Goal: Task Accomplishment & Management: Use online tool/utility

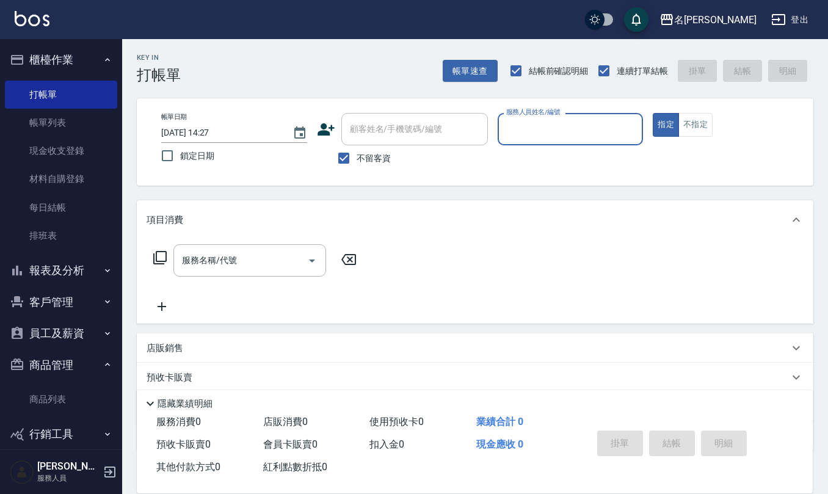
scroll to position [15, 0]
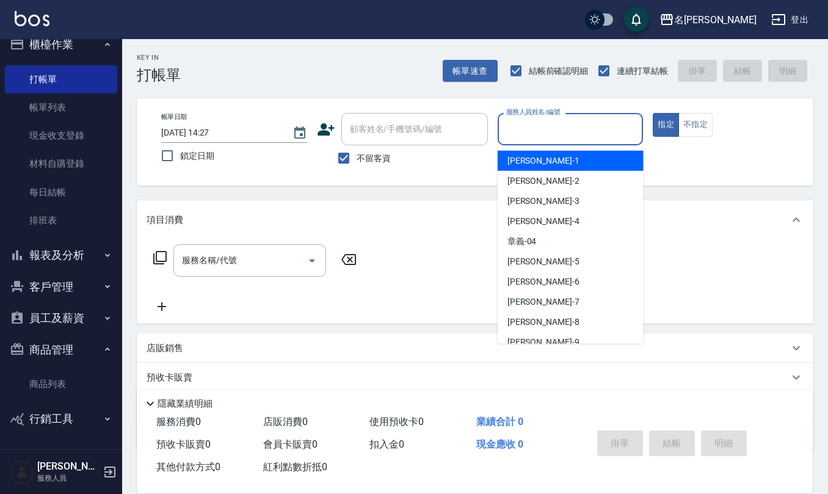
click at [513, 128] on input "服務人員姓名/編號" at bounding box center [570, 128] width 135 height 21
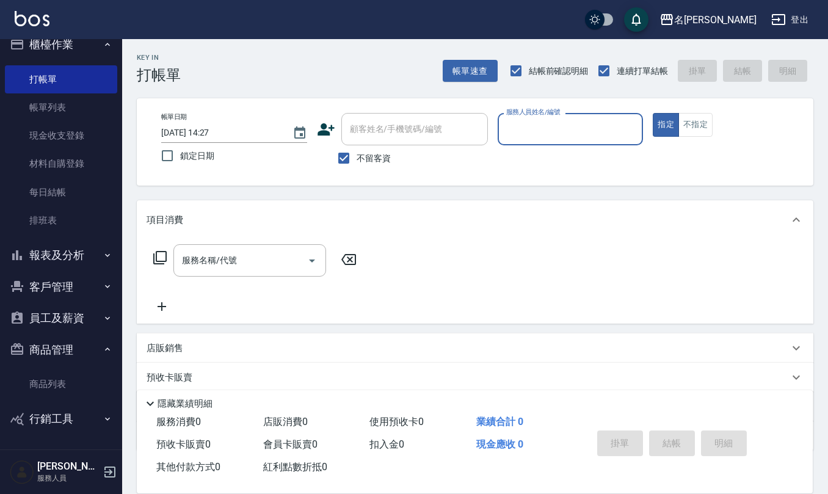
click at [513, 128] on input "服務人員姓名/編號" at bounding box center [570, 128] width 135 height 21
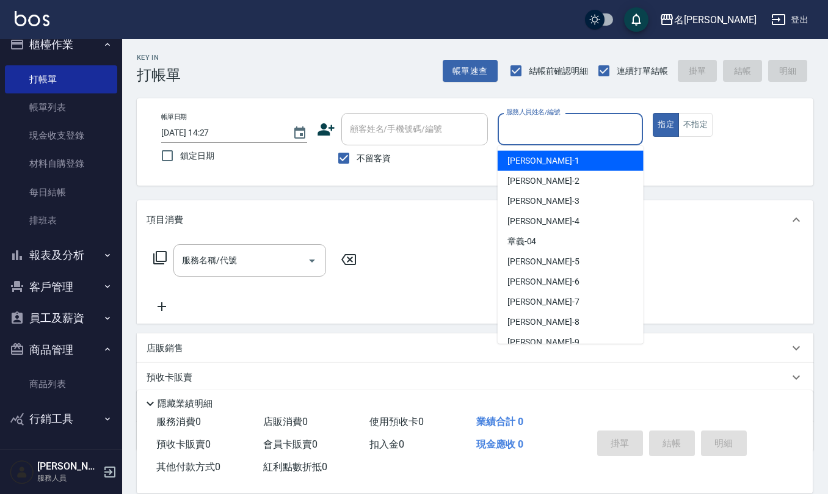
click at [518, 123] on input "服務人員姓名/編號" at bounding box center [570, 128] width 135 height 21
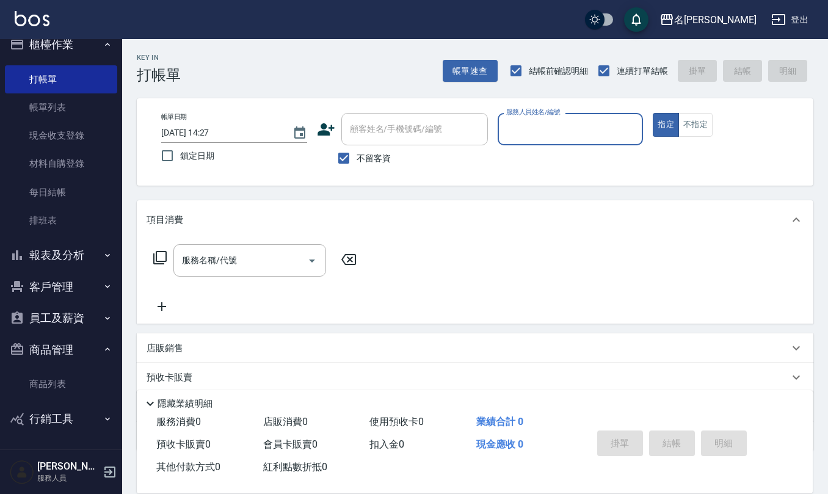
click at [517, 128] on input "服務人員姓名/編號" at bounding box center [570, 128] width 135 height 21
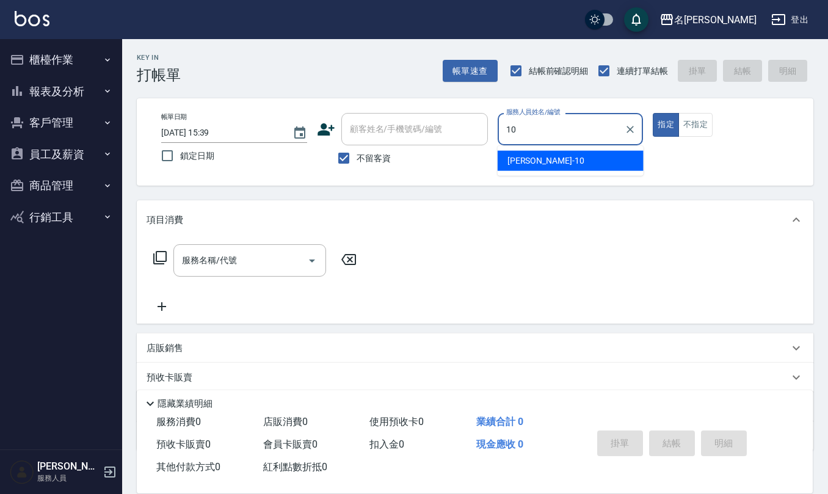
type input "[PERSON_NAME]-10"
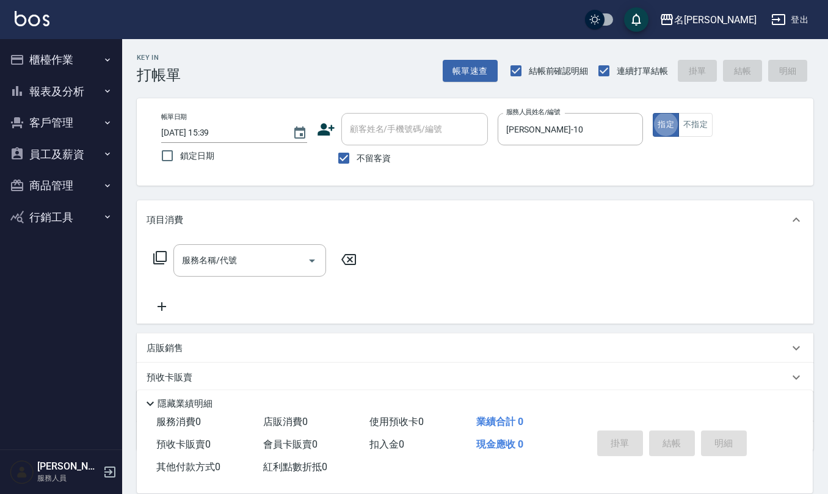
type button "true"
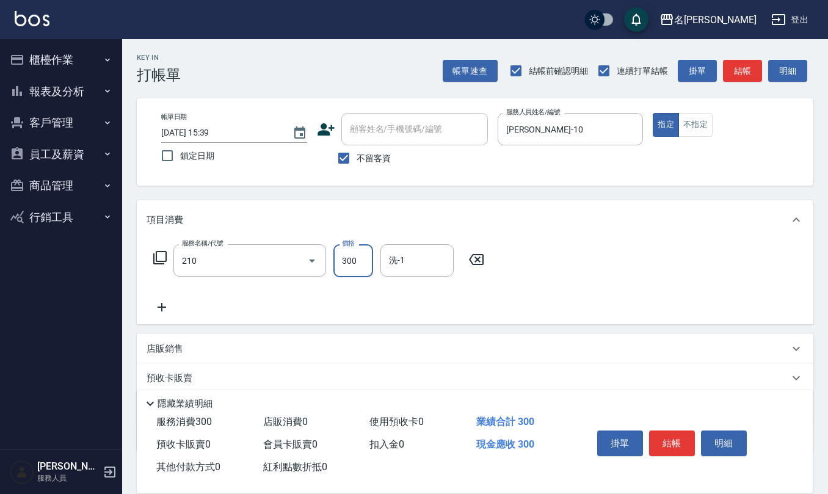
type input "[PERSON_NAME]洗髮精(210)"
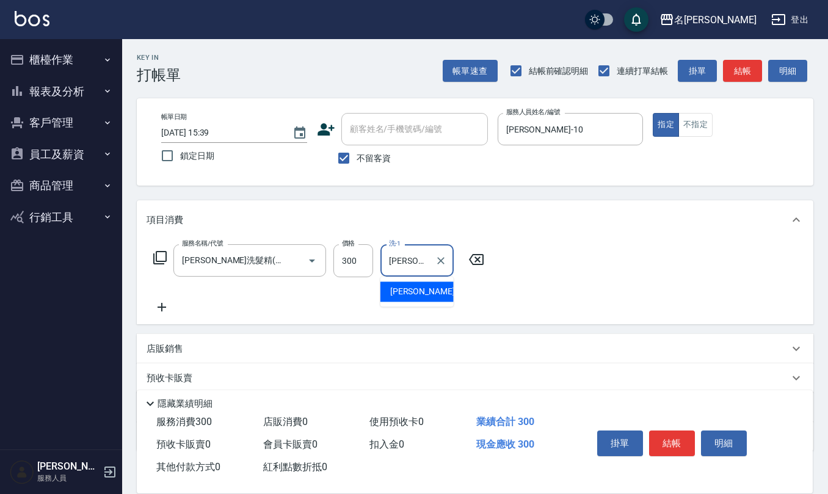
type input "[PERSON_NAME]5"
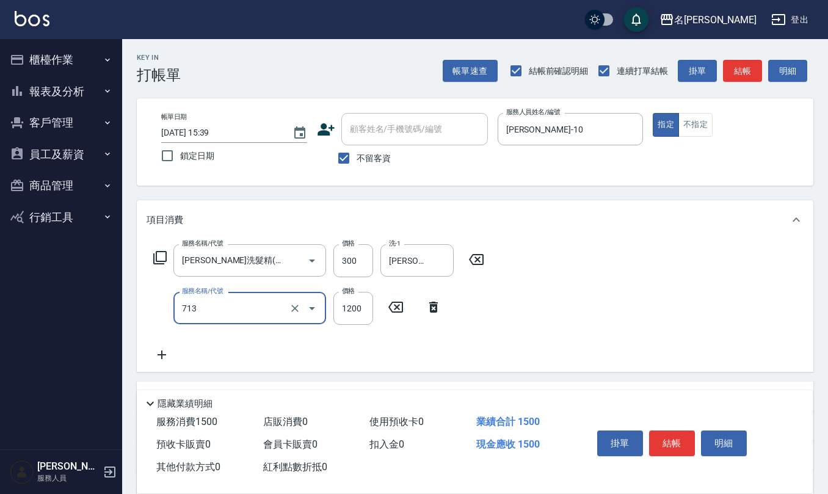
type input "水樣結構式1200(713)"
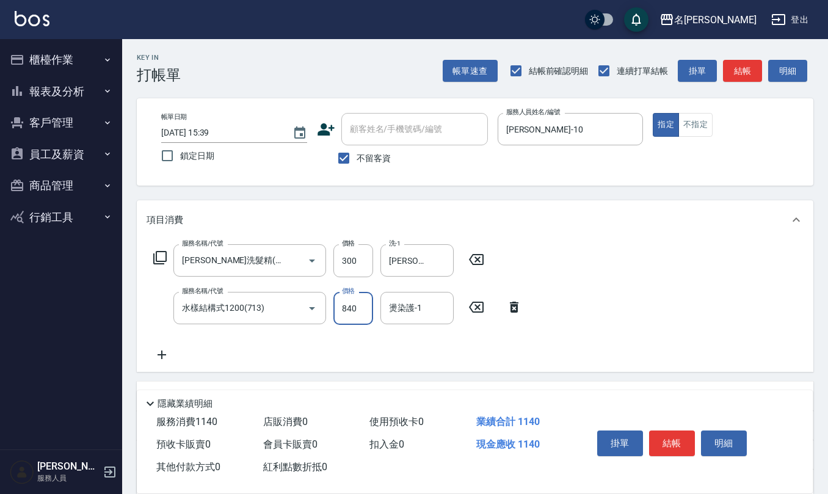
type input "840"
type input "[PERSON_NAME]5"
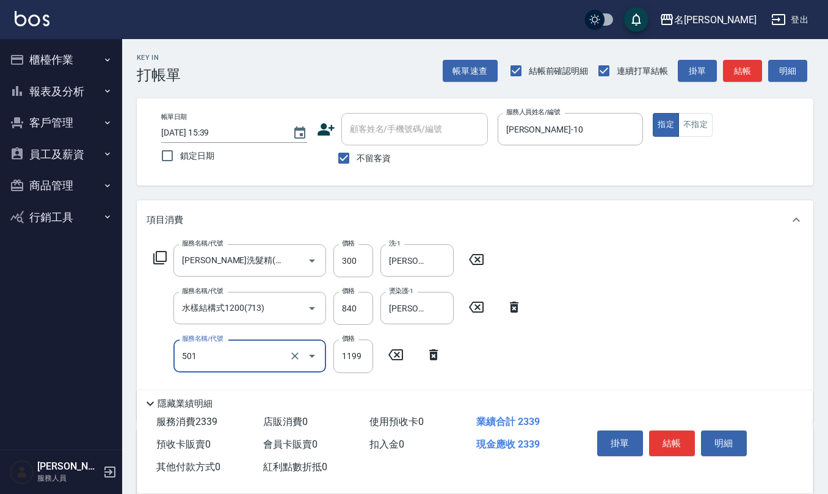
type input "染髮(501)"
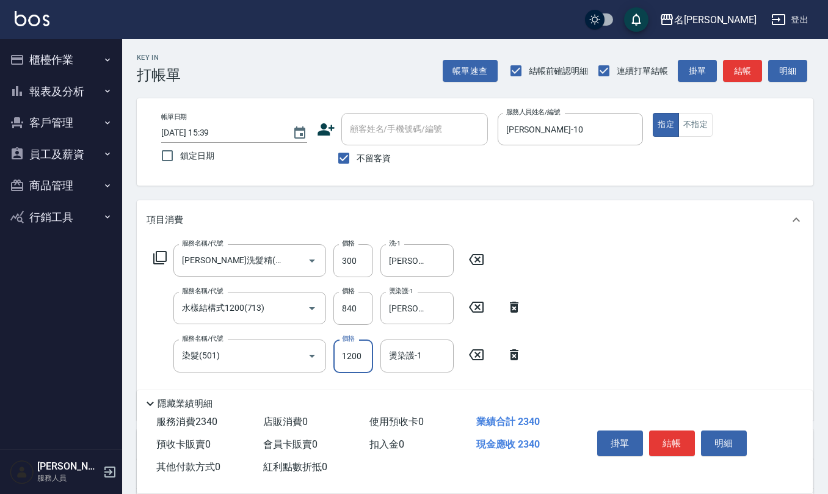
type input "1200"
type input "趙妍妮-5"
type input "(1236)設計師(703)"
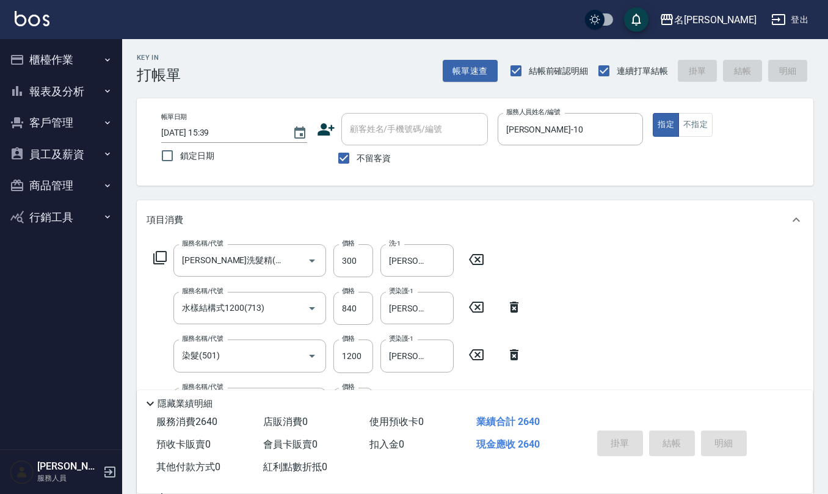
type input "2025/08/13 15:40"
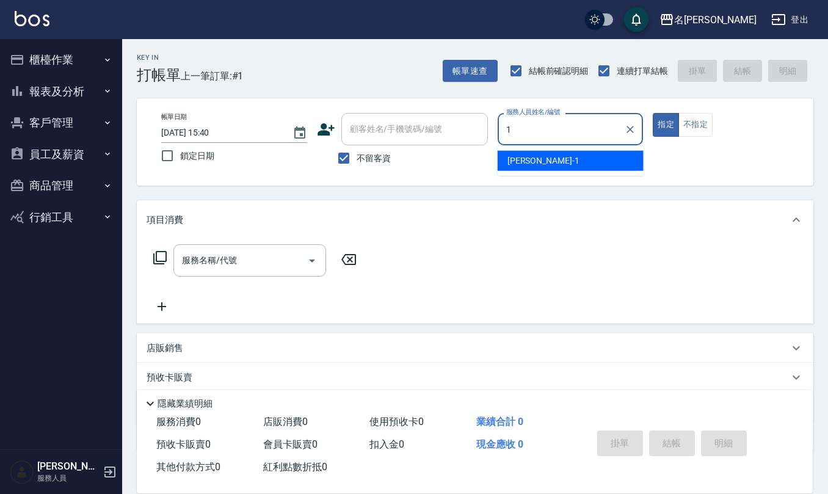
type input "蔡桂如-1"
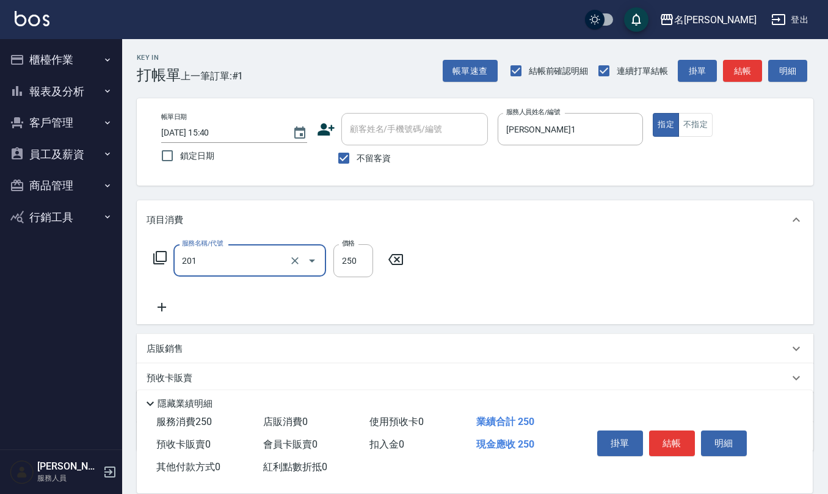
type input "洗髮(201)"
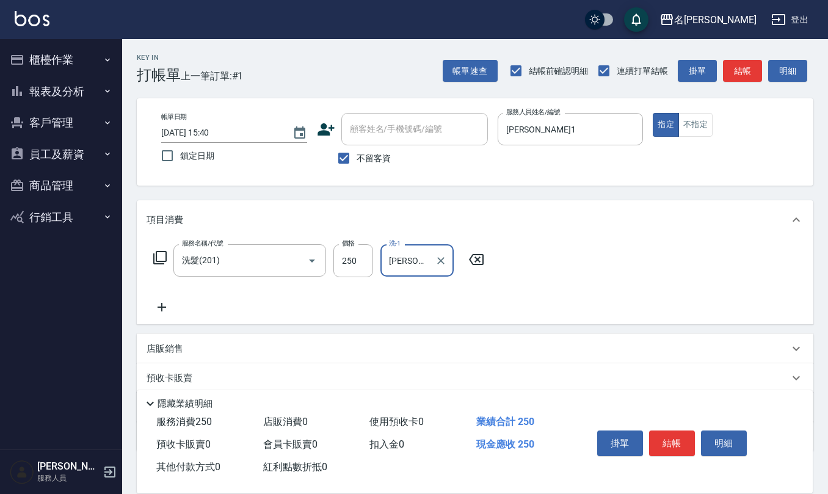
type input "陳珮君-21"
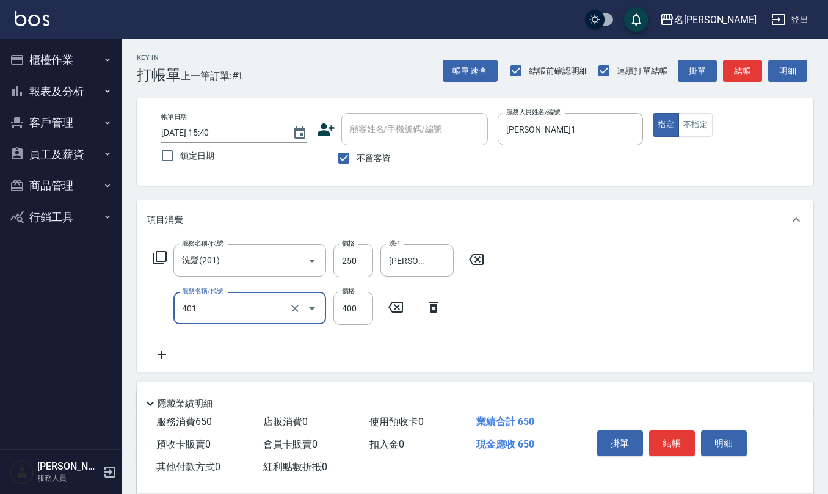
type input "剪髮(401)"
type input "50"
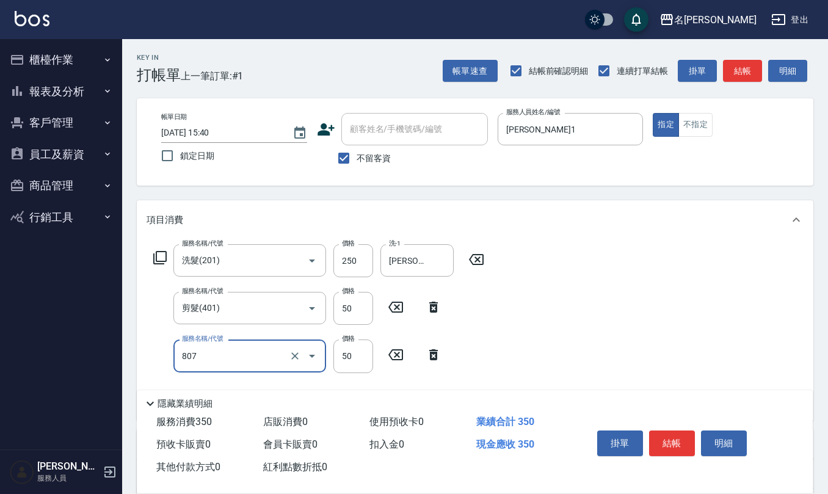
type input "TG護髮素(潤絲)(807)"
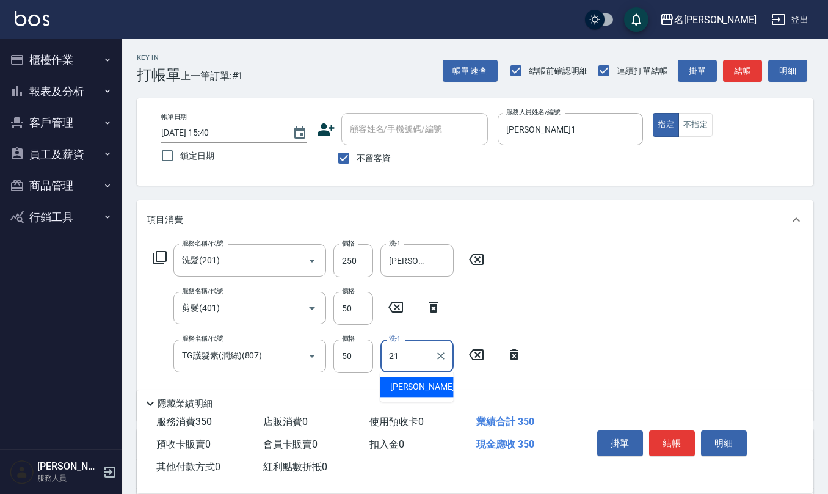
type input "陳珮君-21"
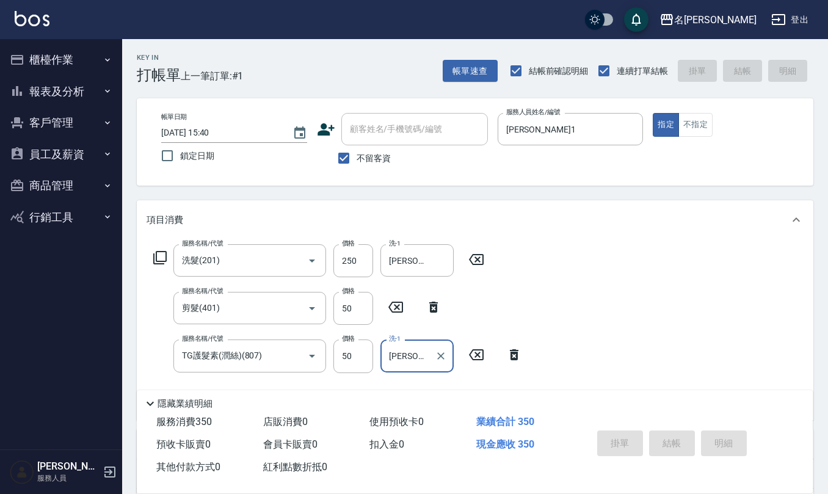
type input "2025/08/13 15:41"
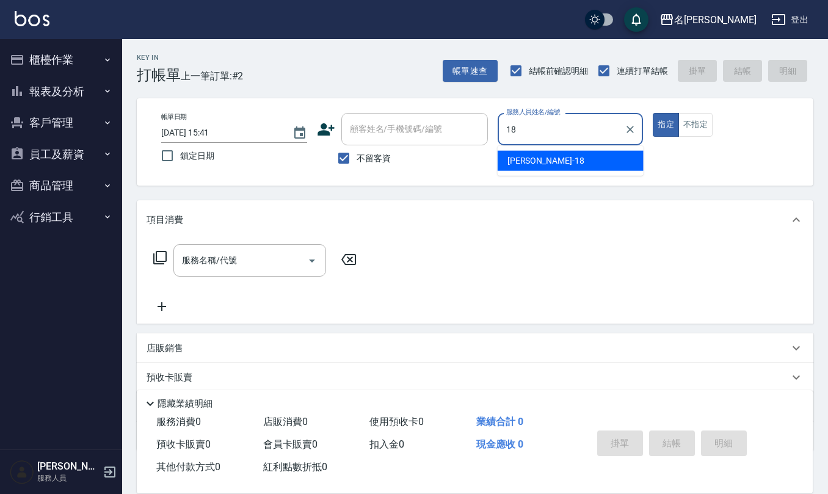
type input "吳婉如-18"
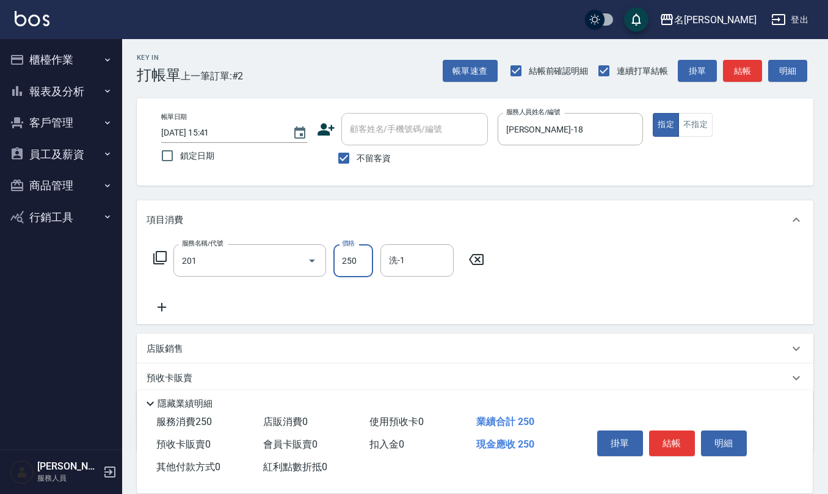
type input "洗髮(201)"
type input "竹儀-33"
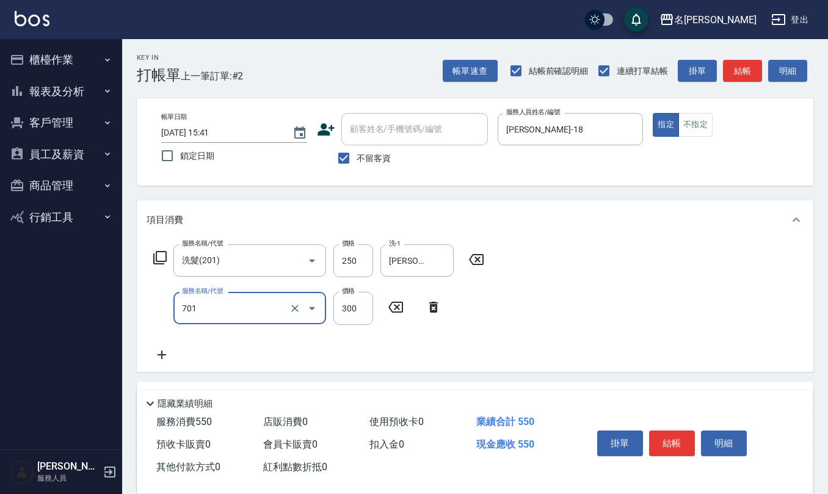
type input "自備護髮(701)"
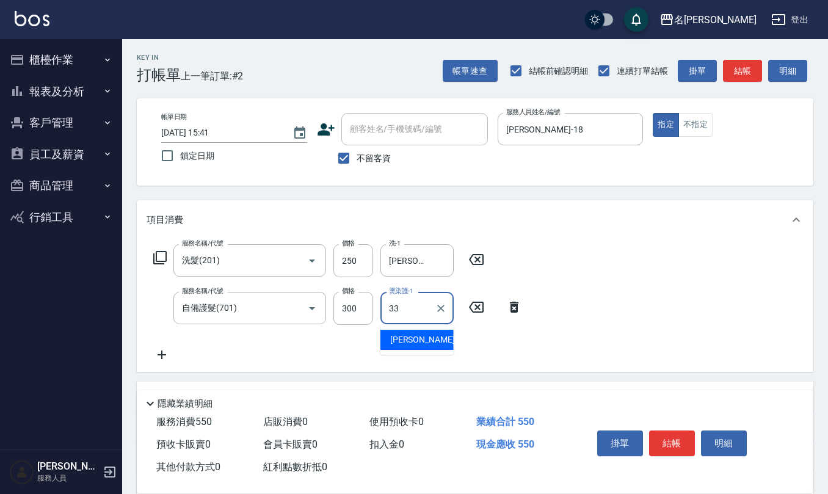
type input "竹儀-33"
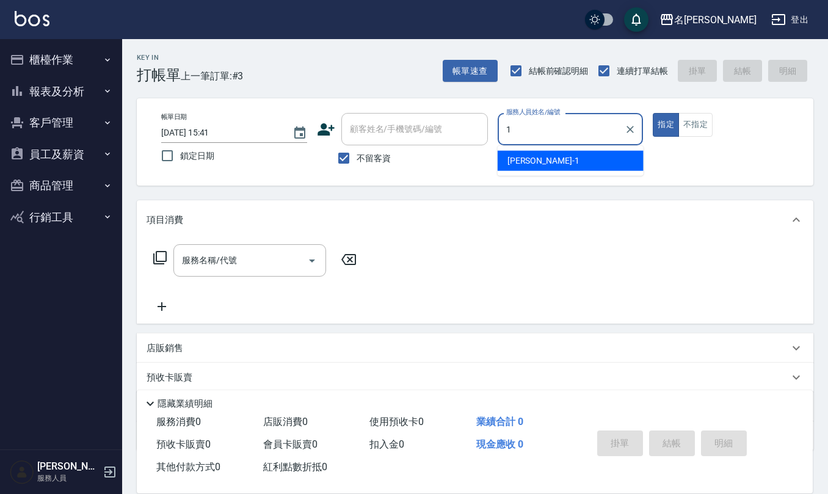
type input "蔡桂如-1"
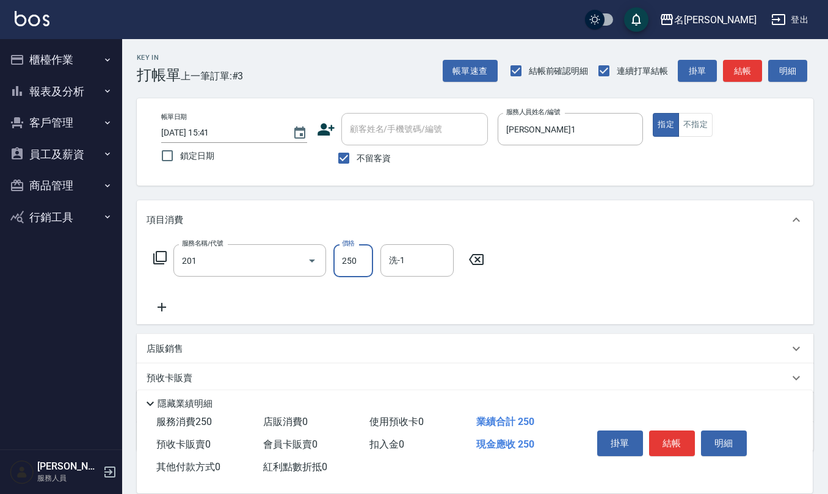
type input "洗髮(201)"
type input "竹儀-33"
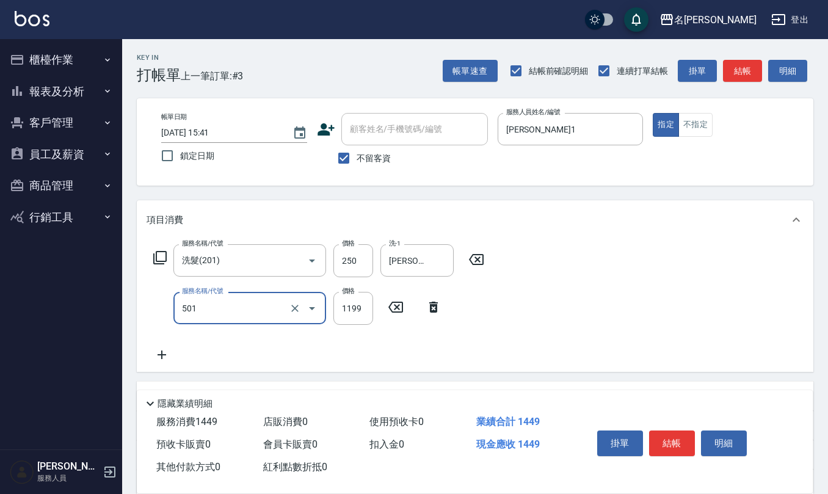
type input "染髮(501)"
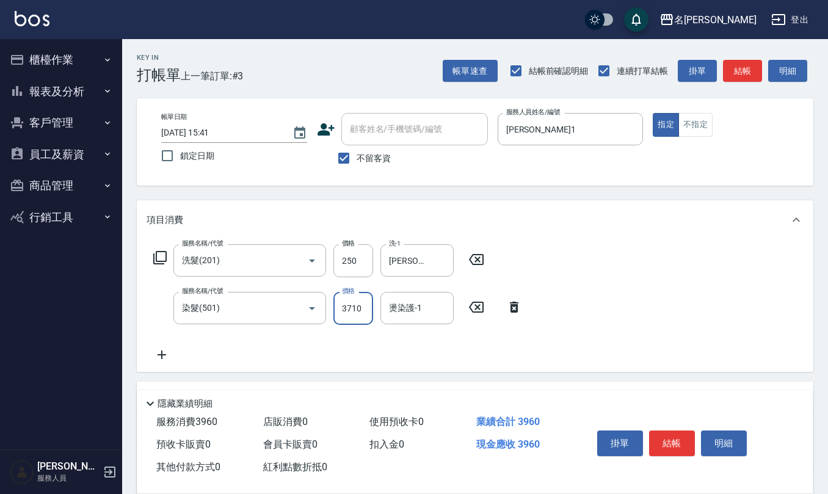
type input "3710"
type input "竹儀-33"
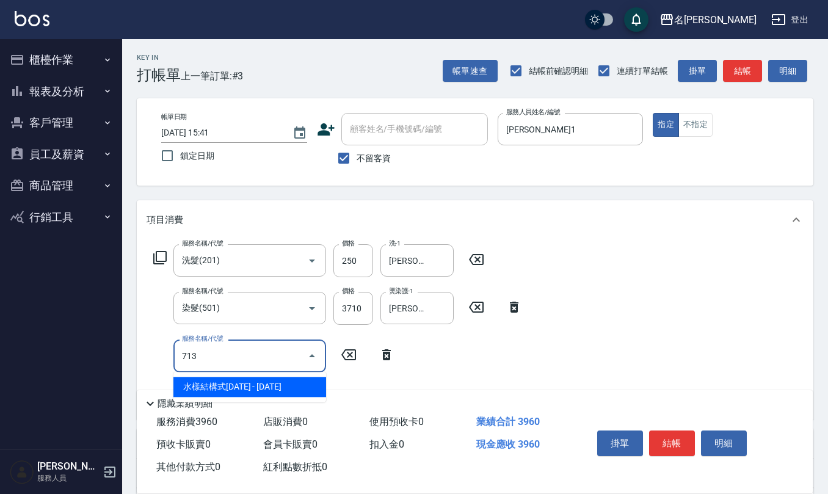
type input "水樣結構式1200(713)"
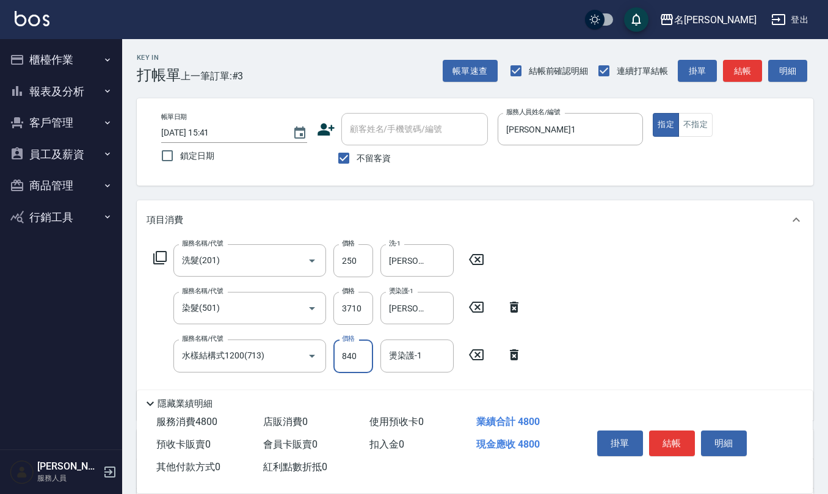
type input "840"
type input "竹儀-33"
type input "(1236)設計師(703)"
type input "500"
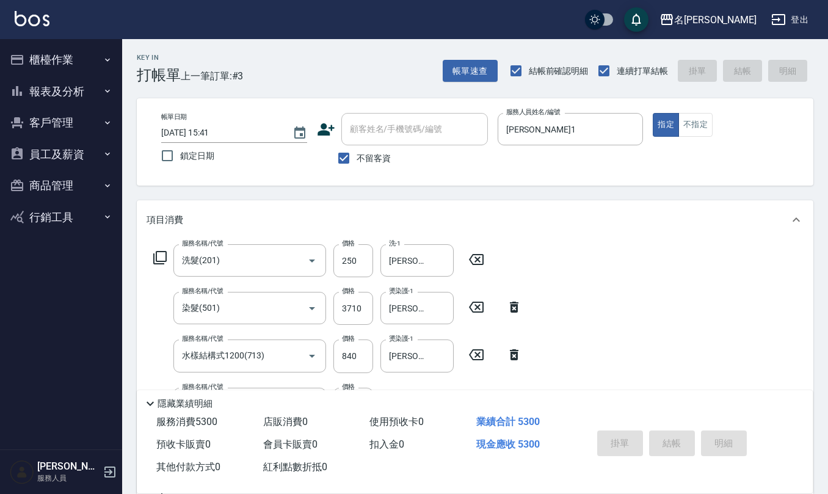
type input "2025/08/13 15:44"
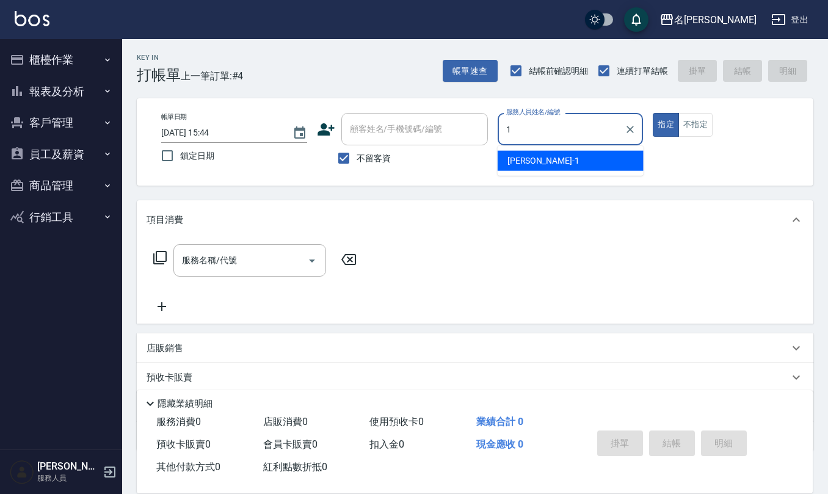
type input "蔡桂如-1"
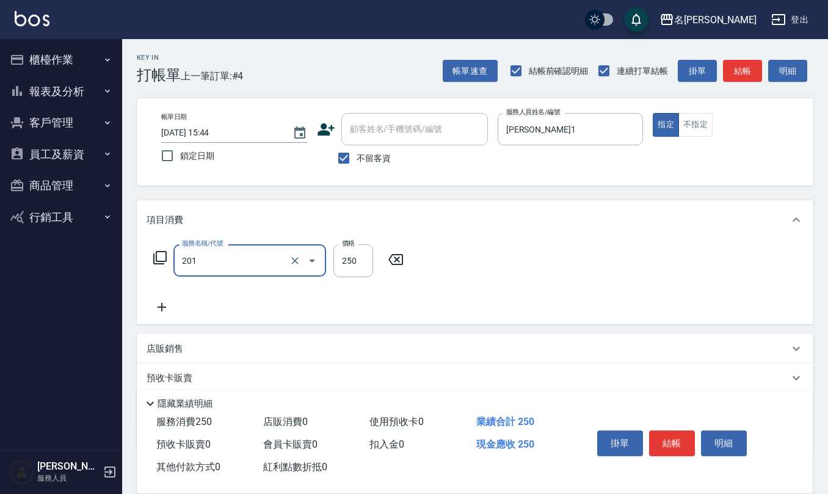
type input "洗髮(201)"
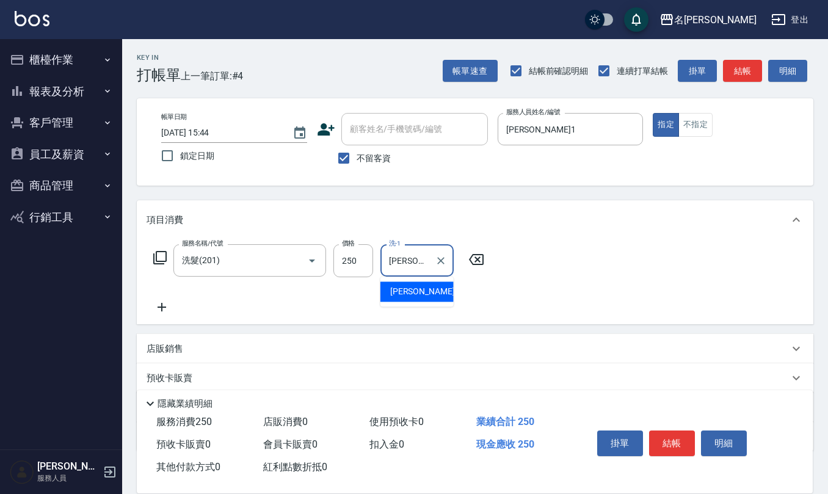
type input "陳欣妤-26"
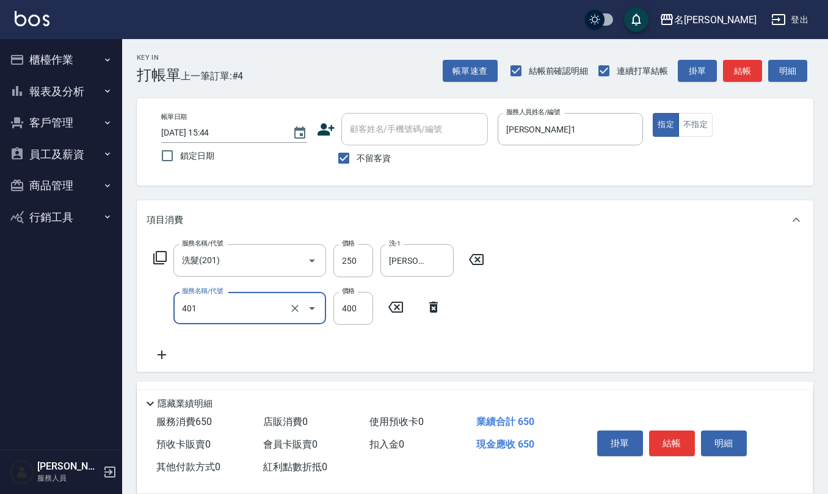
type input "剪髮(401)"
type input "405"
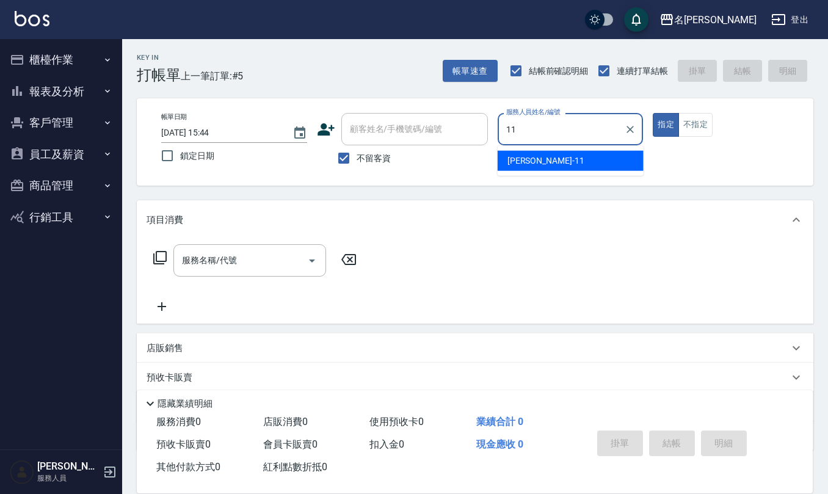
type input "詹沛橙-11"
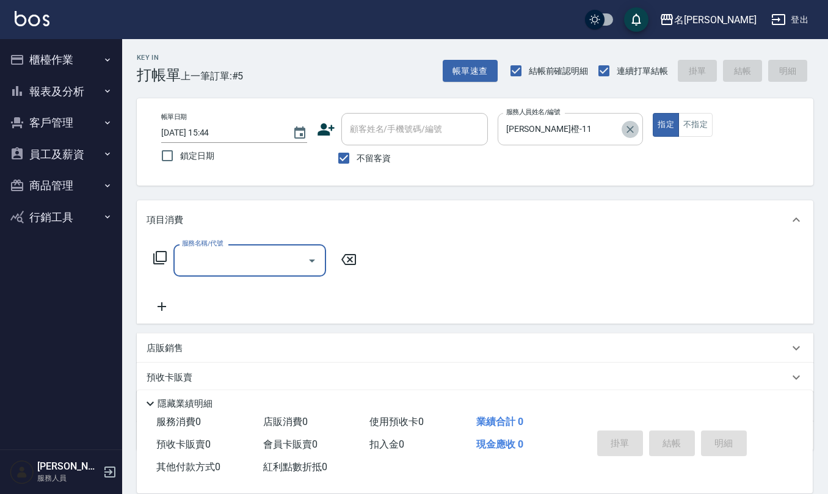
click at [634, 129] on icon "Clear" at bounding box center [630, 129] width 12 height 12
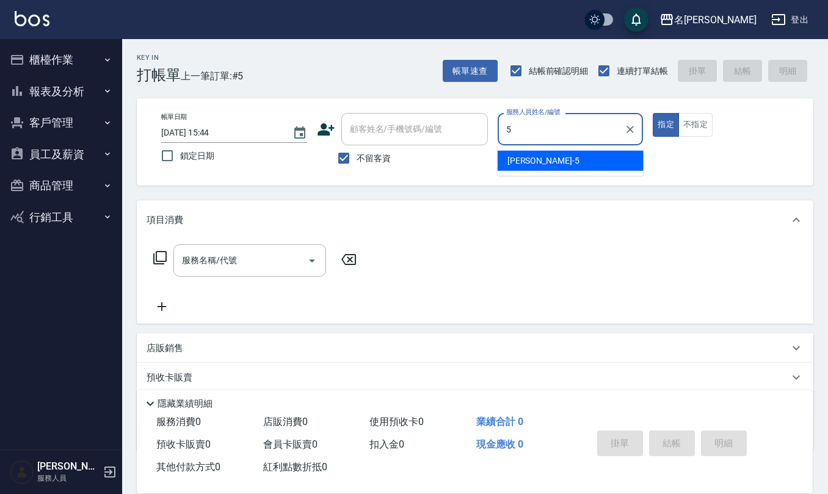
type input "趙妍妮-5"
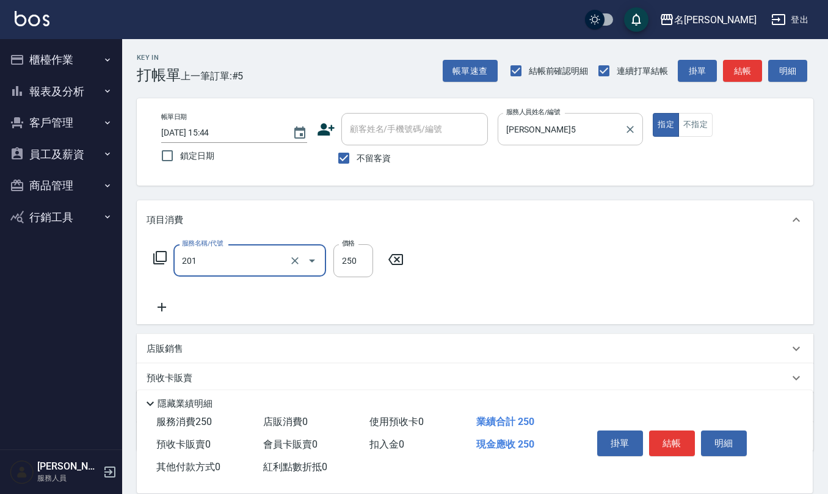
type input "洗髮(201)"
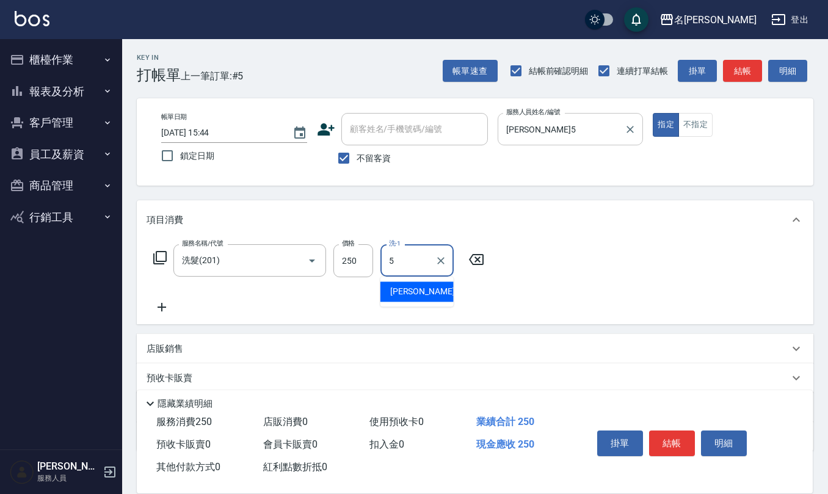
type input "趙妍妮-5"
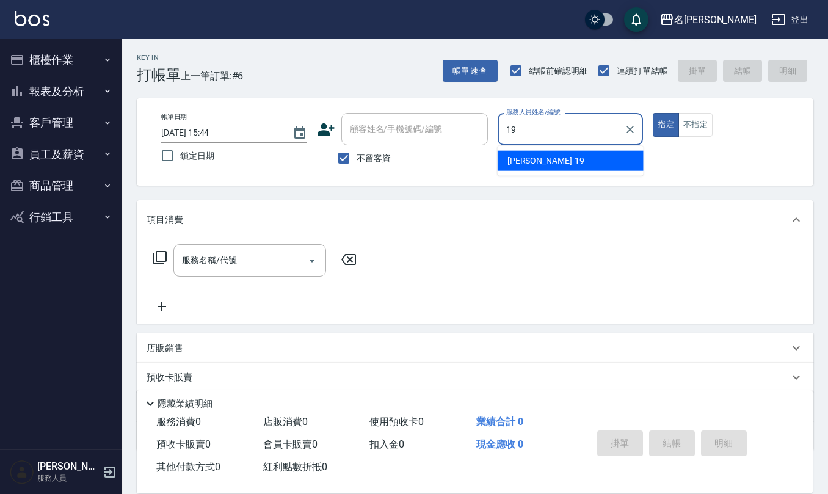
type input "林語涵-19"
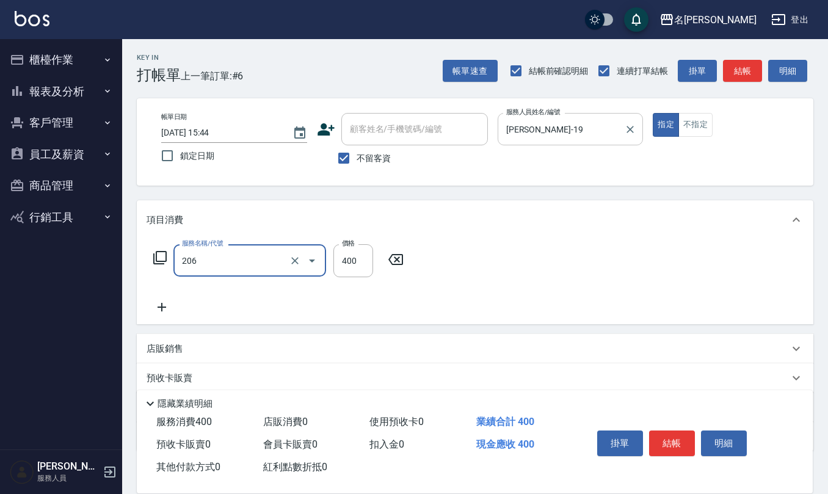
type input "健康洗(206)"
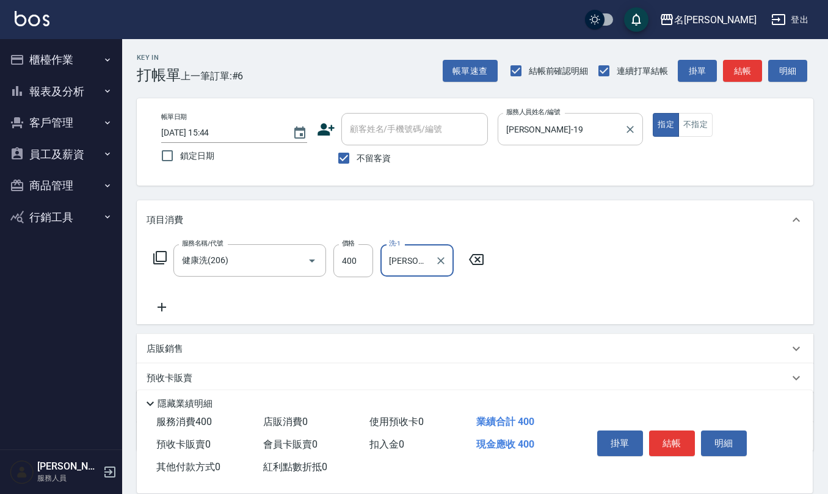
type input "杜芊彤-20"
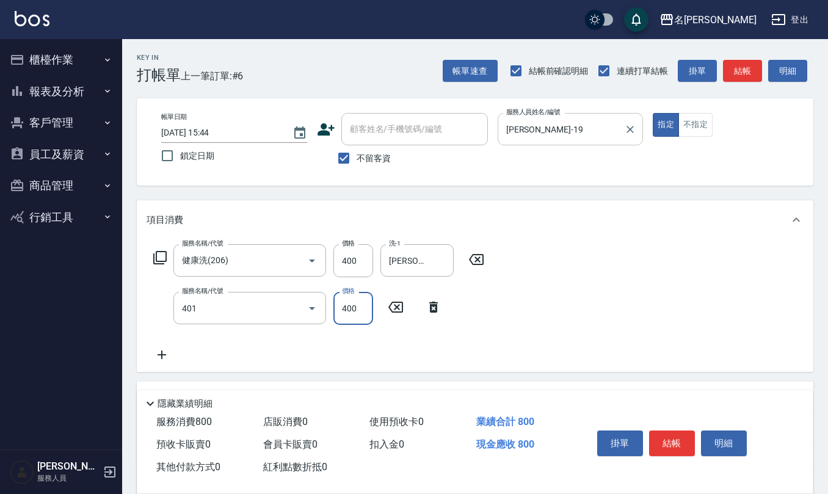
type input "剪髮(401)"
type input "500"
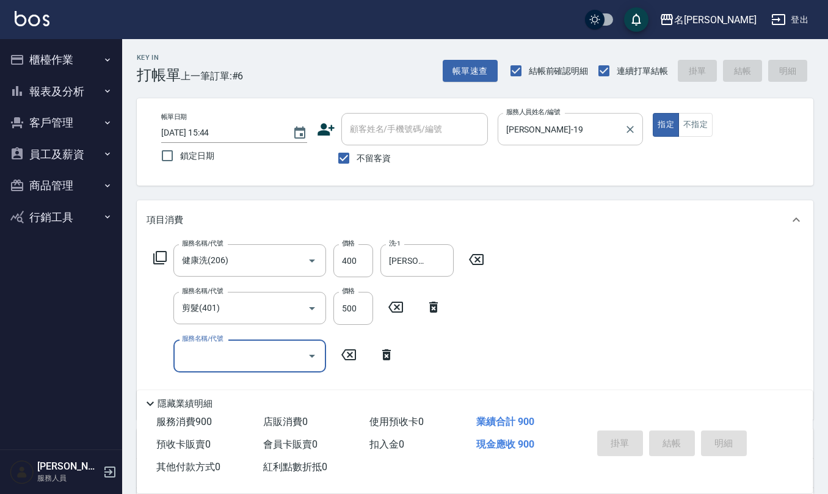
type input "2025/08/13 15:45"
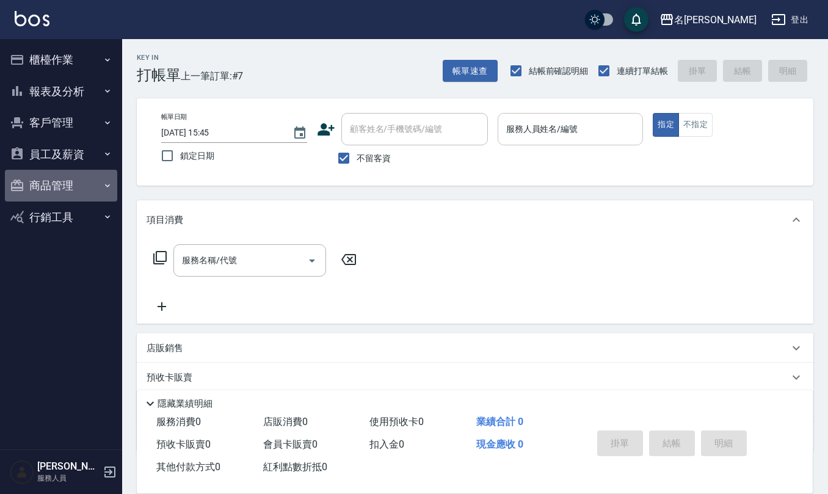
click at [40, 183] on button "商品管理" at bounding box center [61, 186] width 112 height 32
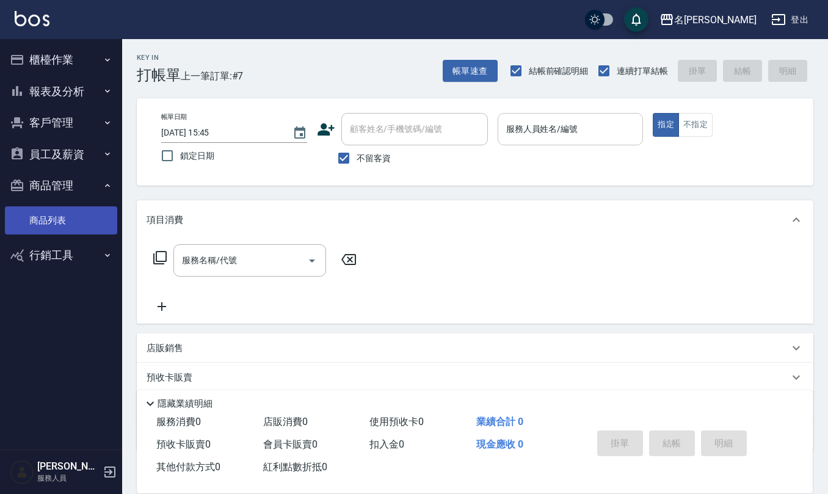
click at [54, 222] on link "商品列表" at bounding box center [61, 220] width 112 height 28
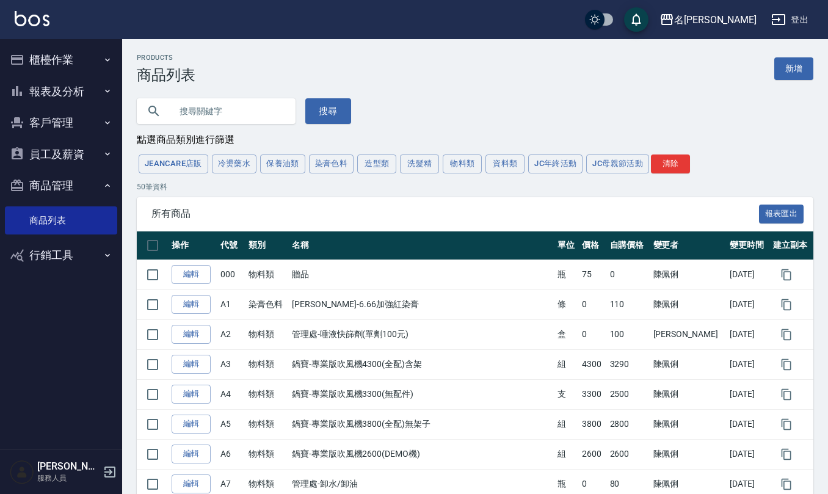
click at [221, 111] on input "text" at bounding box center [228, 111] width 115 height 33
type input "晨宏"
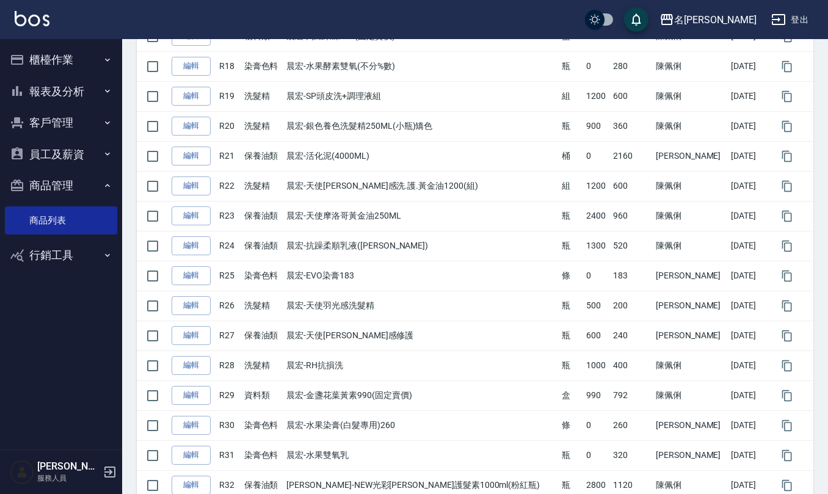
scroll to position [553, 0]
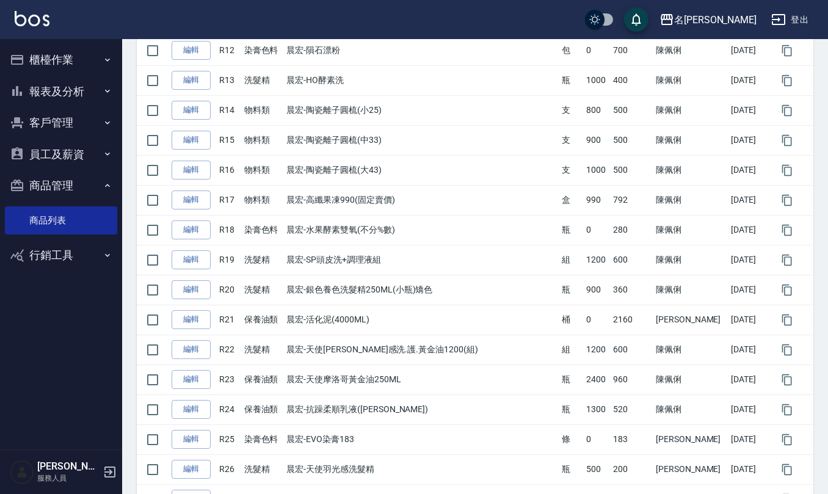
click at [49, 57] on button "櫃檯作業" at bounding box center [61, 60] width 112 height 32
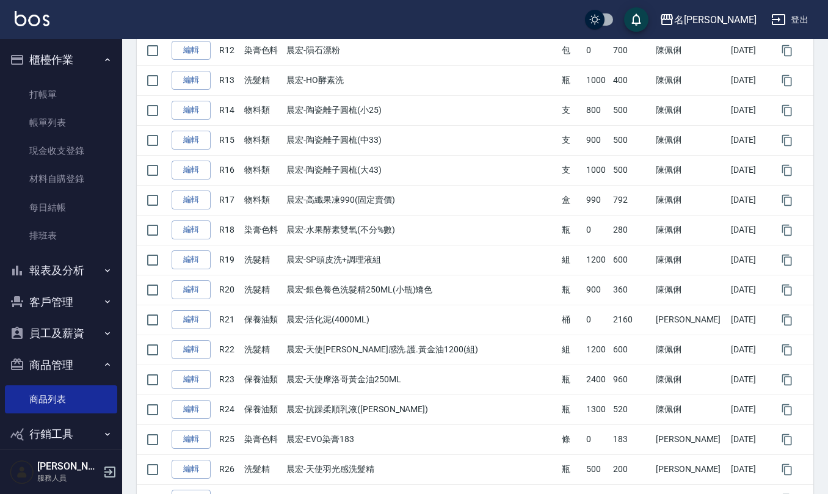
drag, startPoint x: 71, startPoint y: 93, endPoint x: 99, endPoint y: 79, distance: 31.1
click at [71, 93] on link "打帳單" at bounding box center [61, 95] width 112 height 28
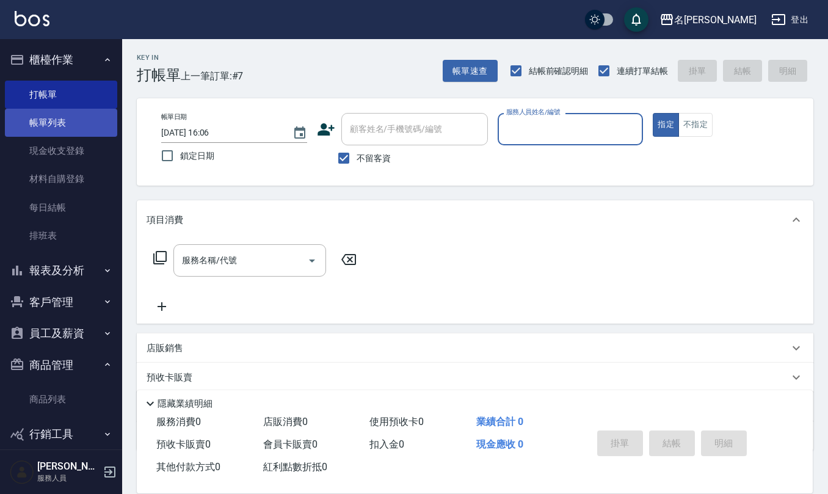
click at [55, 123] on link "帳單列表" at bounding box center [61, 123] width 112 height 28
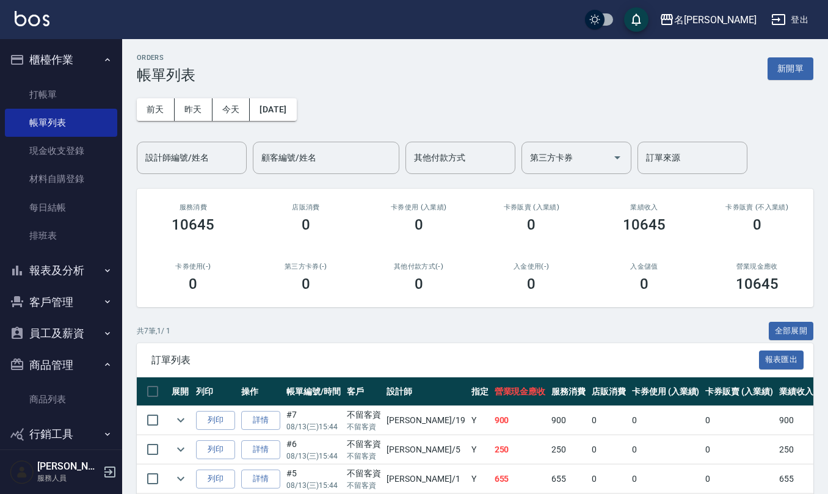
scroll to position [162, 0]
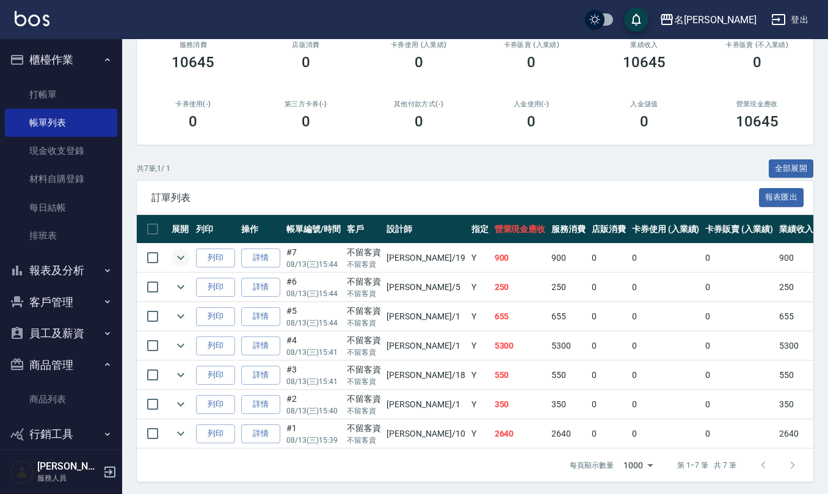
click at [176, 264] on icon "expand row" at bounding box center [180, 257] width 15 height 15
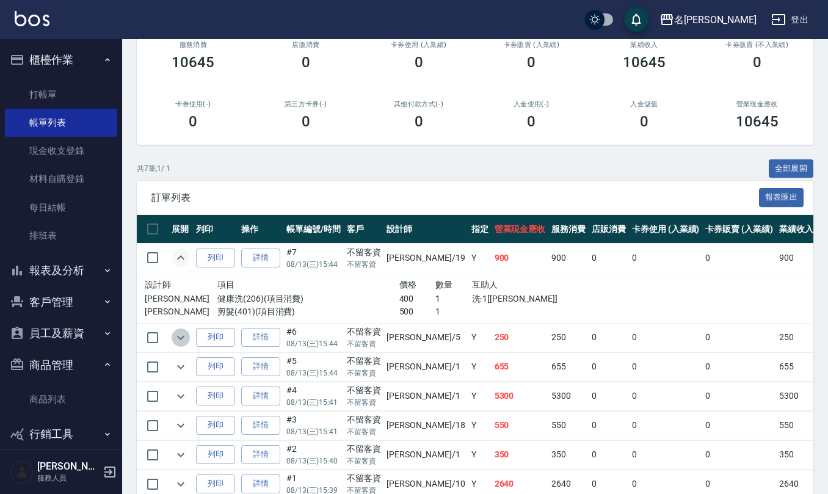
click at [176, 340] on icon "expand row" at bounding box center [180, 337] width 15 height 15
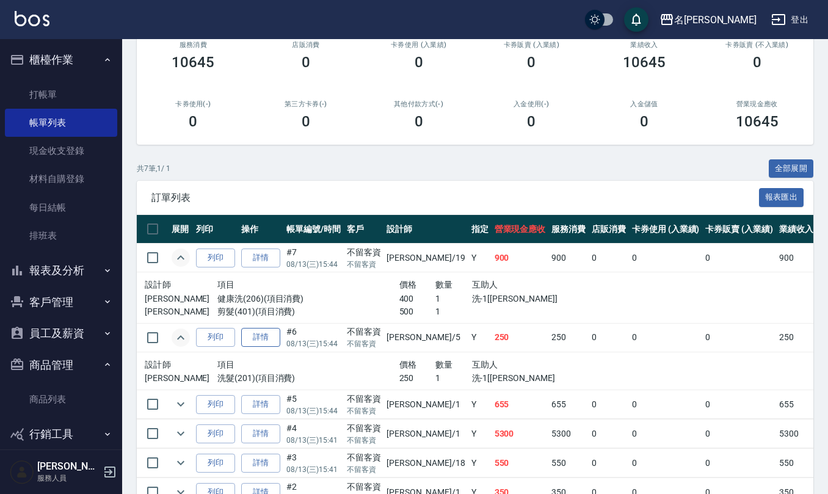
click at [266, 341] on link "詳情" at bounding box center [260, 337] width 39 height 19
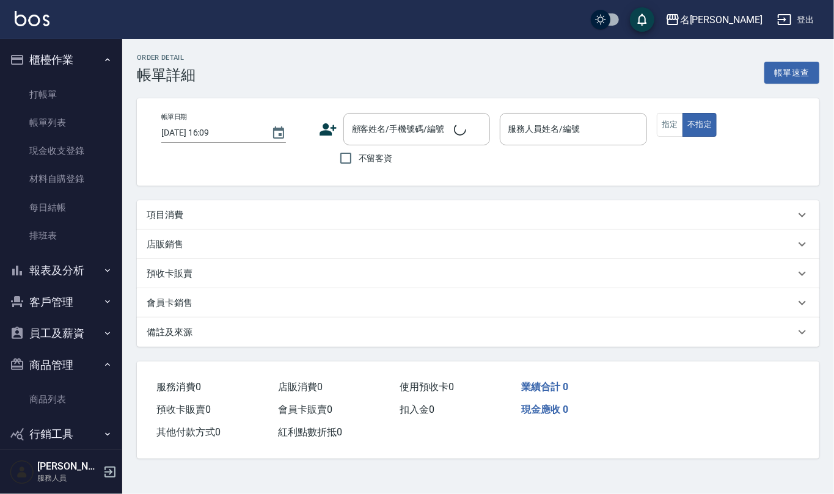
type input "2025/08/13 15:44"
checkbox input "true"
type input "趙妍妮-5"
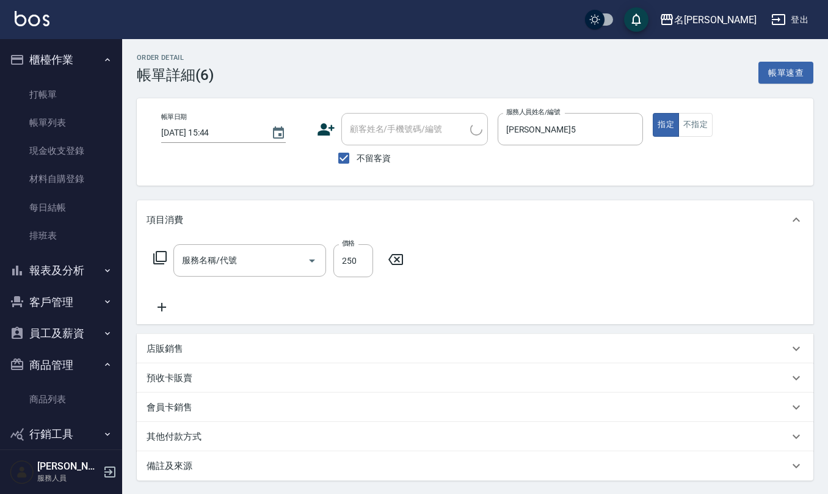
type input "洗髮(201)"
click at [699, 126] on button "不指定" at bounding box center [695, 125] width 34 height 24
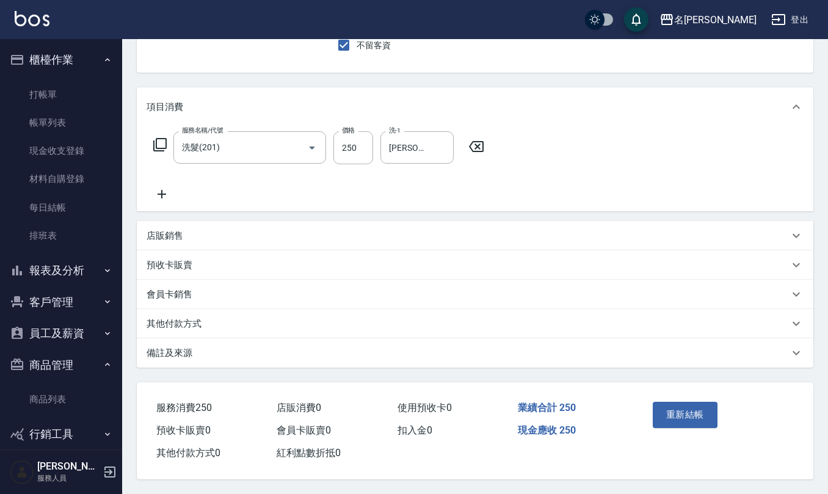
scroll to position [115, 0]
click at [694, 415] on button "重新結帳" at bounding box center [685, 415] width 65 height 26
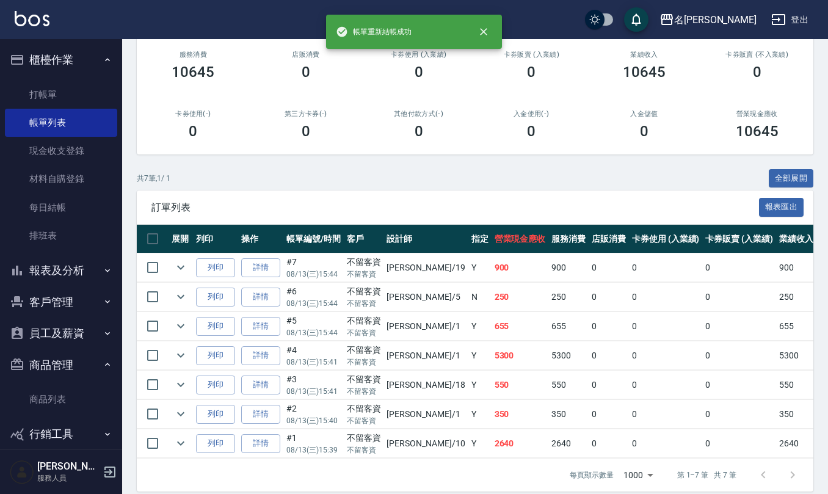
scroll to position [162, 0]
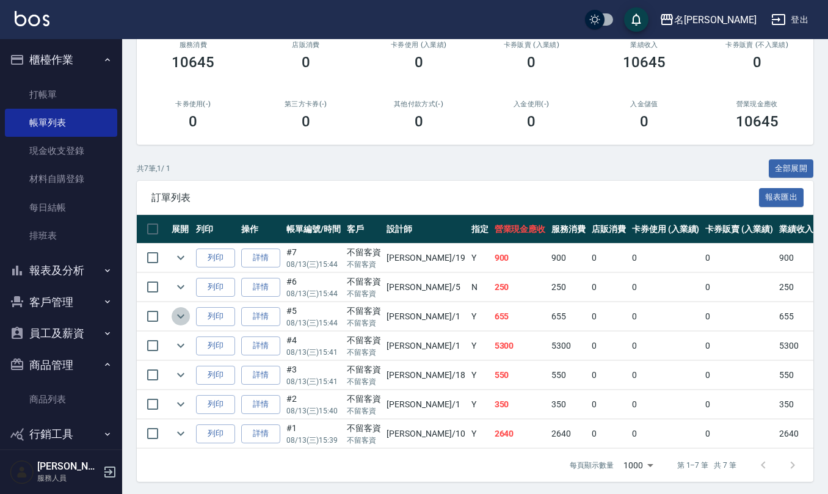
click at [181, 316] on icon "expand row" at bounding box center [180, 316] width 15 height 15
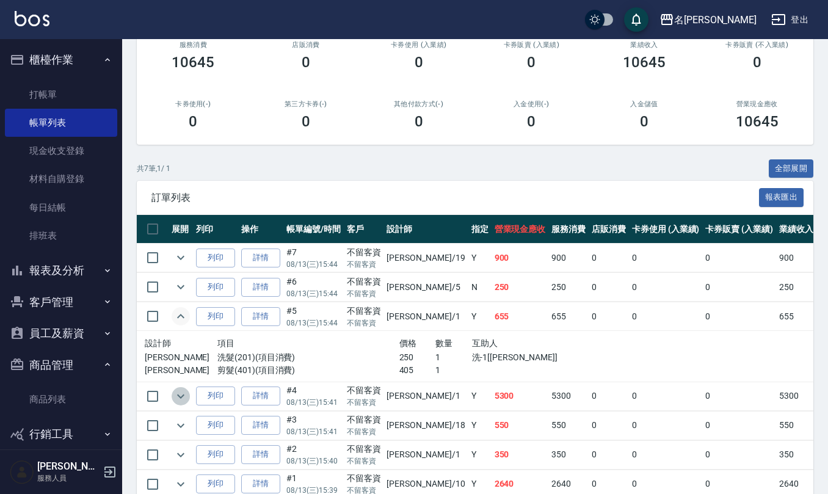
click at [174, 401] on icon "expand row" at bounding box center [180, 396] width 15 height 15
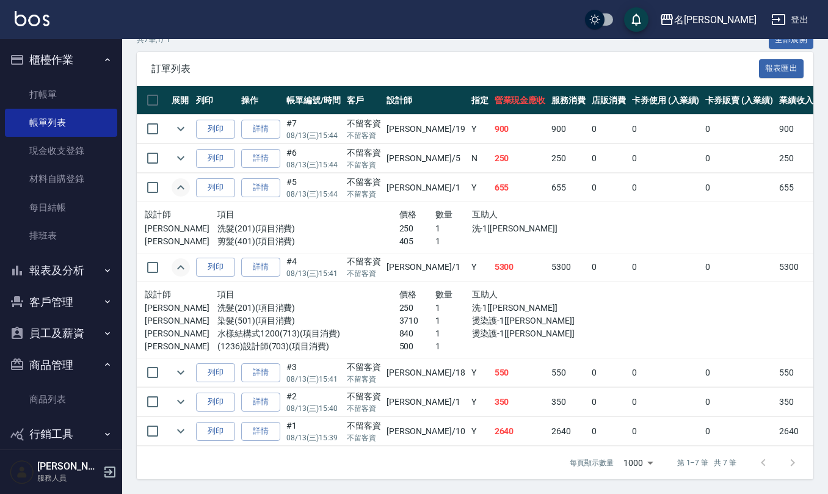
scroll to position [307, 0]
click at [180, 365] on icon "expand row" at bounding box center [180, 372] width 15 height 15
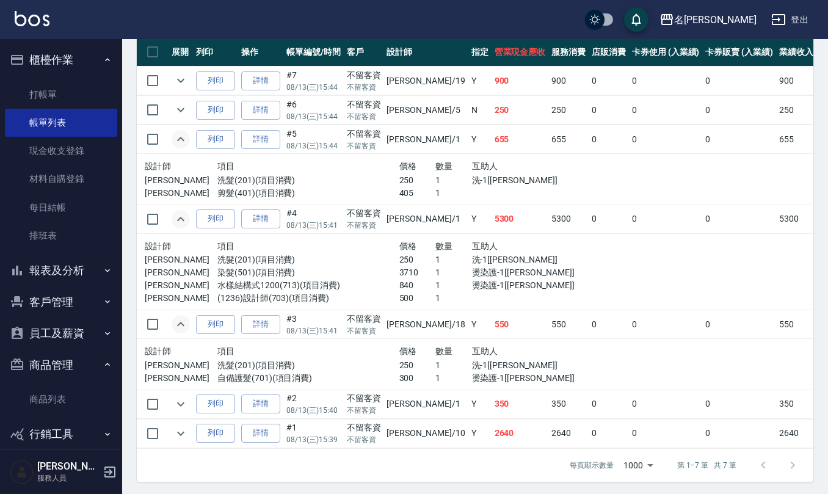
scroll to position [357, 0]
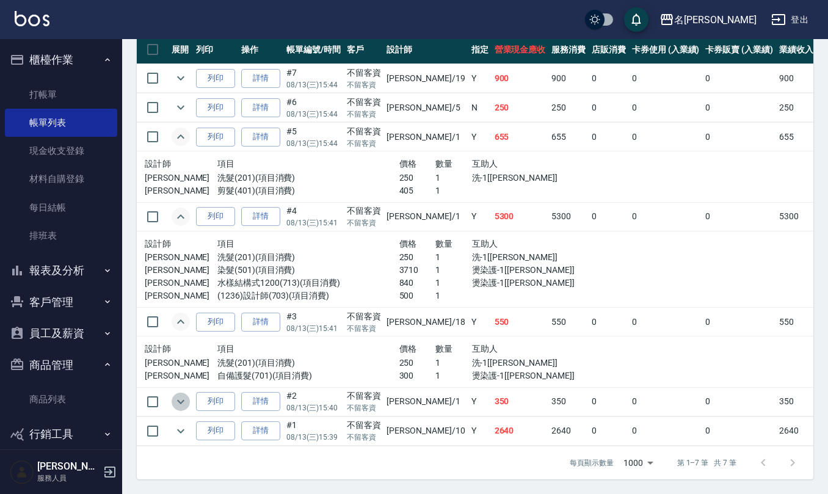
click at [179, 394] on icon "expand row" at bounding box center [180, 401] width 15 height 15
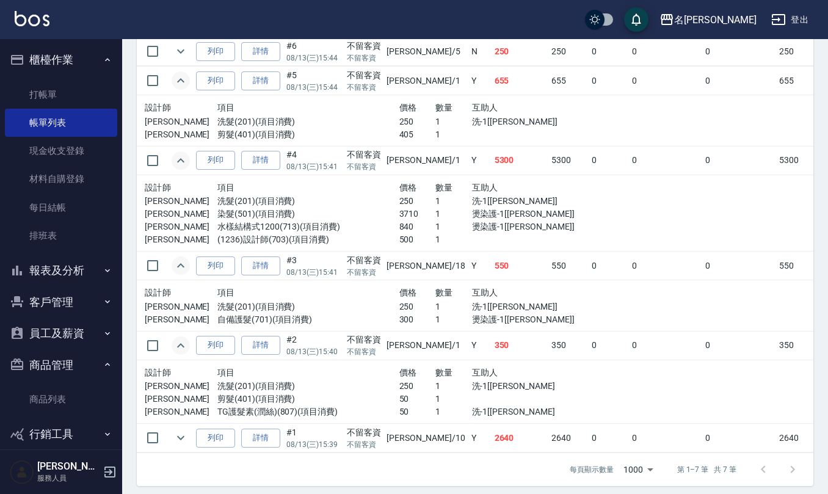
scroll to position [420, 0]
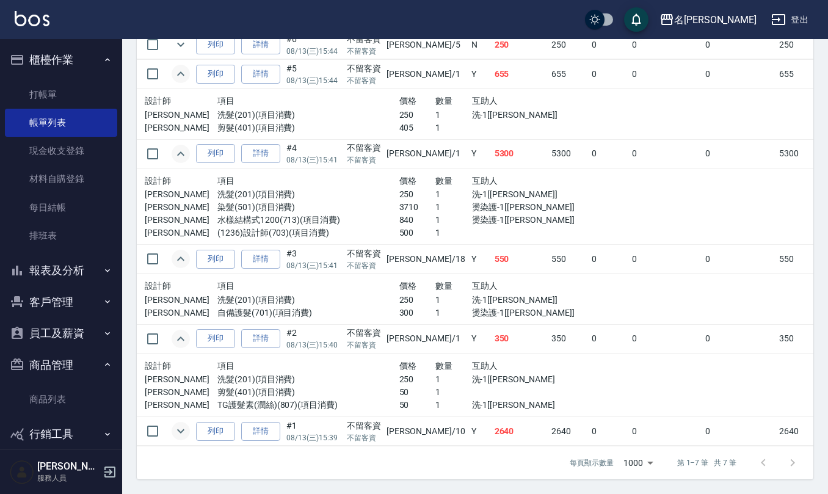
click at [175, 422] on button "expand row" at bounding box center [181, 431] width 18 height 18
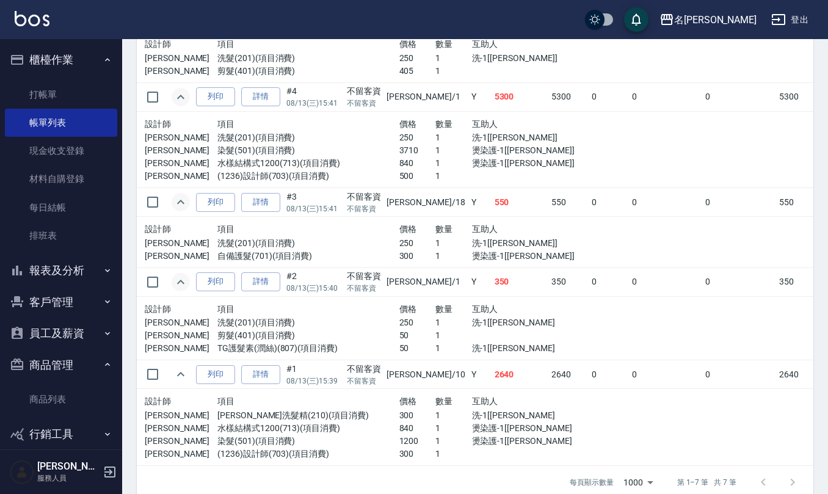
scroll to position [496, 0]
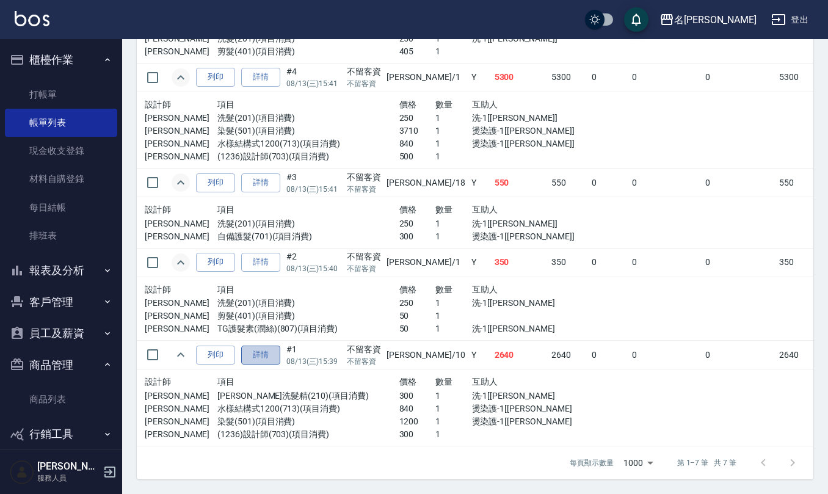
click at [271, 346] on link "詳情" at bounding box center [260, 355] width 39 height 19
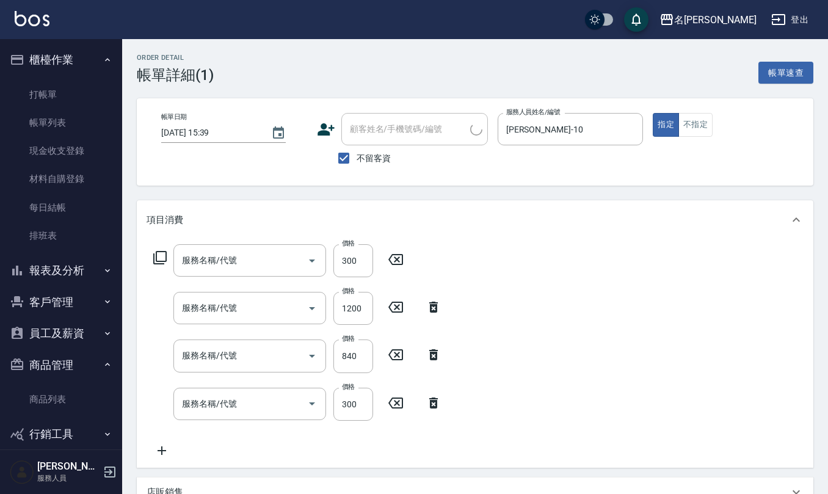
type input "2025/08/13 15:39"
checkbox input "true"
type input "胡淑雲-10"
type input "(1236)設計師(703)"
type input "染髮(501)"
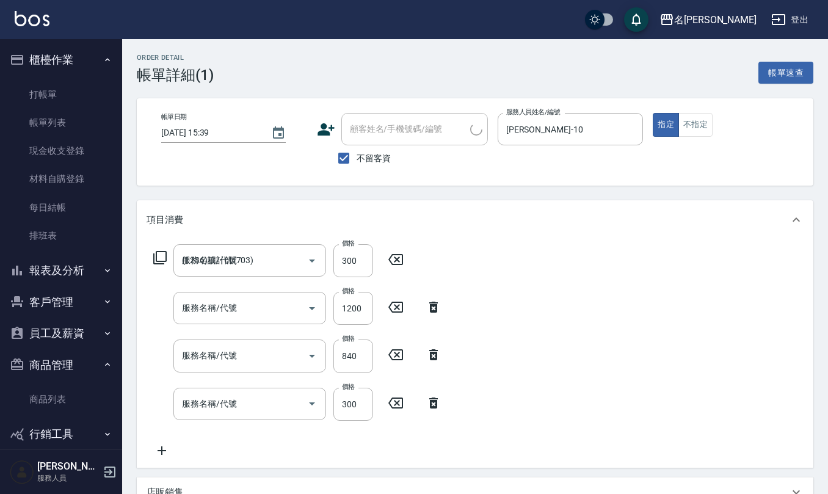
type input "水樣結構式1200(713)"
type input "歐娜洗髮精(210)"
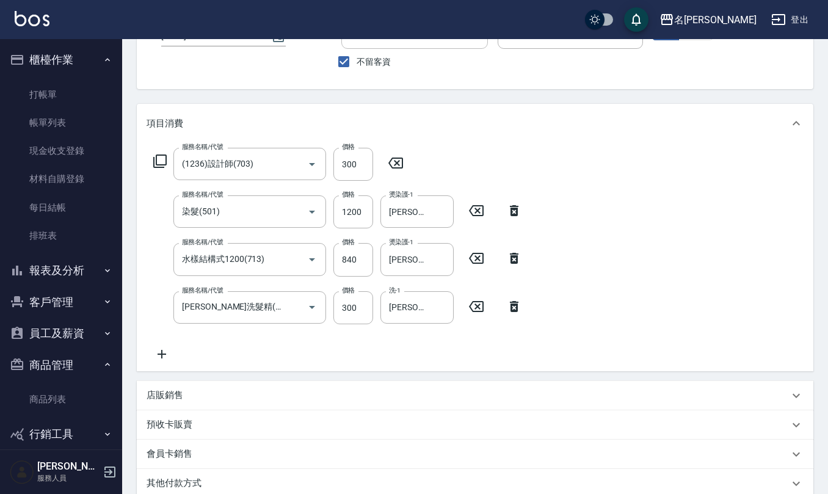
scroll to position [96, 0]
click at [446, 262] on icon "Clear" at bounding box center [441, 260] width 12 height 12
type input "杜芊彤-20"
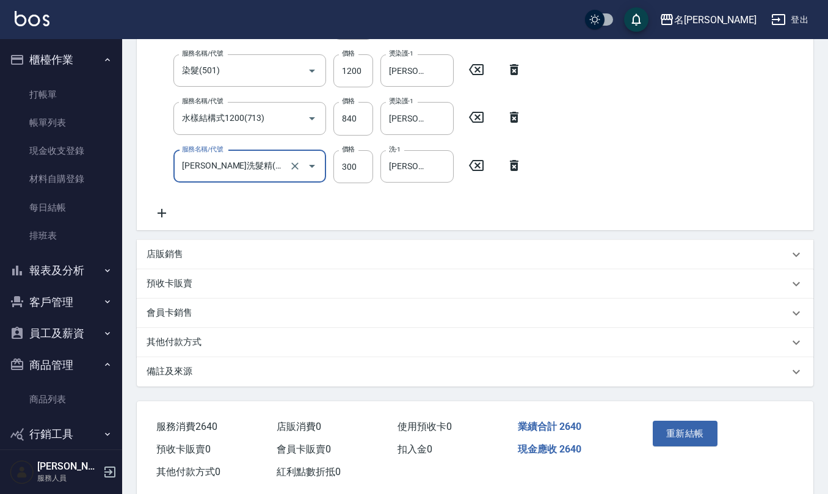
scroll to position [259, 0]
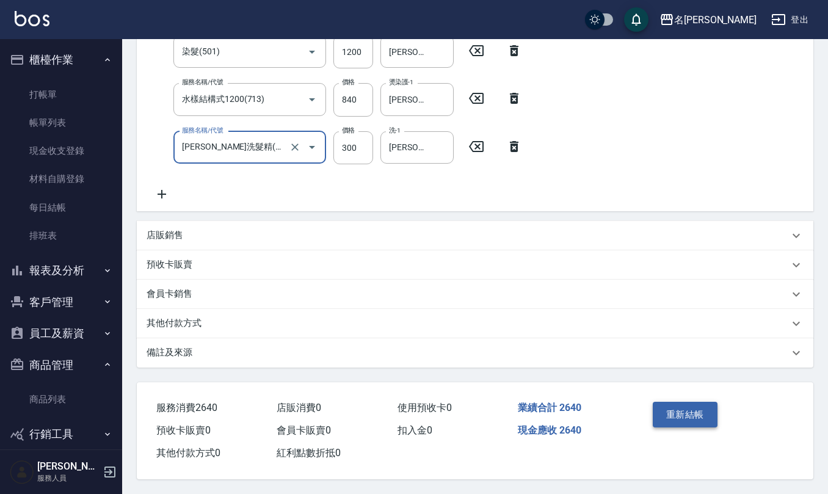
click at [696, 406] on button "重新結帳" at bounding box center [685, 415] width 65 height 26
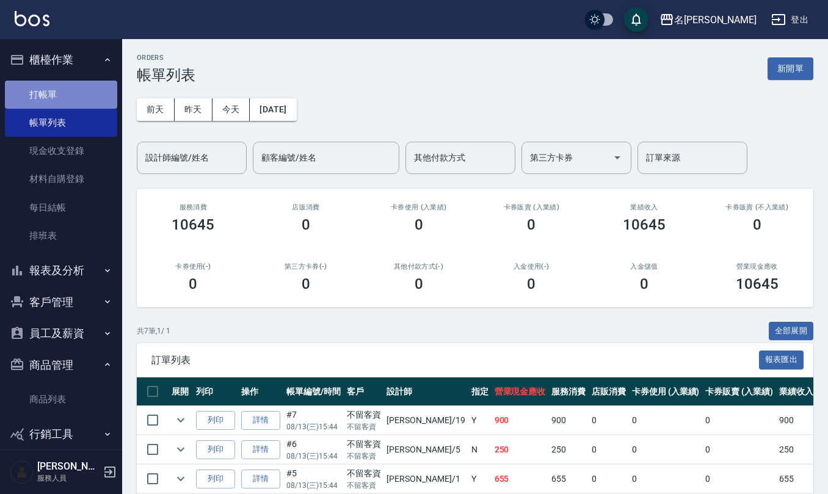
click at [76, 93] on link "打帳單" at bounding box center [61, 95] width 112 height 28
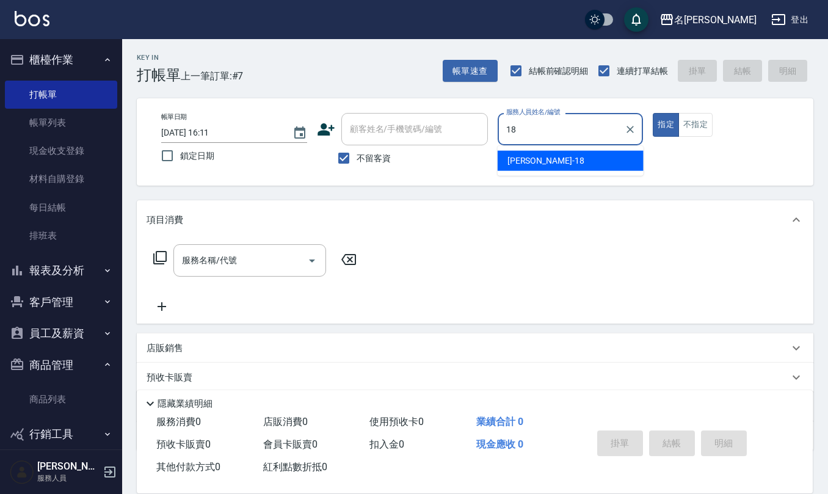
type input "吳婉如-18"
type button "true"
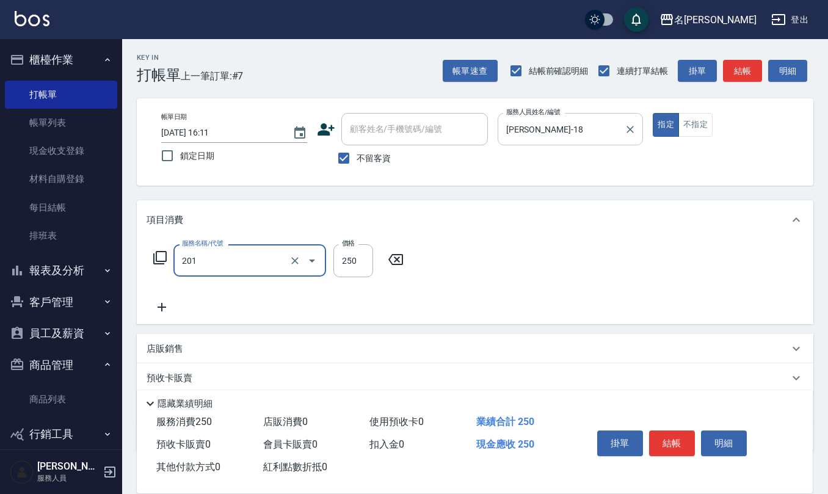
type input "洗髮(201)"
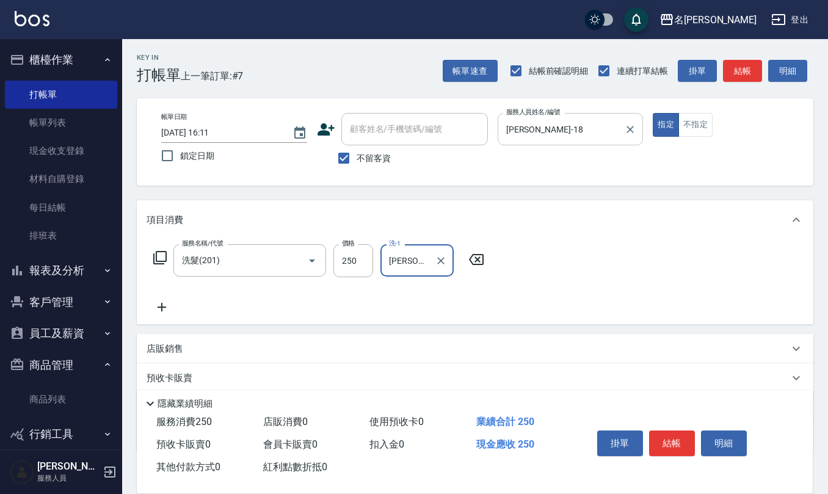
type input "陳欣妤-26"
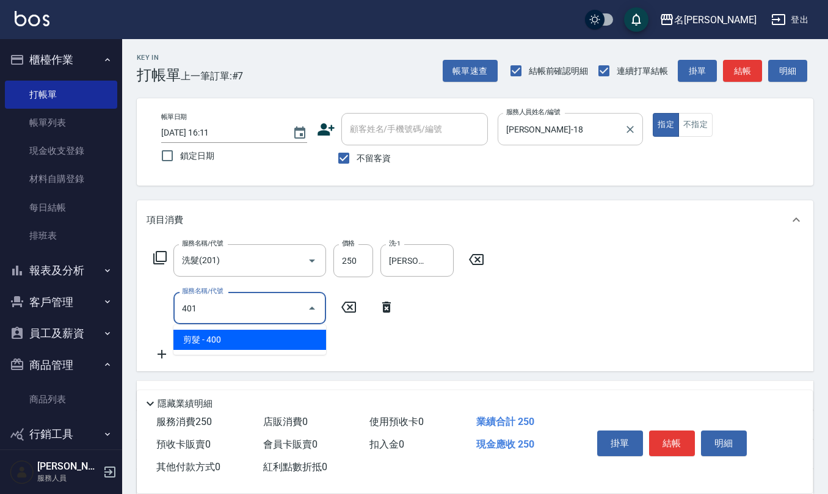
type input "剪髮(401)"
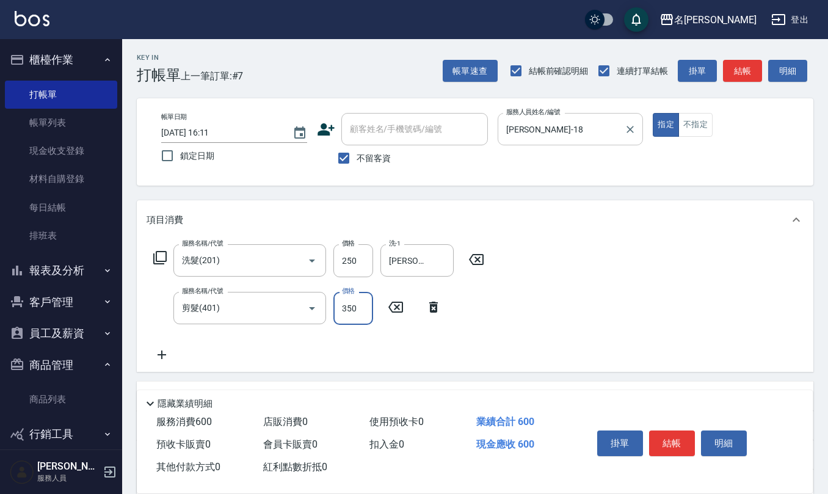
type input "350"
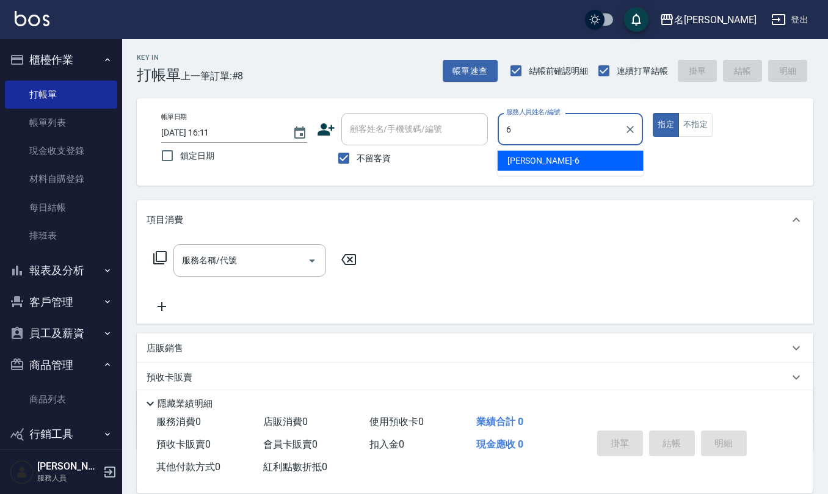
type input "吳淑文-6"
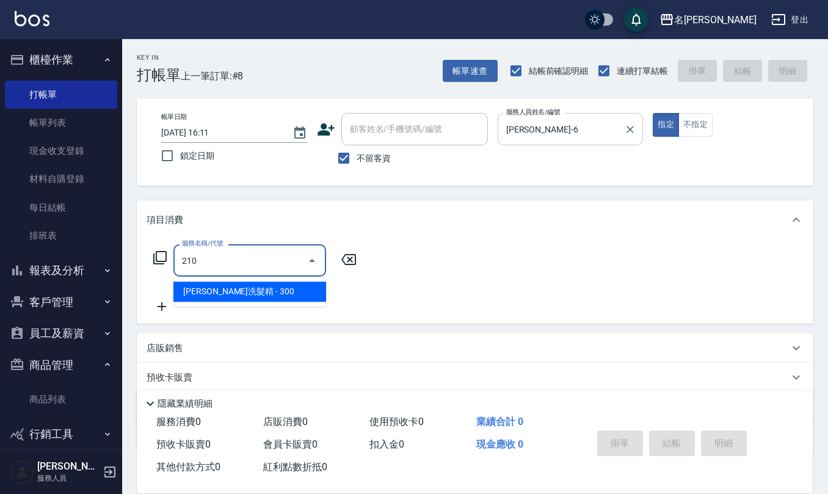
type input "歐娜洗髮精(210)"
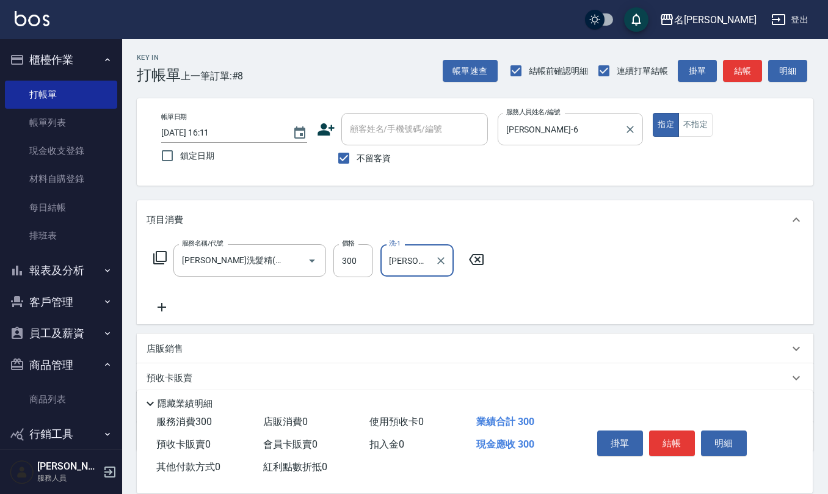
type input "趙妍妮-5"
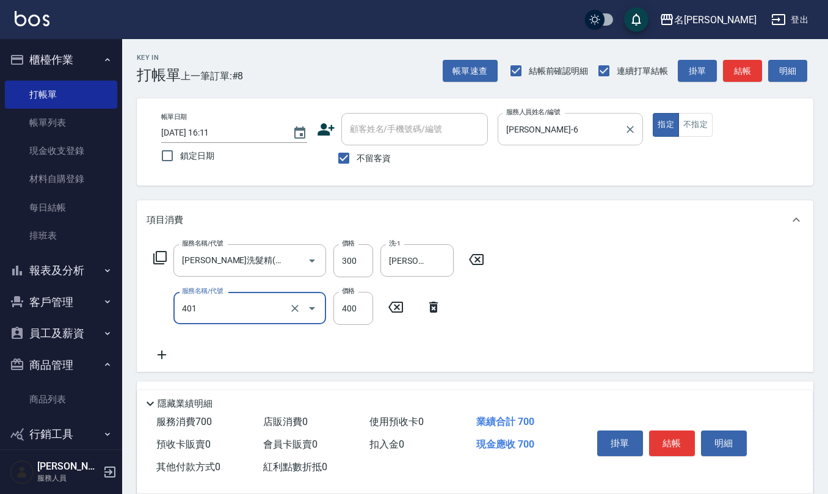
type input "剪髮(401)"
type input "315"
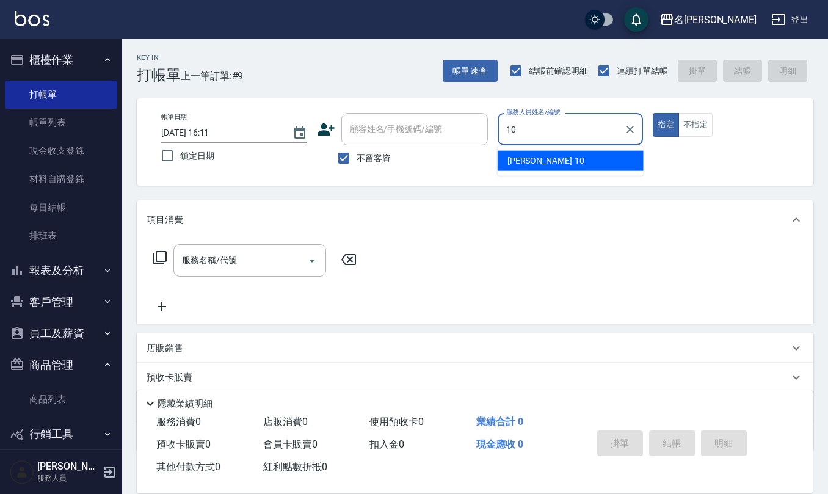
type input "胡淑雲-10"
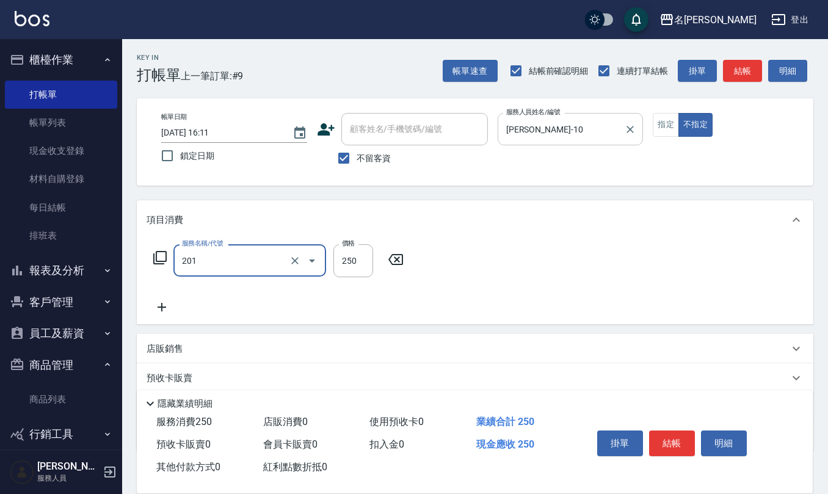
type input "洗髮(201)"
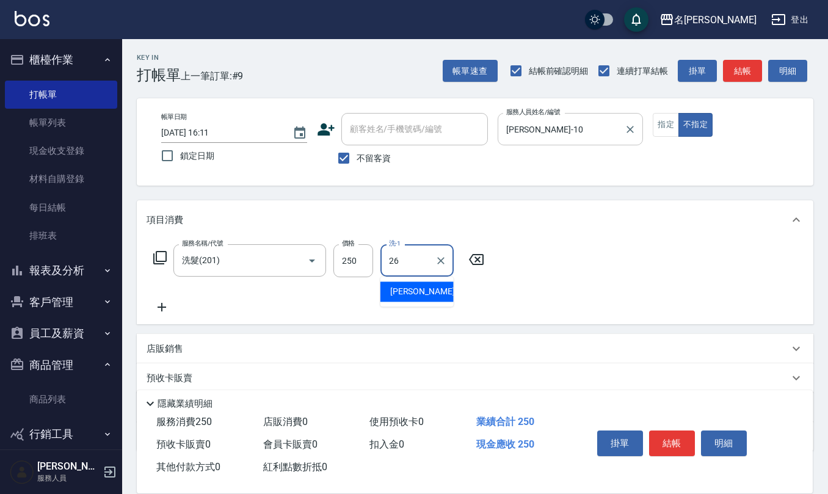
type input "陳欣妤-26"
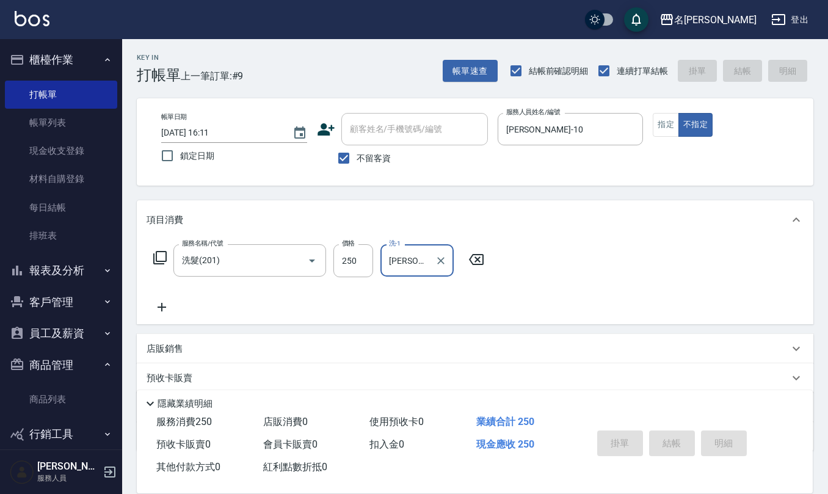
type input "2025/08/13 16:13"
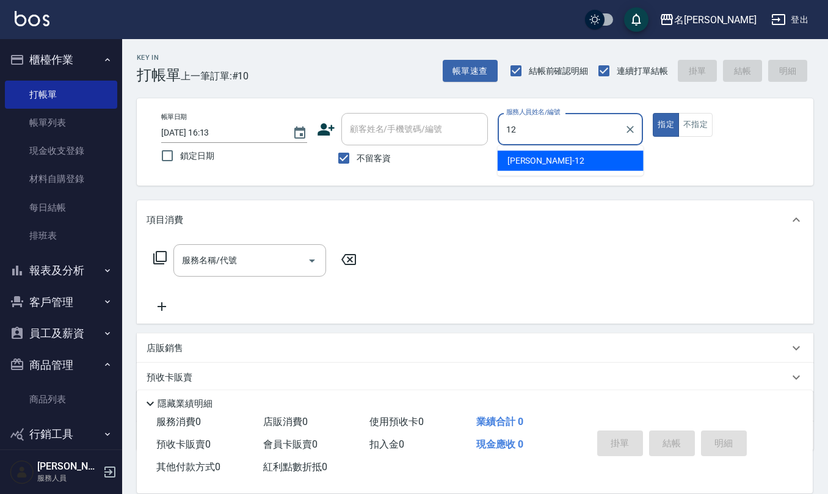
type input "陳珮君-12"
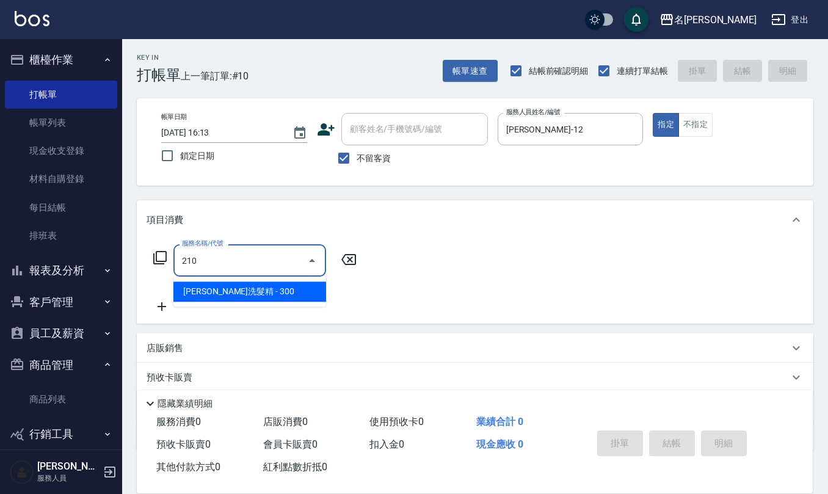
type input "歐娜洗髮精(210)"
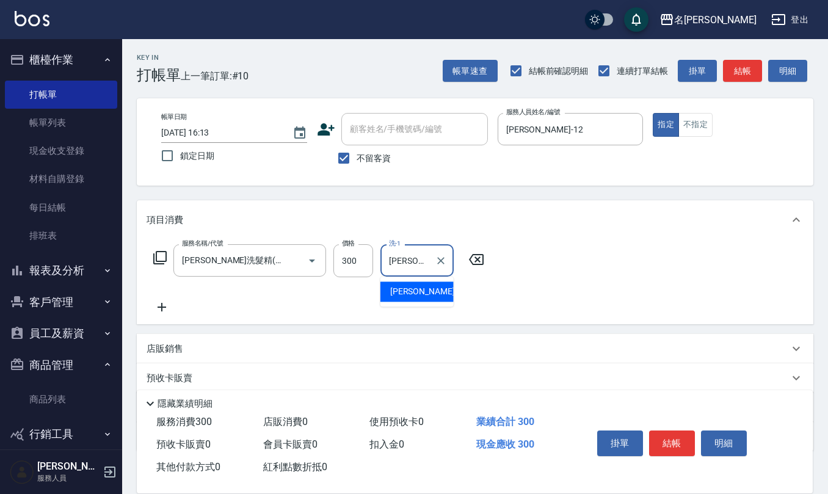
type input "陳珮君-21"
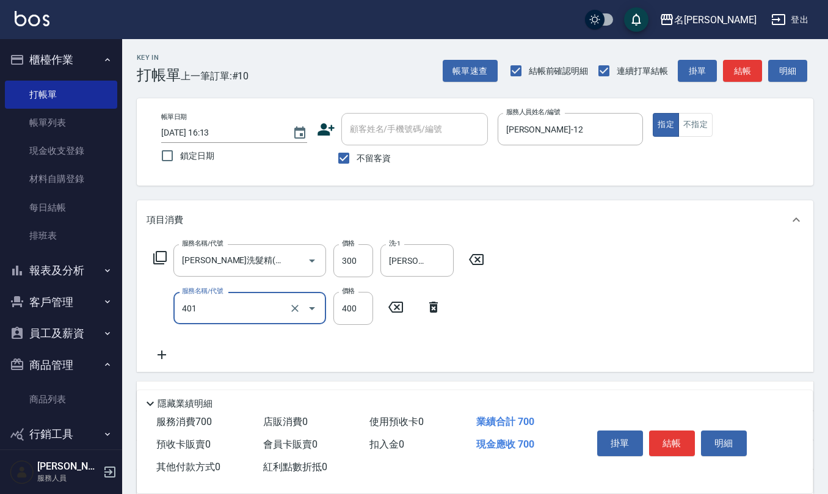
type input "剪髮(401)"
type input "250"
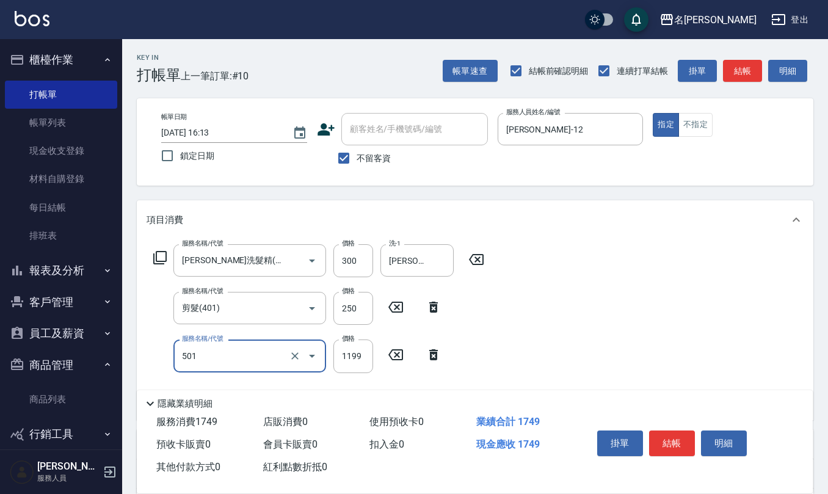
type input "染髮(501)"
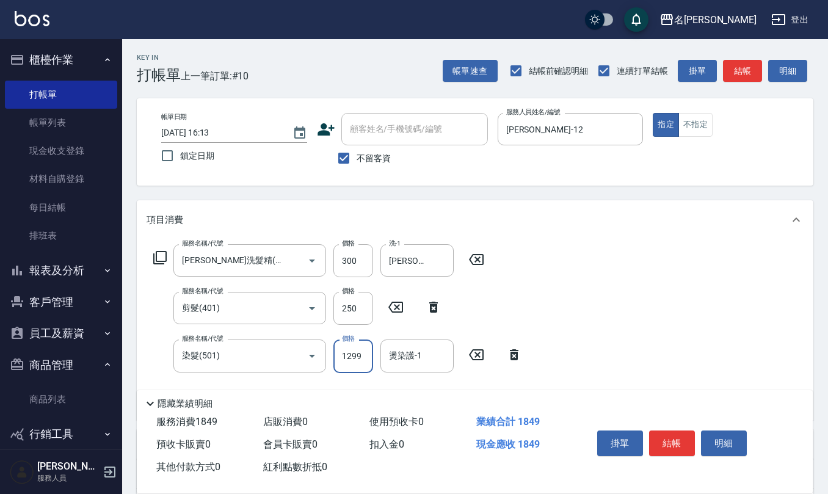
type input "1299"
type input "陳珮君-21"
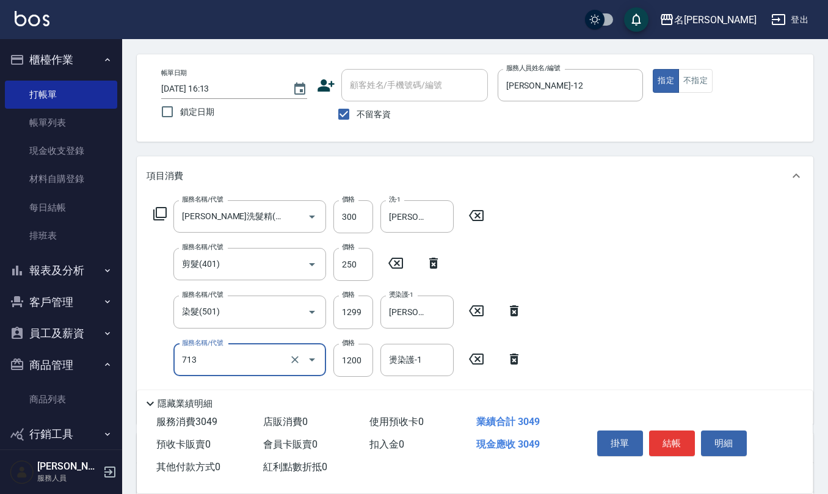
scroll to position [162, 0]
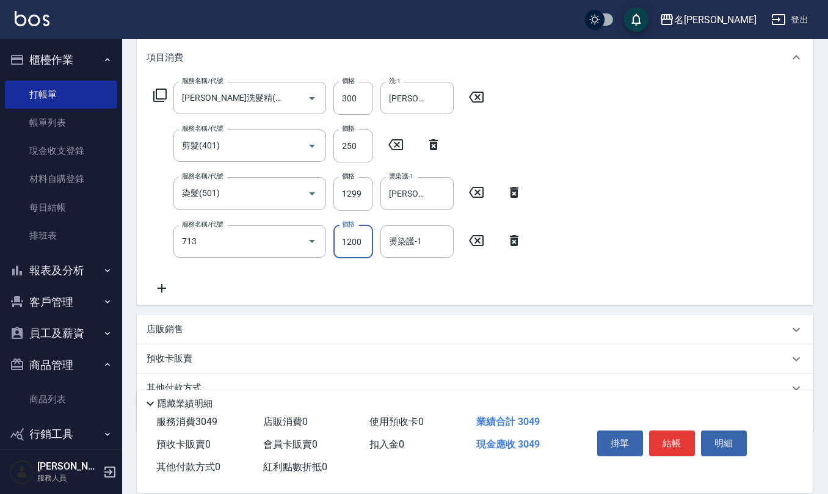
type input "水樣結構式1200(713)"
type input "840"
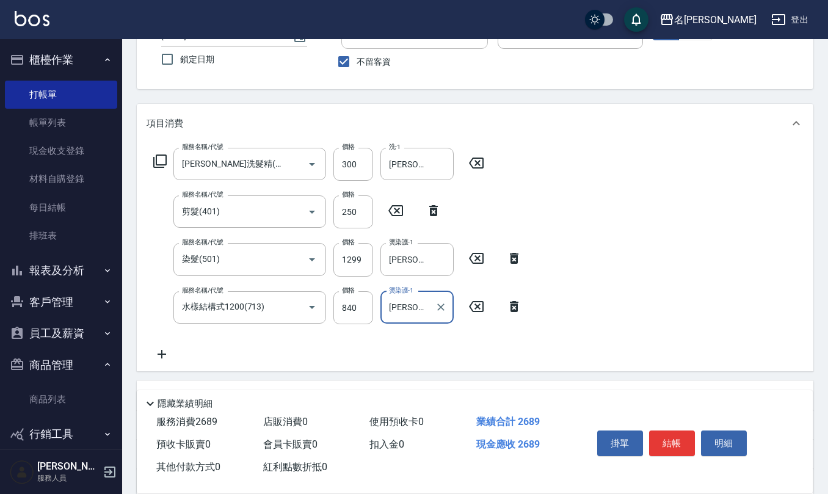
scroll to position [0, 0]
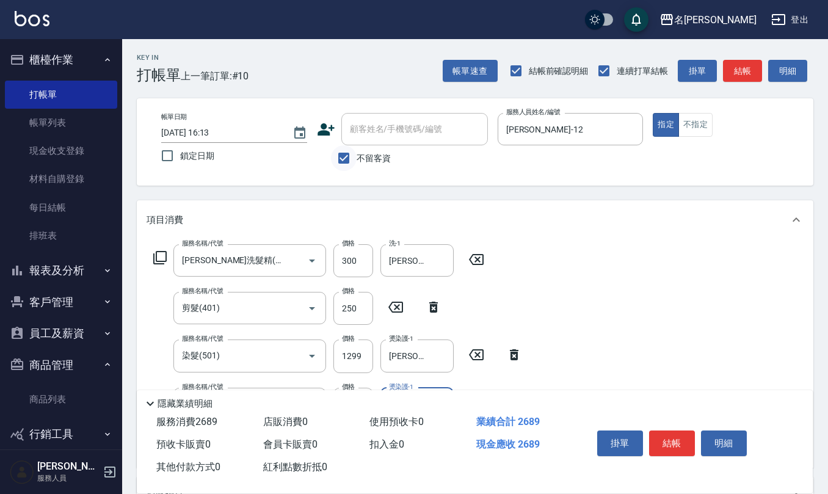
type input "陳珮君-21"
click at [343, 161] on input "不留客資" at bounding box center [344, 158] width 26 height 26
checkbox input "false"
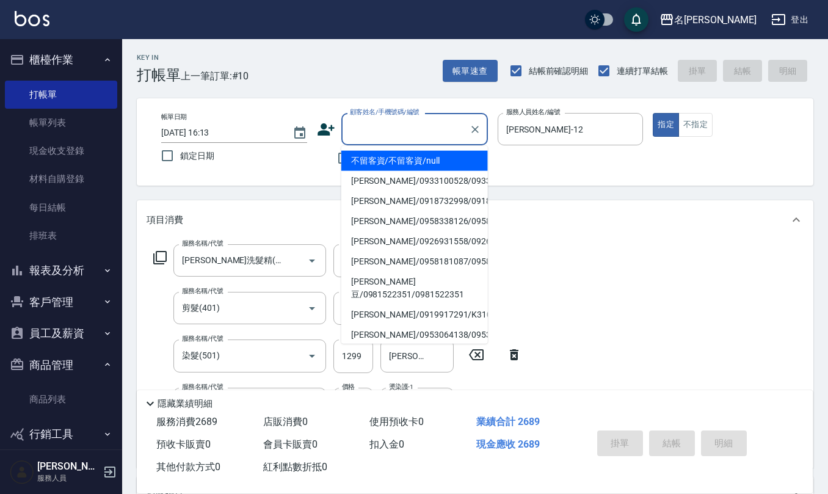
click at [358, 128] on div "顧客姓名/手機號碼/編號 顧客姓名/手機號碼/編號" at bounding box center [414, 129] width 147 height 32
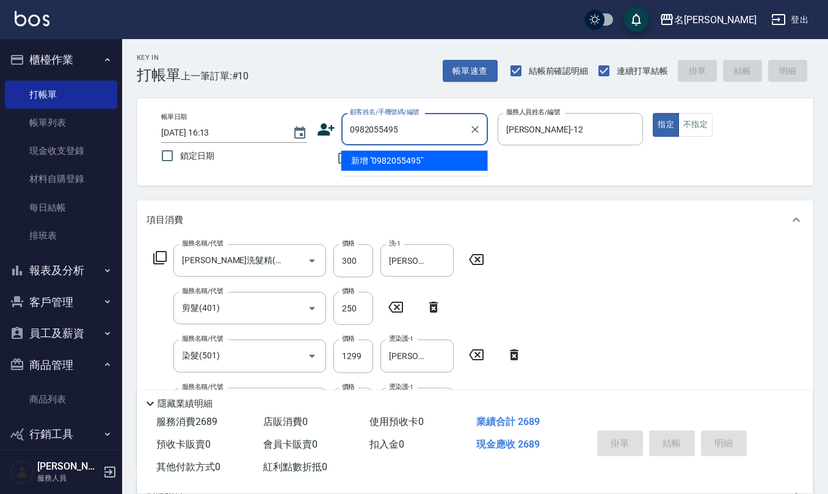
drag, startPoint x: 420, startPoint y: 128, endPoint x: 255, endPoint y: 121, distance: 165.0
click at [208, 128] on div "帳單日期 2025/08/13 16:13 鎖定日期 顧客姓名/手機號碼/編號 0982055495 顧客姓名/手機號碼/編號 不留客資 服務人員姓名/編號 …" at bounding box center [474, 142] width 647 height 58
type input "0982055495"
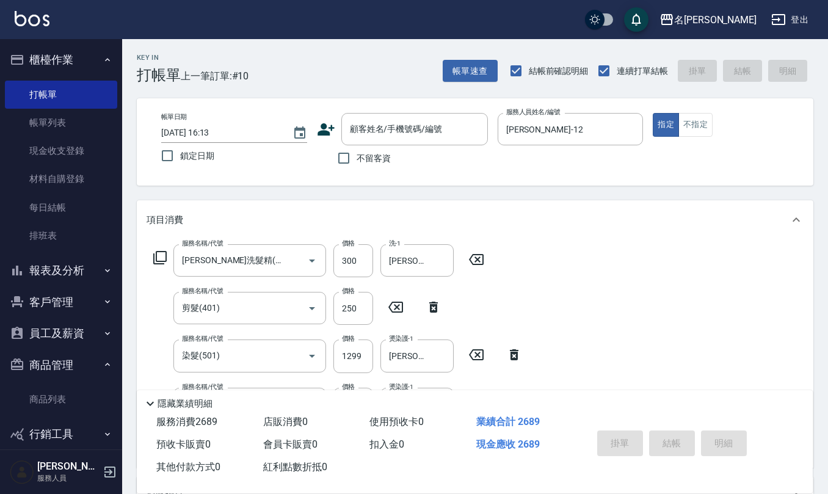
click at [325, 127] on icon at bounding box center [326, 129] width 17 height 12
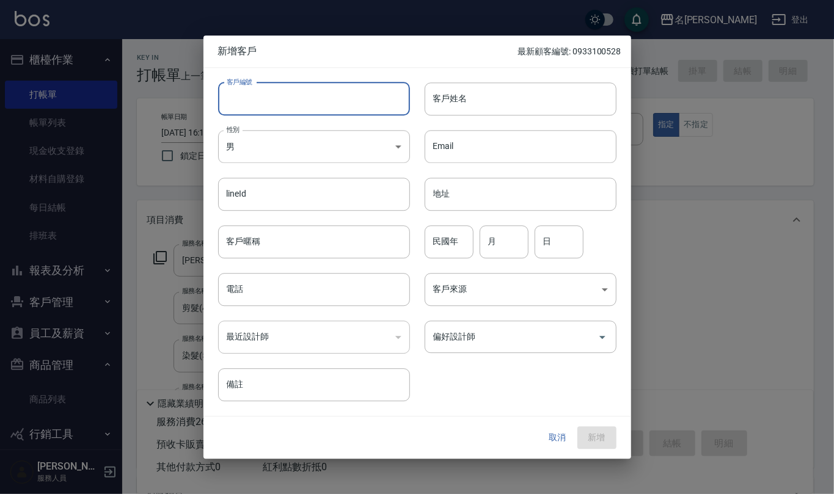
click at [325, 104] on input "客戶編號" at bounding box center [314, 98] width 192 height 33
paste input "0982055495"
type input "0982055495"
click at [301, 296] on input "電話" at bounding box center [314, 289] width 192 height 33
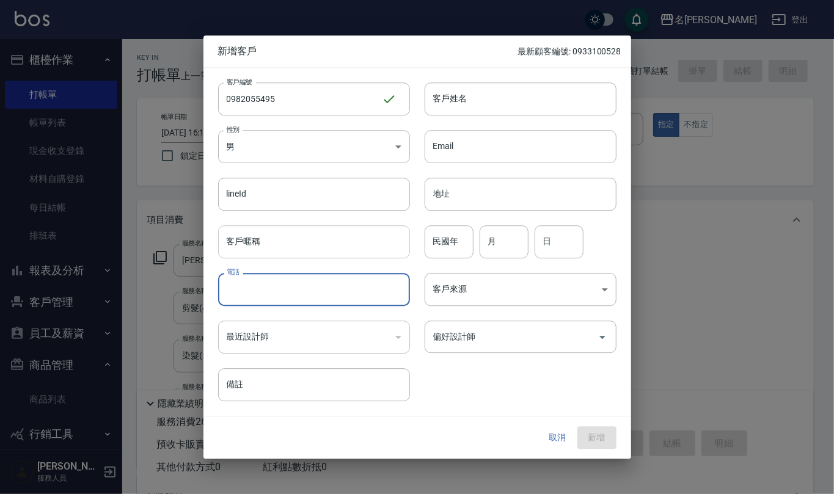
paste input "0982055495"
type input "0982055495"
click at [396, 133] on body "名留仁二 登出 櫃檯作業 打帳單 帳單列表 現金收支登錄 材料自購登錄 每日結帳 排班表 報表及分析 報表目錄 店家區間累計表 店家日報表 互助日報表 互助月…" at bounding box center [417, 369] width 834 height 739
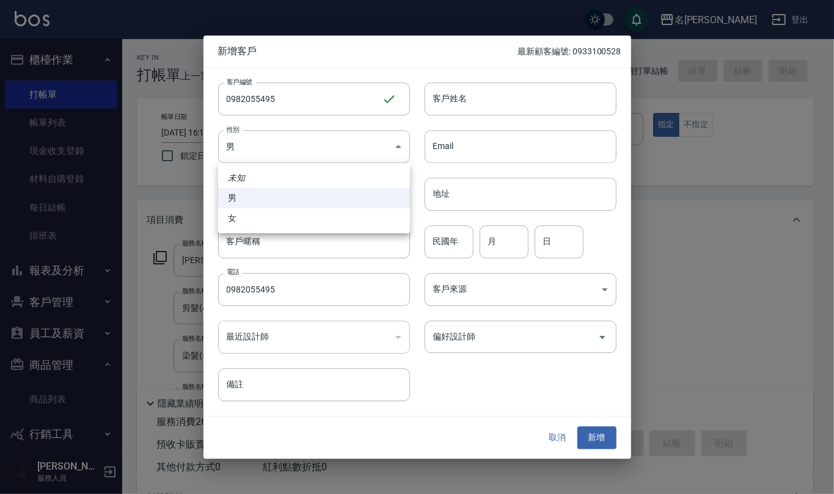
click at [365, 208] on li "女" at bounding box center [314, 218] width 192 height 20
type input "FEMALE"
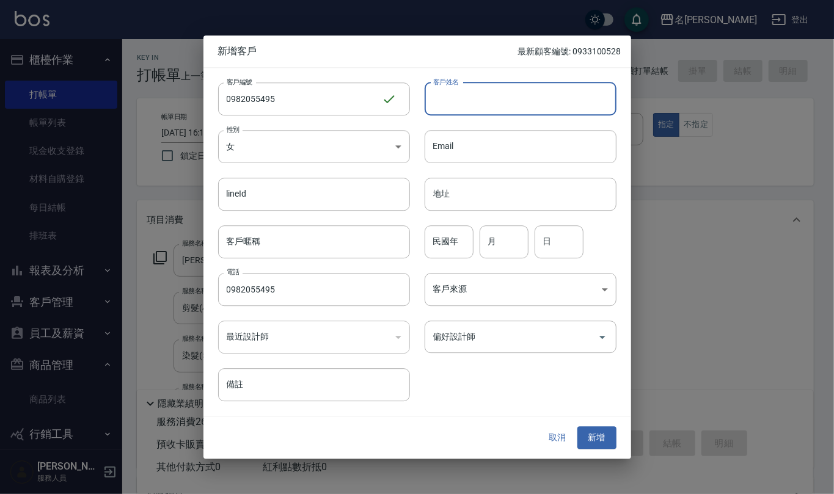
click at [484, 100] on input "客戶姓名" at bounding box center [520, 98] width 192 height 33
type input "高嘉賢"
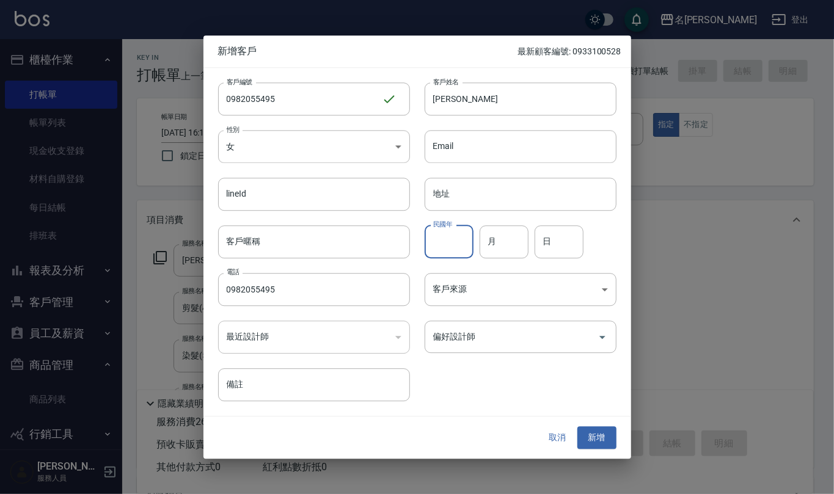
click at [452, 235] on input "民國年" at bounding box center [448, 241] width 49 height 33
type input "82"
type input "6"
click at [601, 445] on button "新增" at bounding box center [596, 438] width 39 height 23
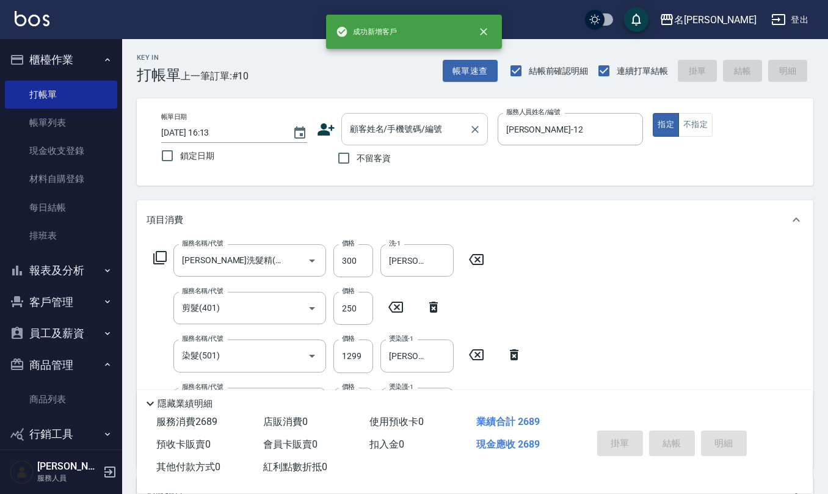
click at [382, 128] on input "顧客姓名/手機號碼/編號" at bounding box center [405, 128] width 117 height 21
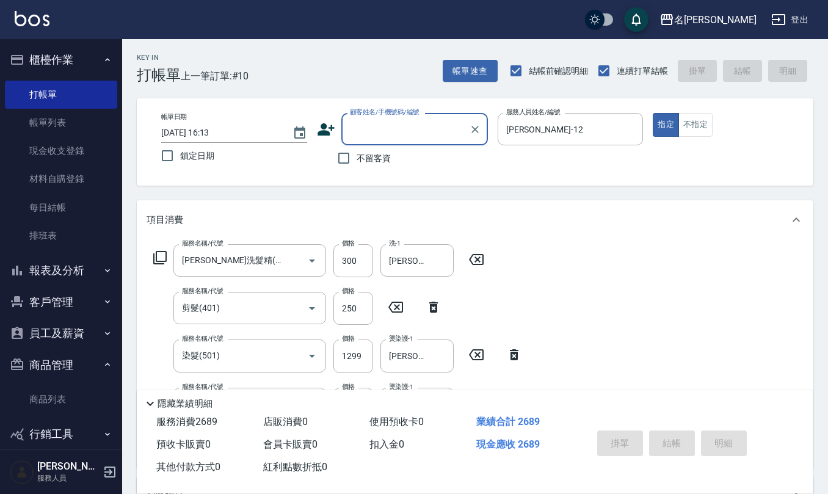
paste input "0982055495"
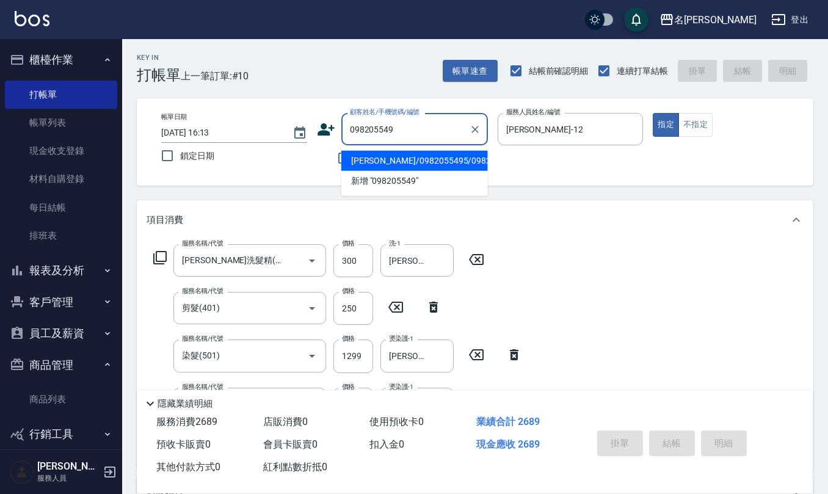
type input "高嘉賢/0982055495/0982055495"
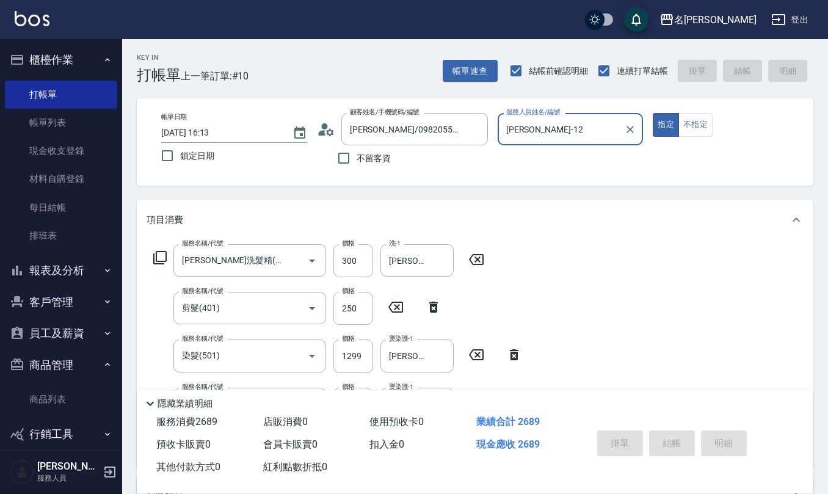
type input "2025/08/13 16:14"
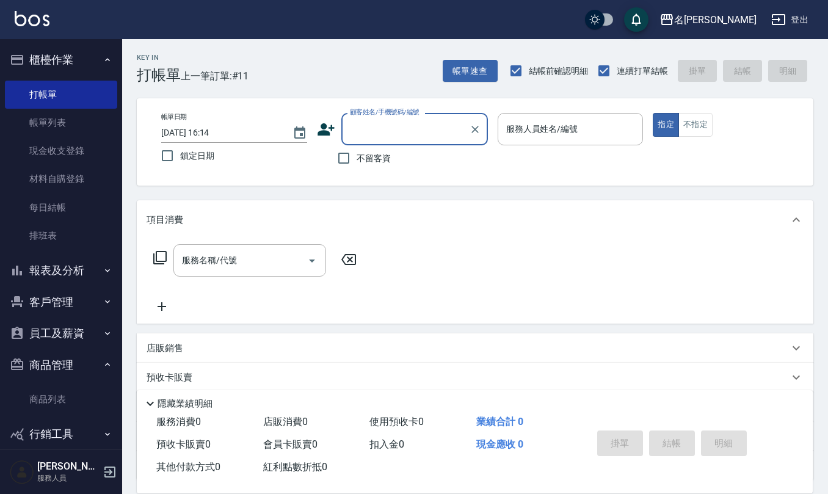
click at [383, 160] on span "不留客資" at bounding box center [374, 158] width 34 height 13
click at [357, 160] on input "不留客資" at bounding box center [344, 158] width 26 height 26
checkbox input "true"
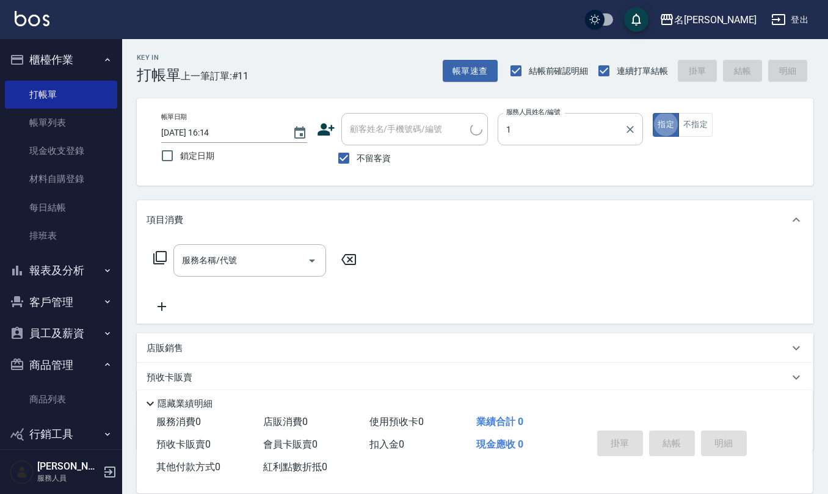
type input "蔡桂如-1"
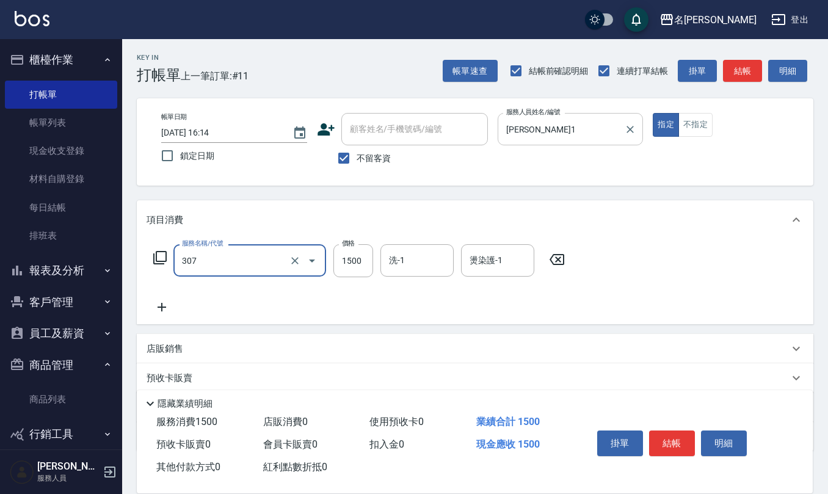
type input "EF麥拉寧燙髮1500(307)"
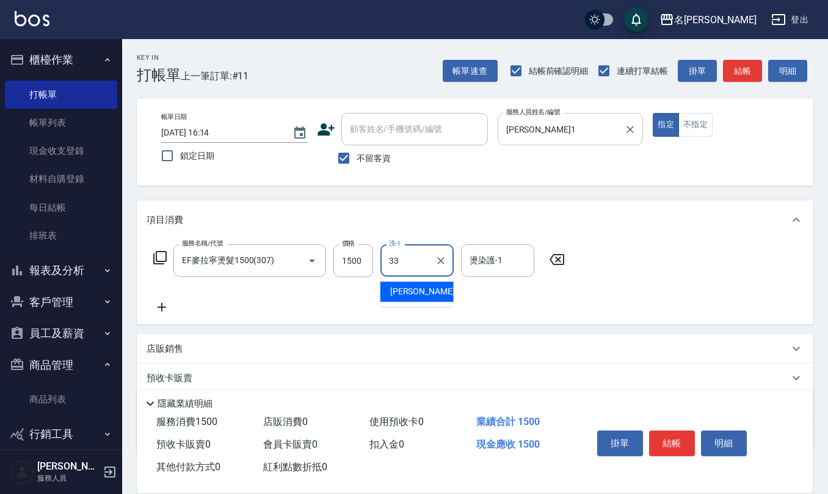
type input "竹儀-33"
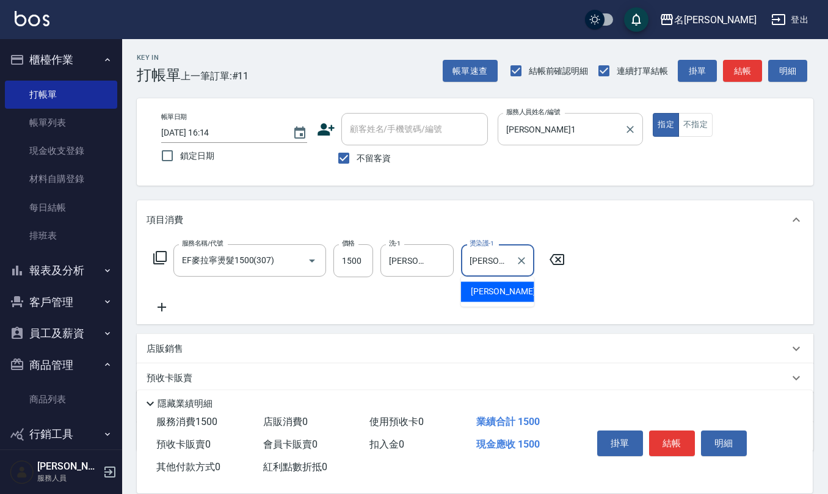
type input "竹儀-33"
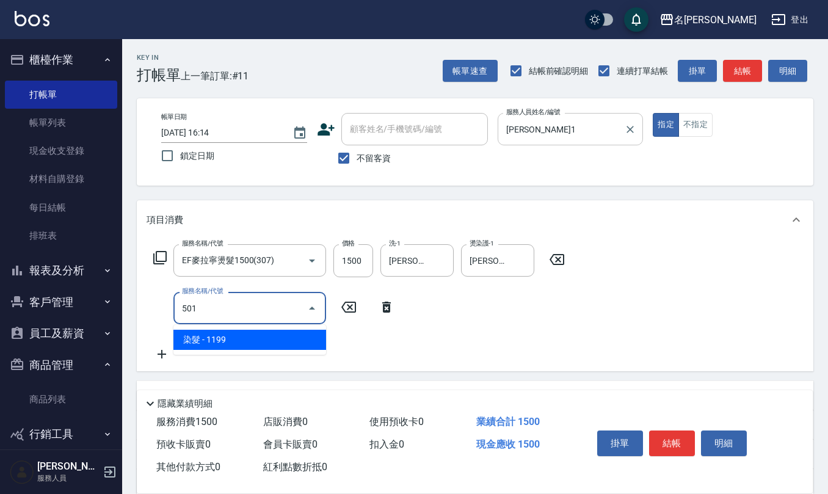
type input "染髮(501)"
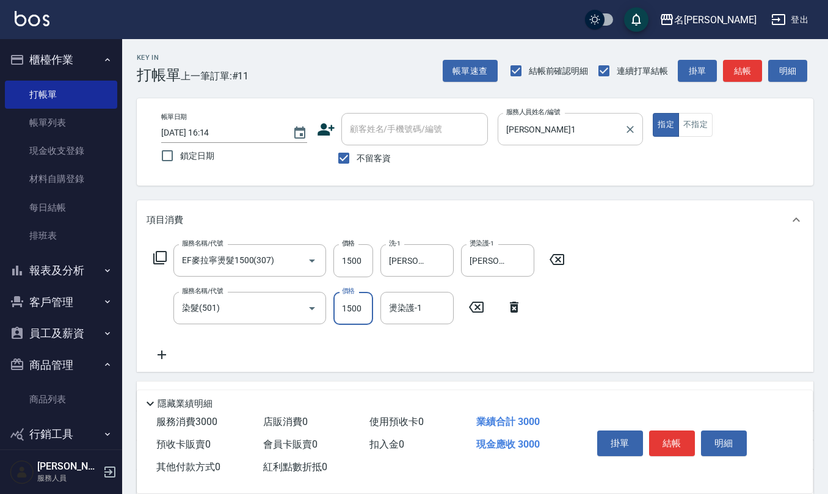
type input "1500"
type input "竹儀-33"
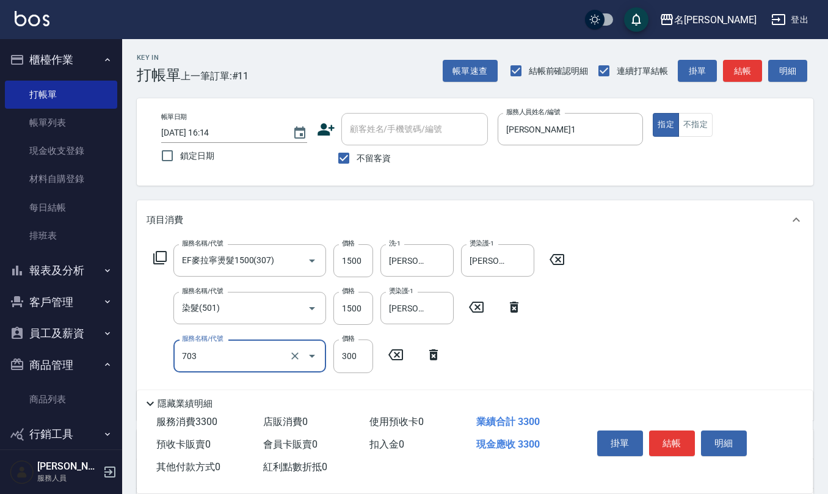
type input "(1236)設計師(703)"
type input "500"
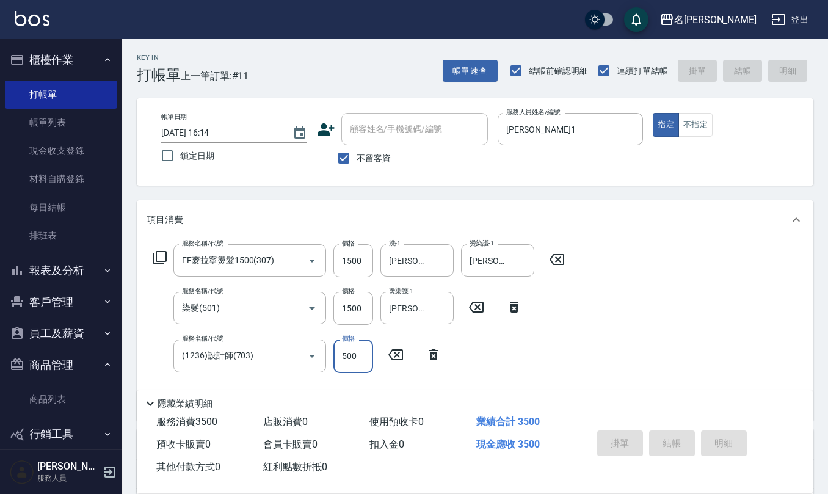
type input "2025/08/13 16:16"
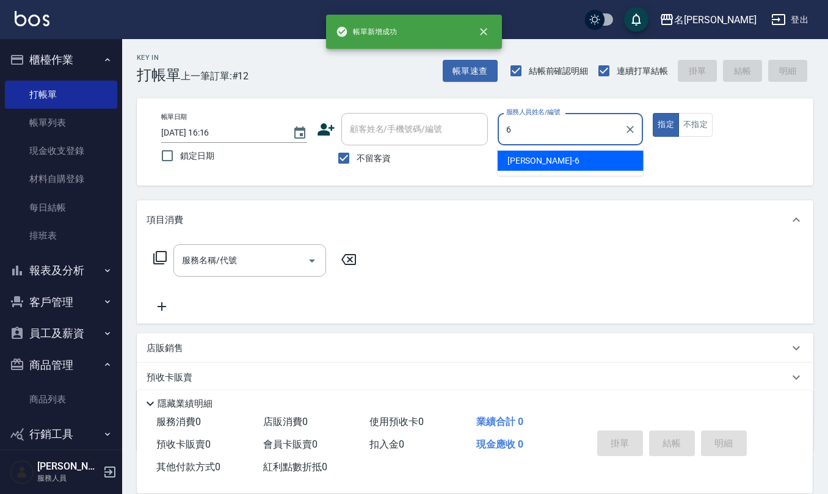
type input "吳淑文-6"
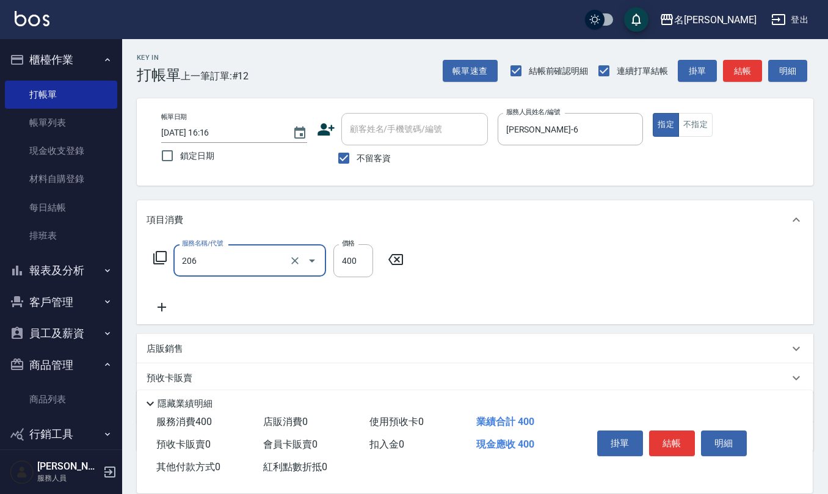
type input "健康洗(206)"
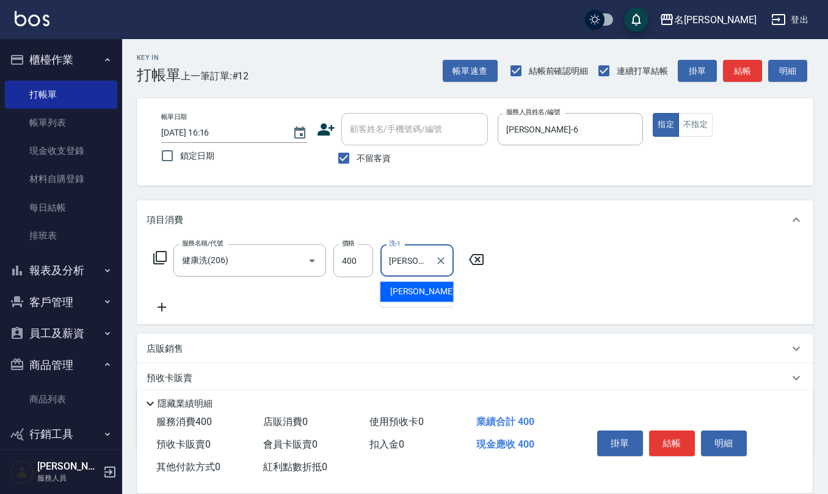
type input "杜芊彤-20"
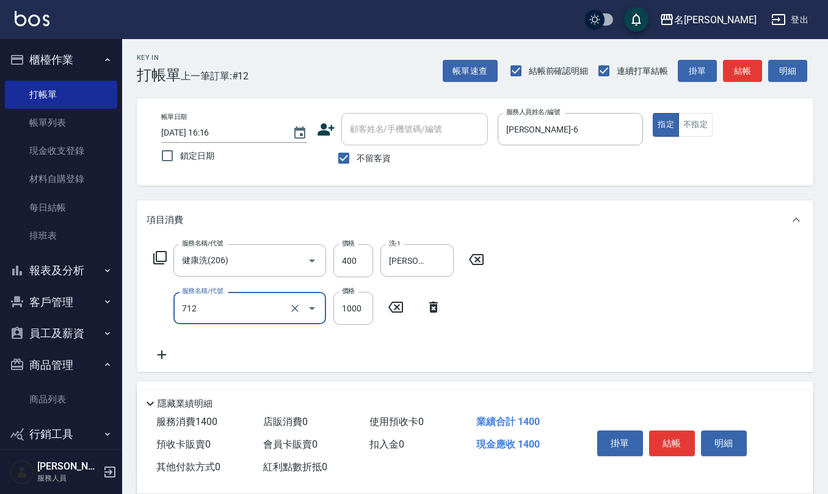
type input "伊蘭洋甘菊1000(712)"
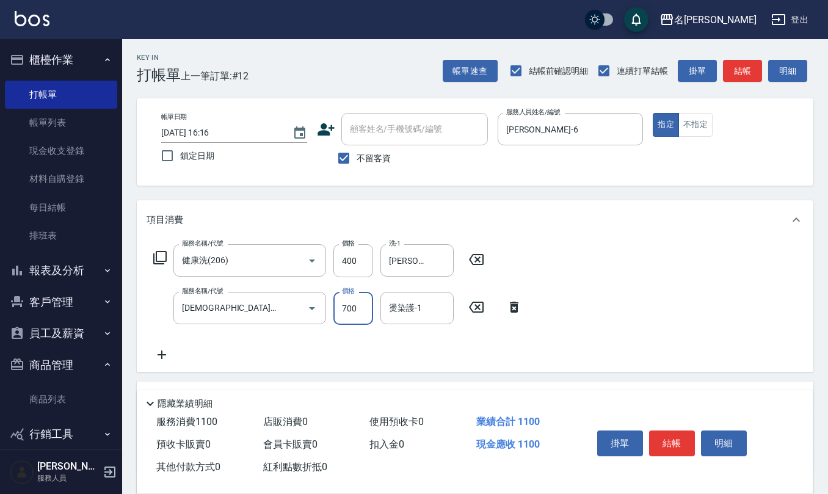
type input "700"
type input "杜芊彤-20"
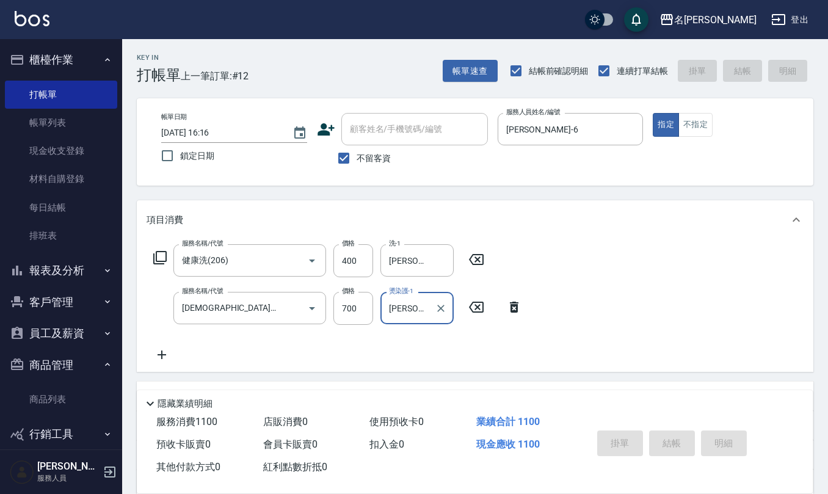
type input "2025/08/13 16:17"
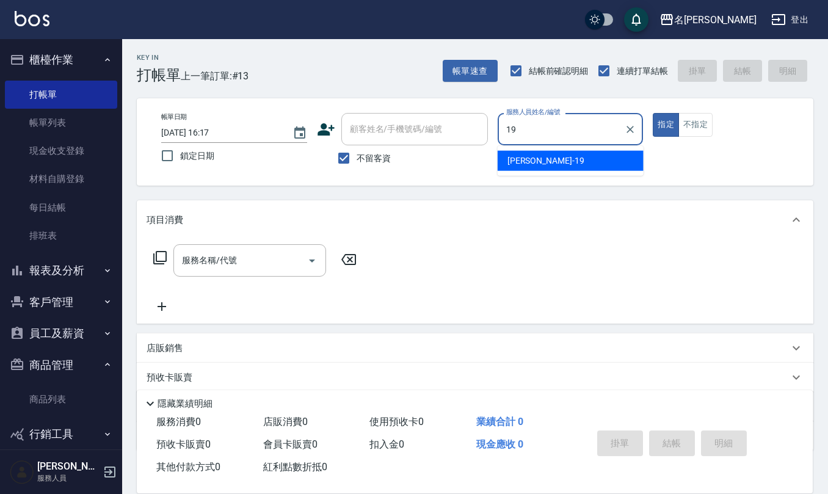
type input "林語涵-19"
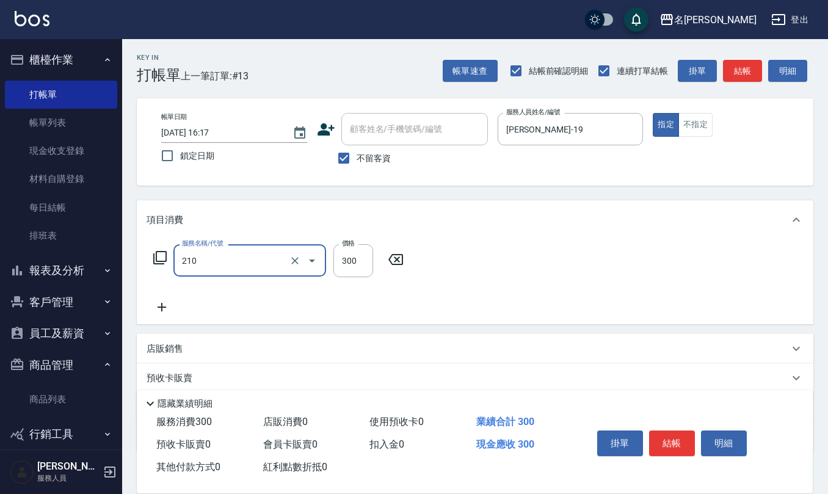
type input "歐娜洗髮精(210)"
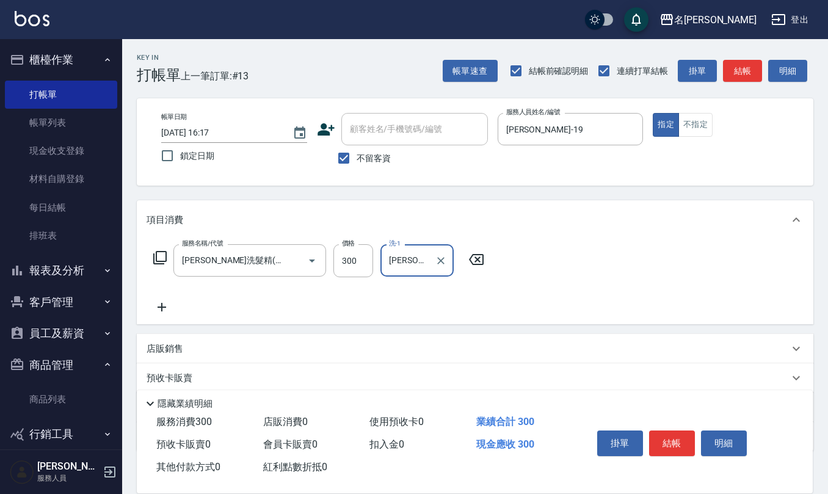
type input "詹沛橙-11"
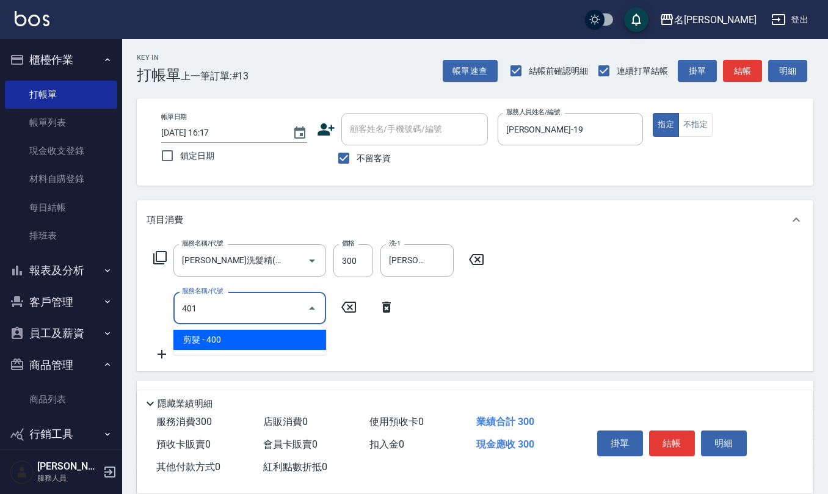
type input "剪髮(401)"
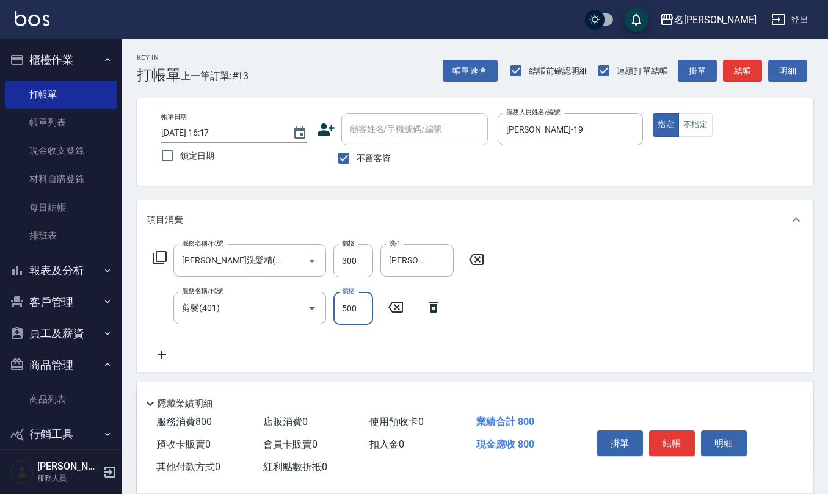
type input "500"
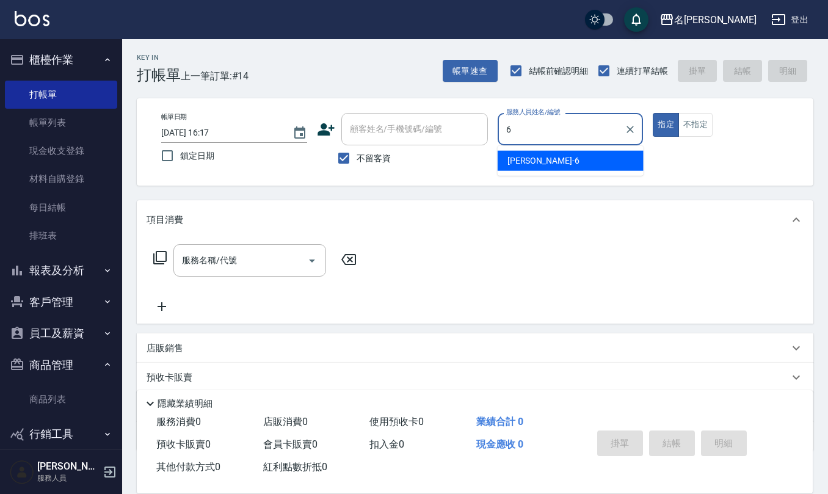
type input "吳淑文-6"
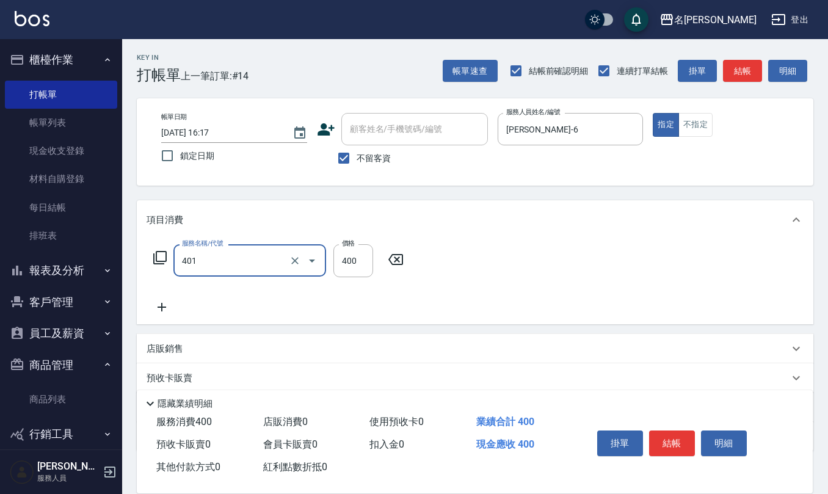
type input "剪髮(401)"
type input "350"
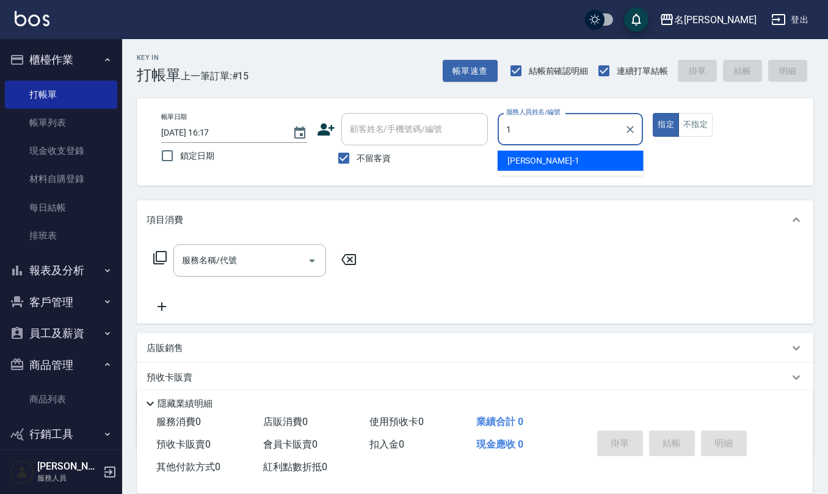
type input "蔡桂如-1"
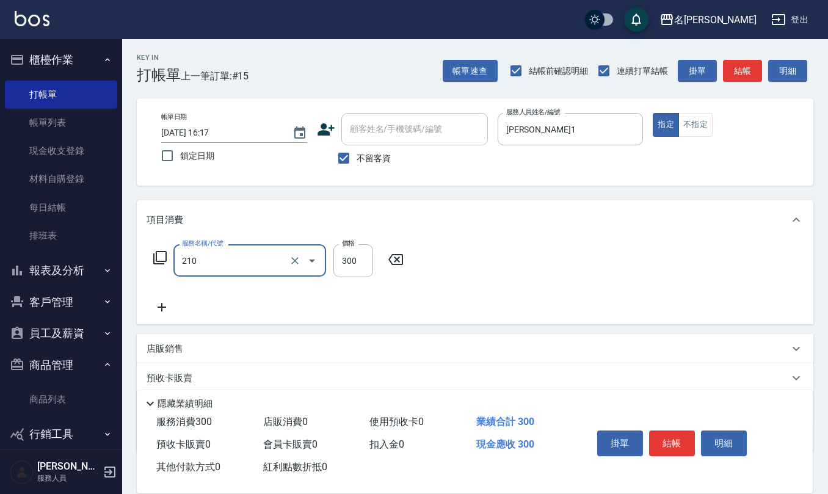
type input "歐娜洗髮精(210)"
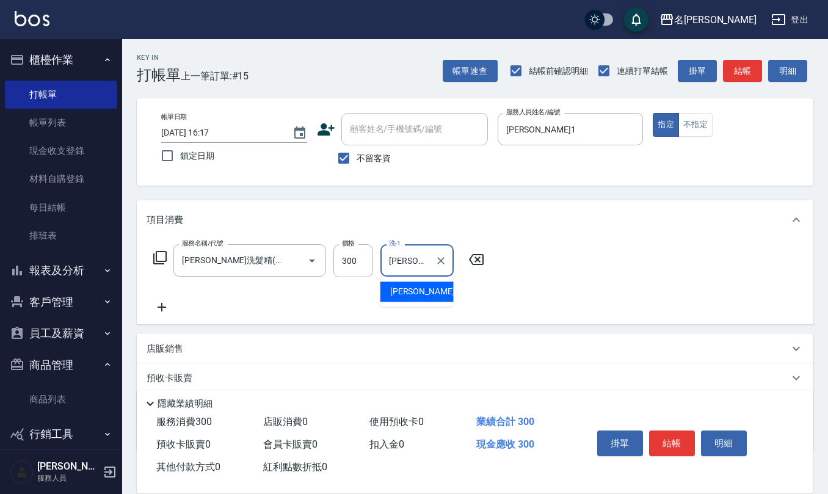
type input "紀雅婷-31"
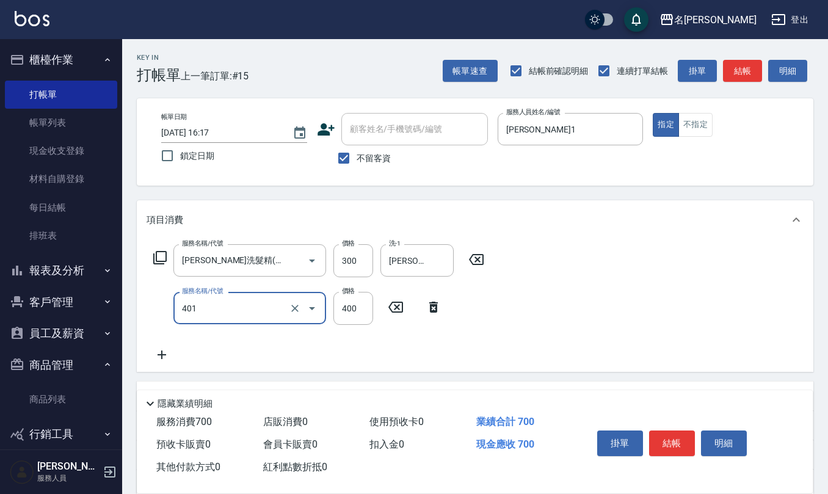
type input "剪髮(401)"
type input "360"
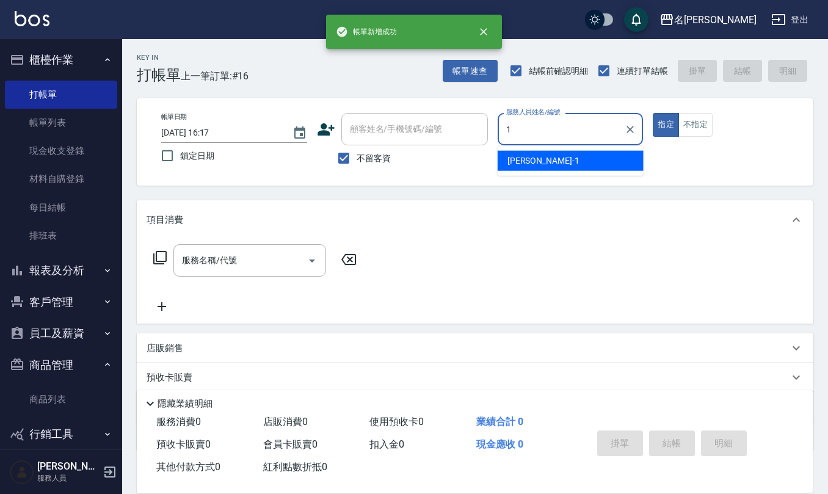
type input "蔡桂如-1"
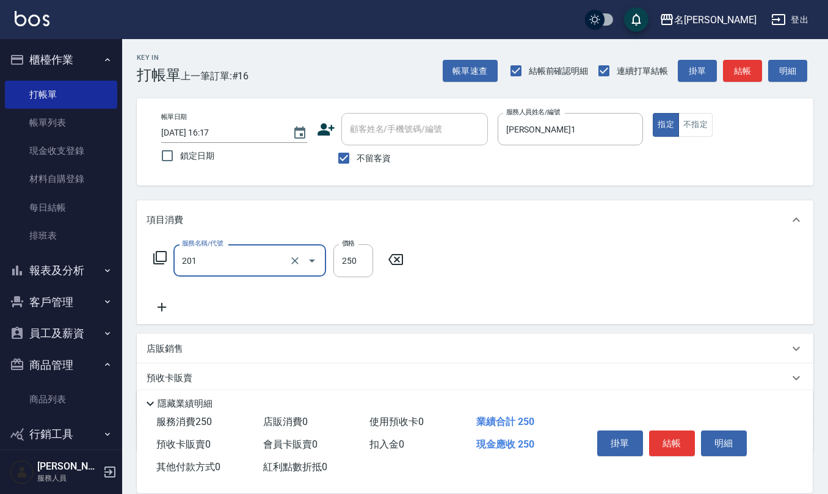
type input "洗髮(201)"
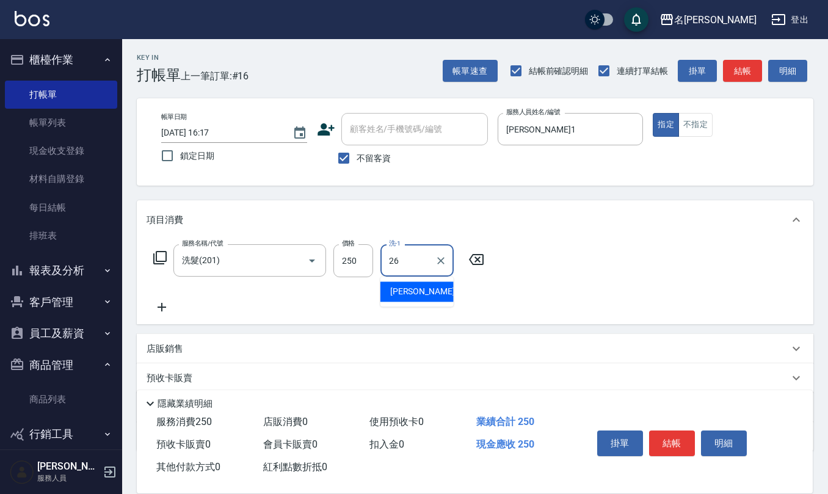
type input "陳欣妤-26"
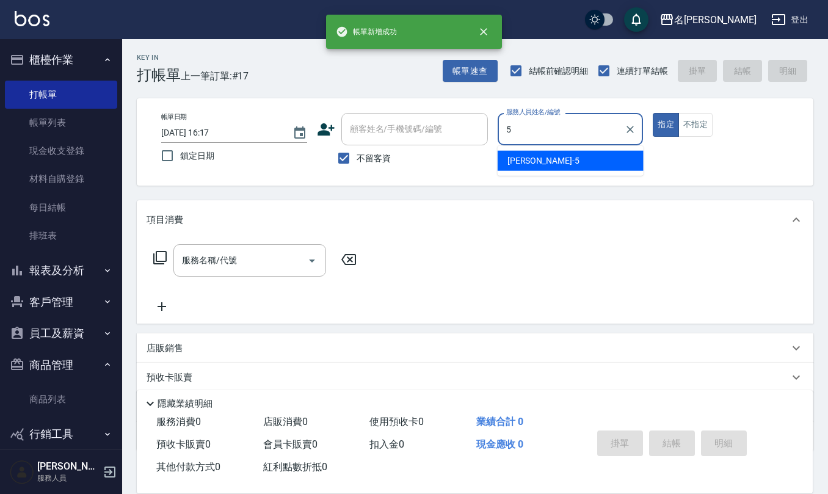
type input "趙妍妮-5"
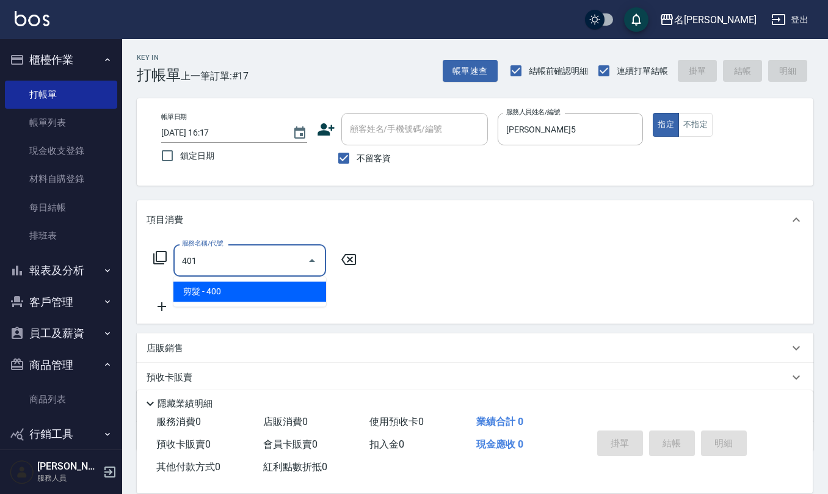
type input "剪髮(401)"
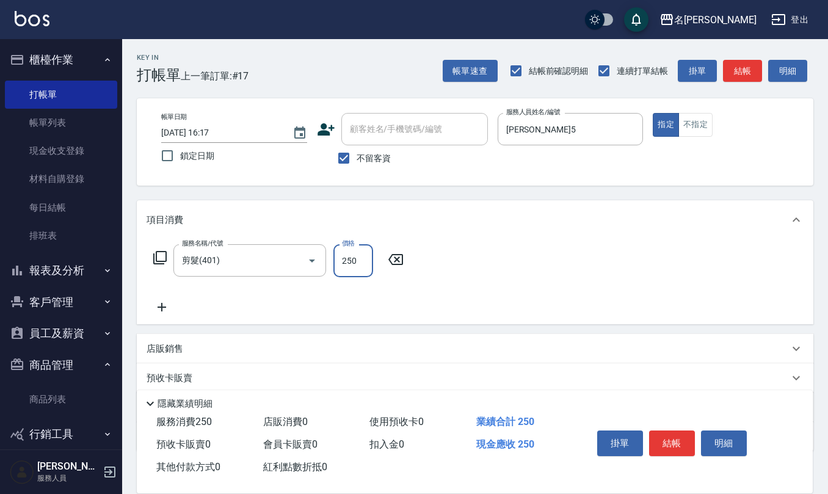
type input "250"
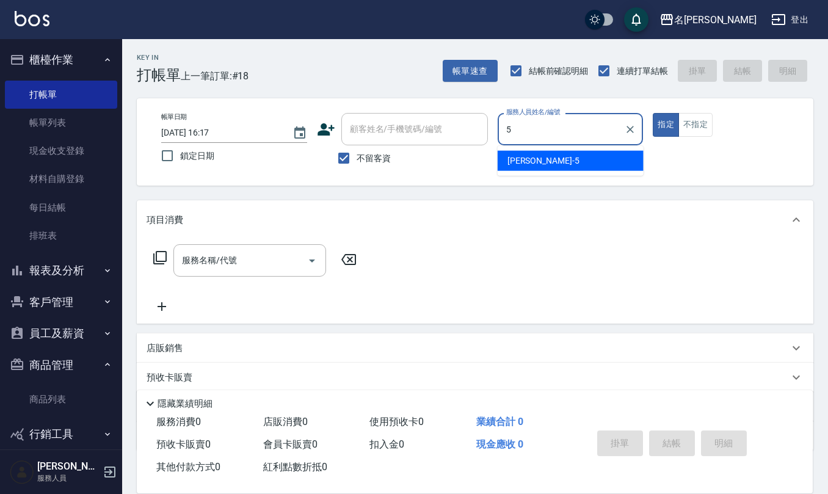
type input "趙妍妮-5"
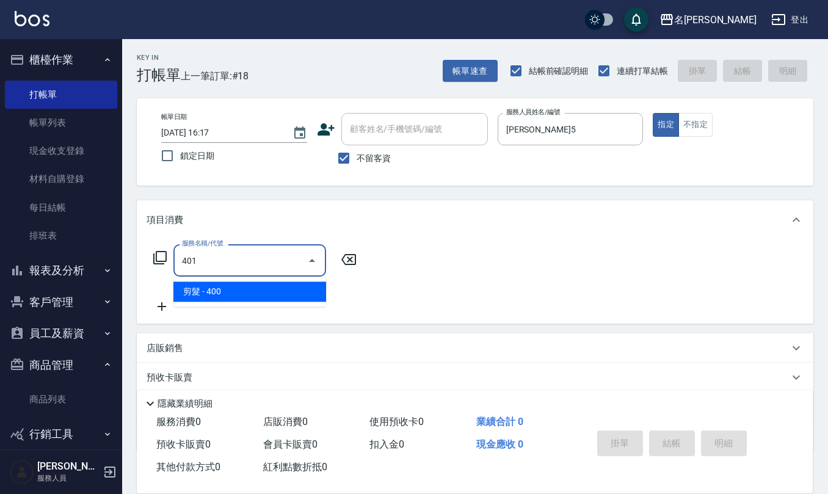
type input "剪髮(401)"
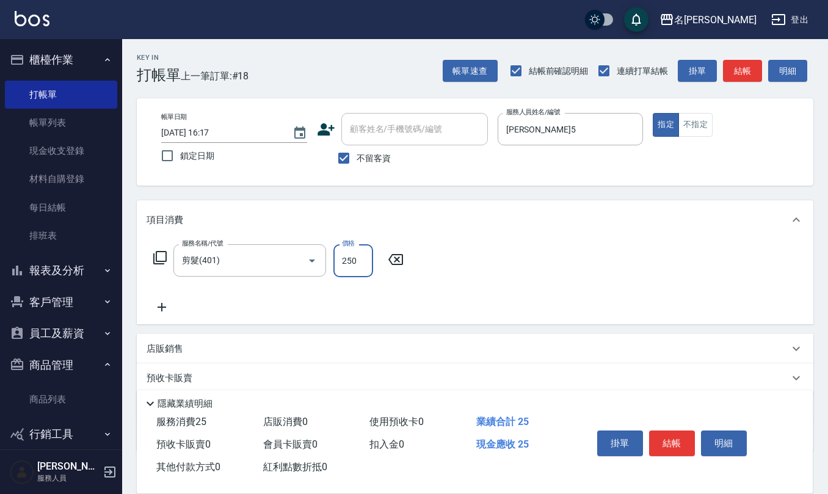
type input "250"
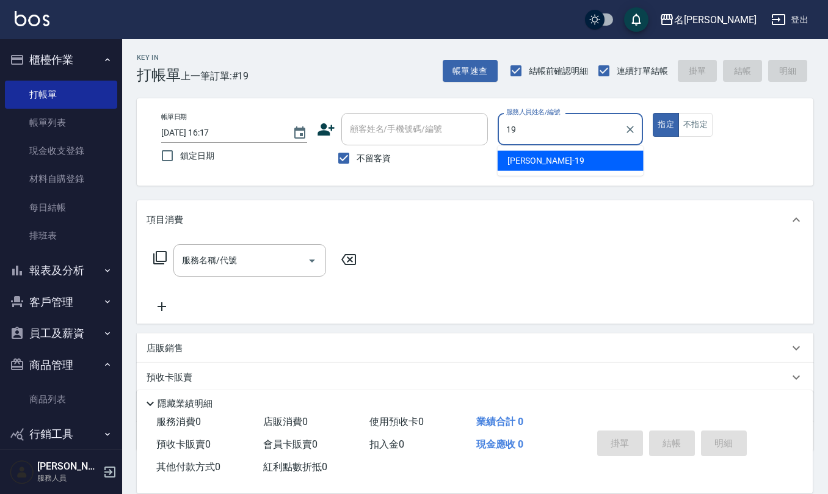
type input "林語涵-19"
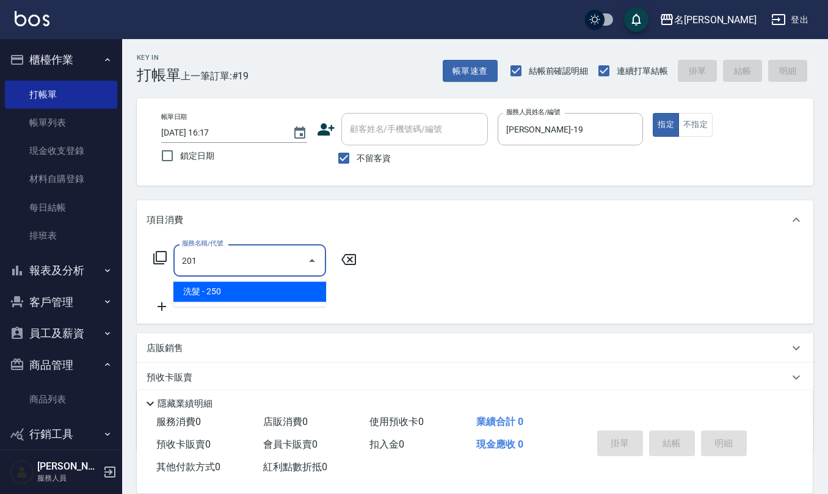
type input "洗髮(201)"
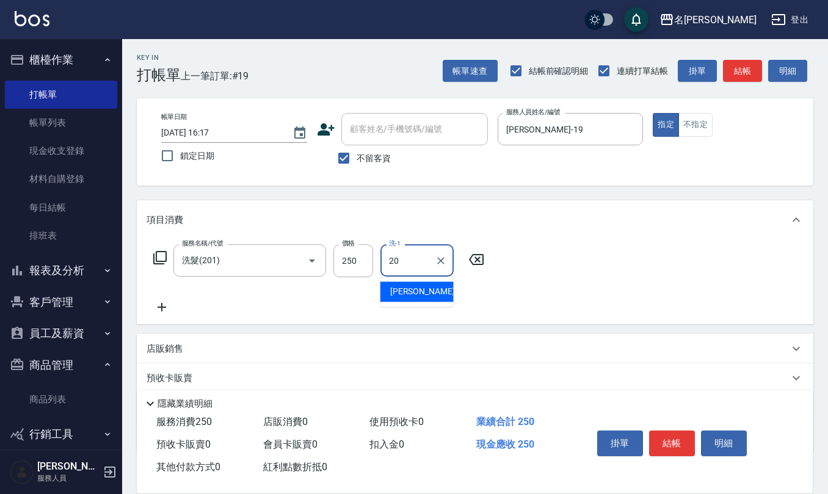
type input "杜芊彤-20"
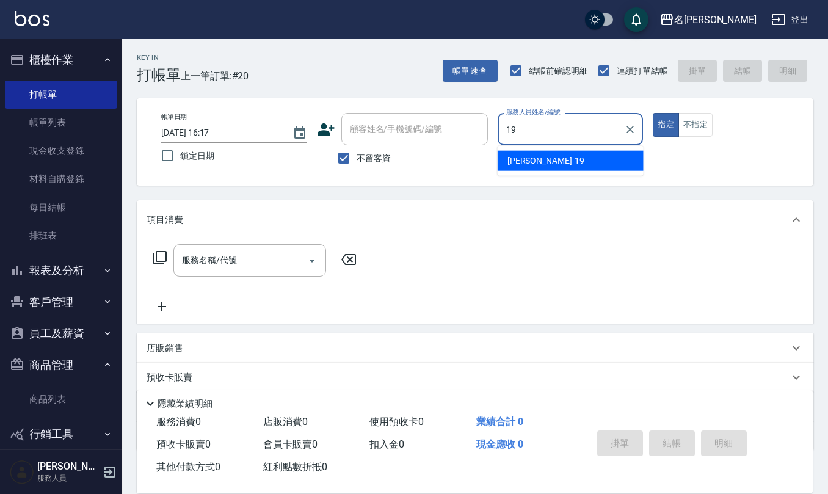
type input "林語涵-19"
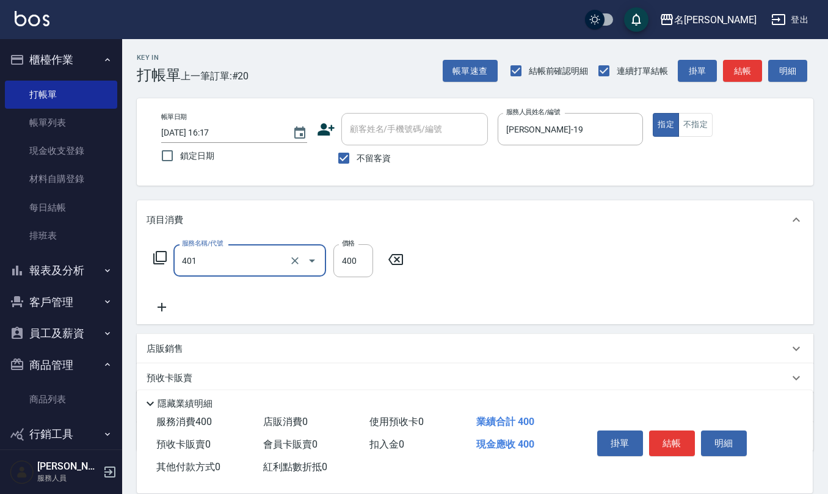
type input "剪髮(401)"
type input "400"
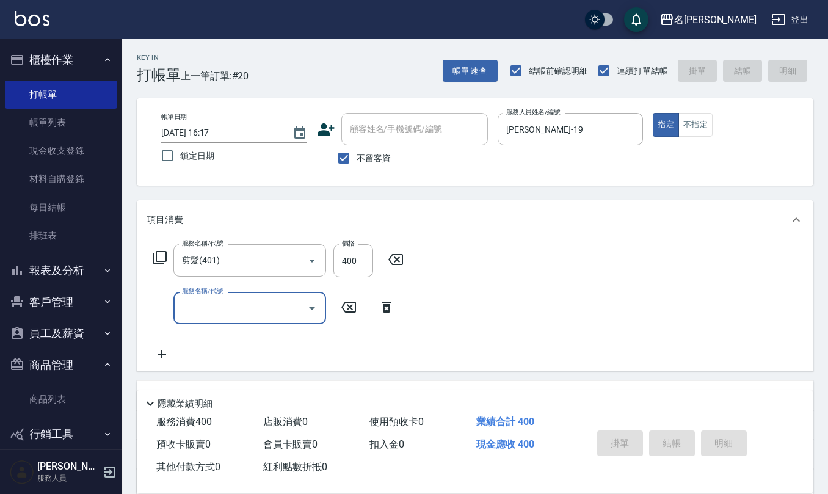
type input "2025/08/13 16:18"
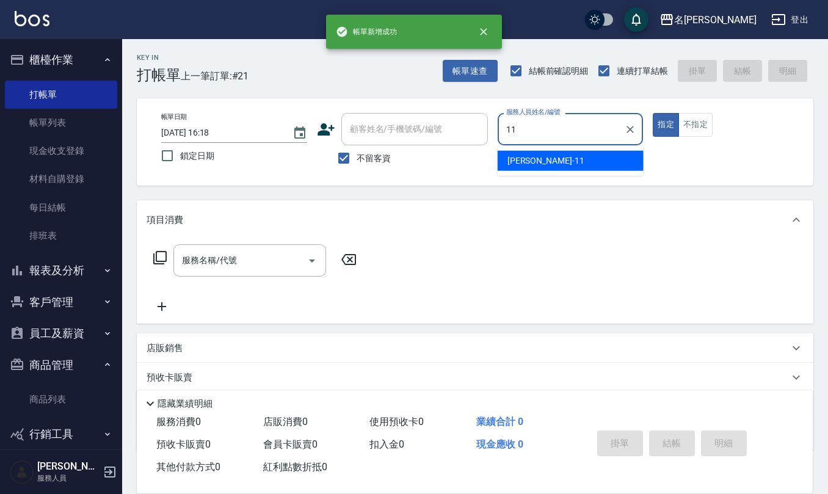
type input "詹沛橙-11"
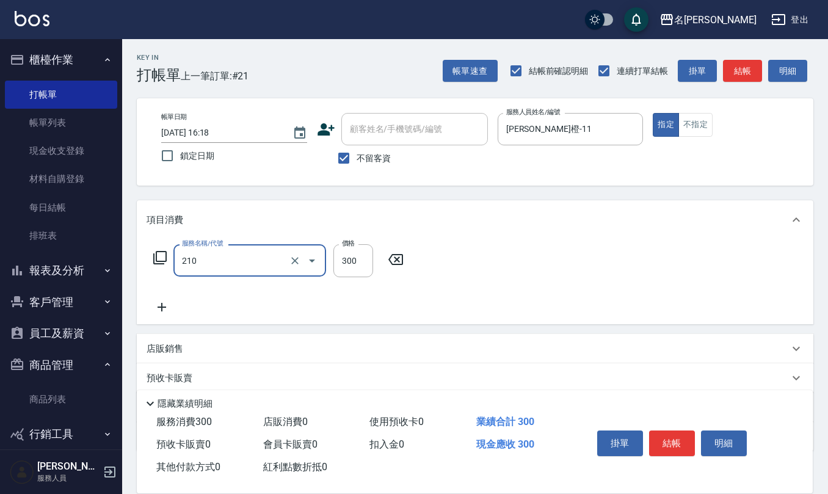
type input "歐娜洗髮精(210)"
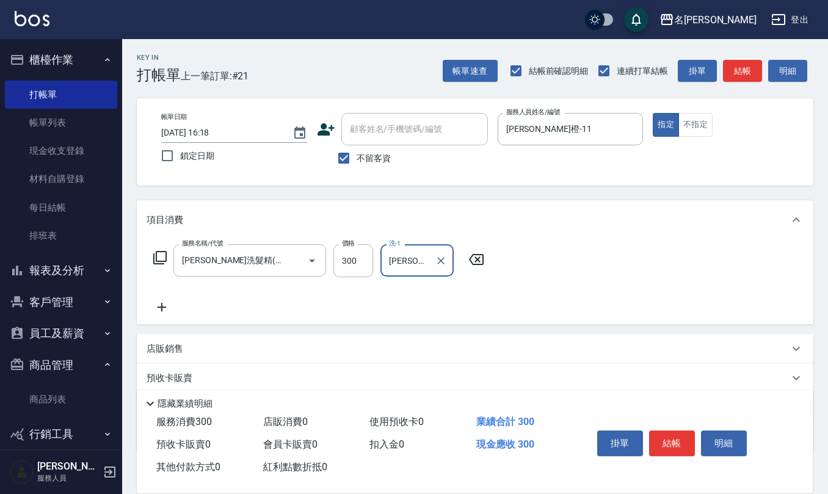
type input "陳欣妤-26"
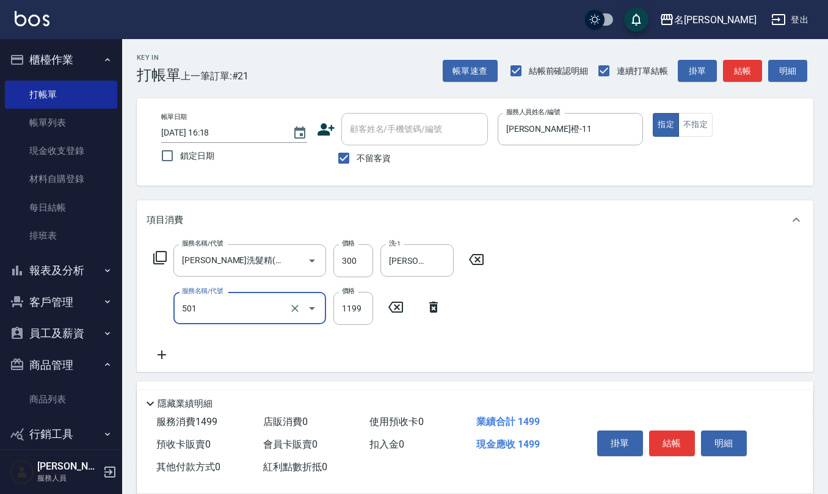
type input "染髮(501)"
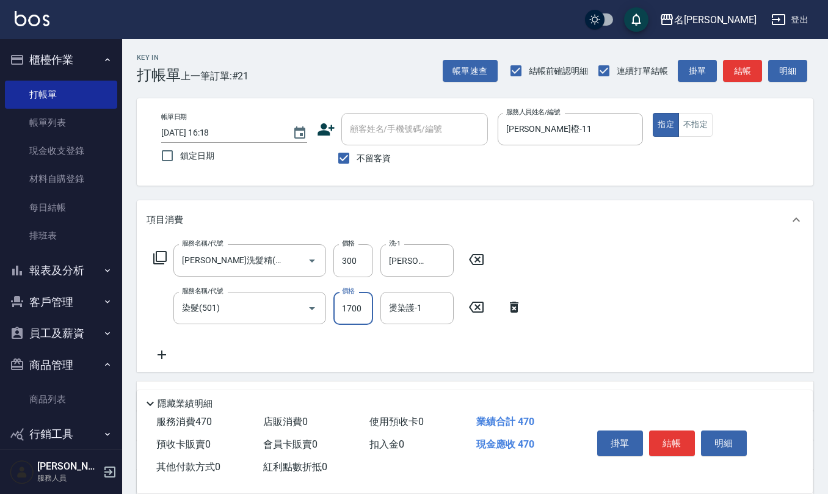
type input "1700"
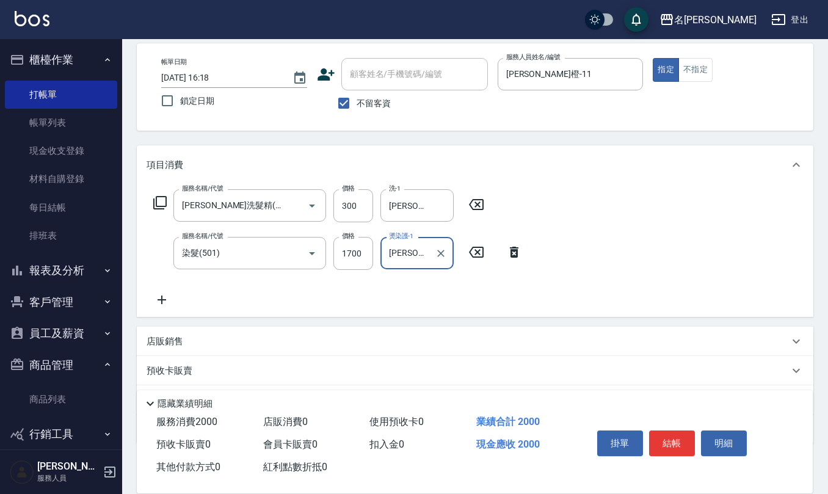
scroll to position [120, 0]
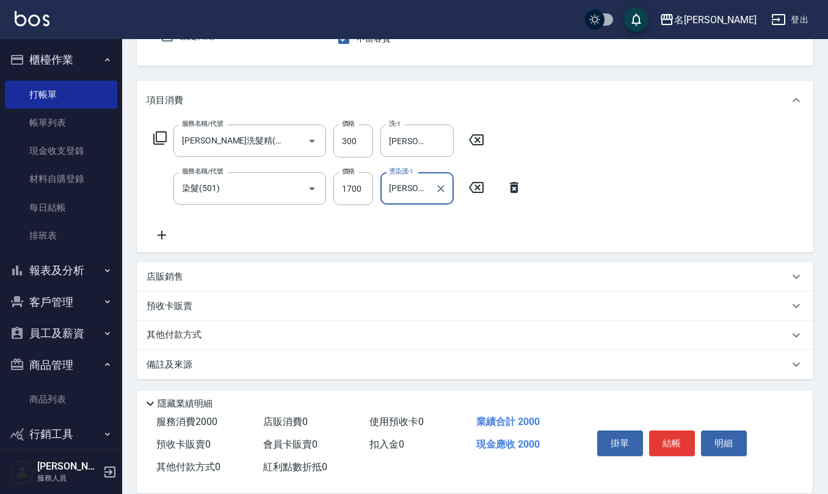
type input "詹沛橙-11"
click at [231, 357] on div "備註及來源" at bounding box center [475, 364] width 677 height 29
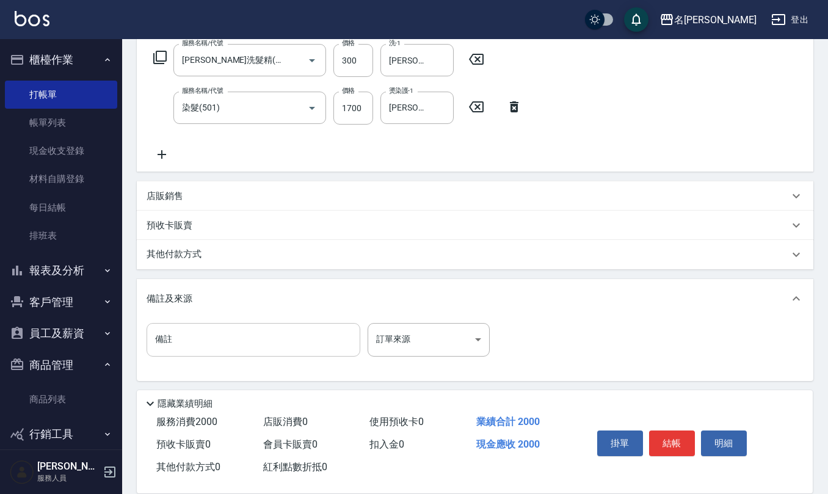
scroll to position [202, 0]
click at [214, 333] on input "備註" at bounding box center [254, 338] width 214 height 33
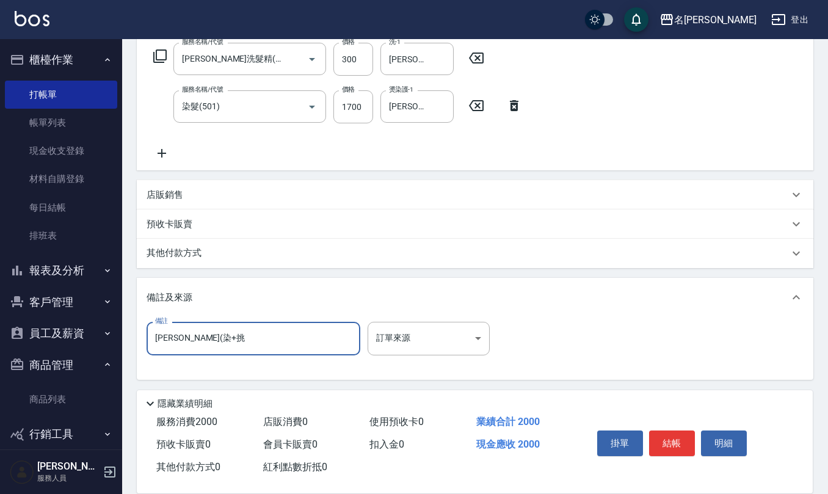
type input "吳小姐(染+挑)"
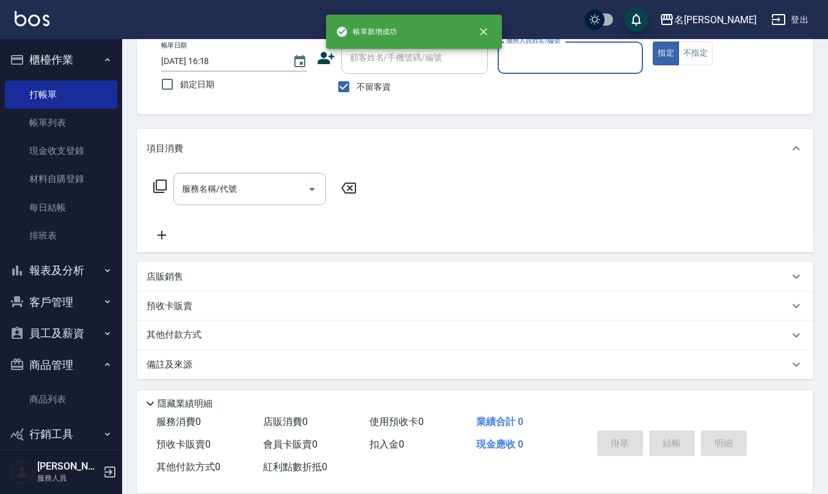
scroll to position [0, 0]
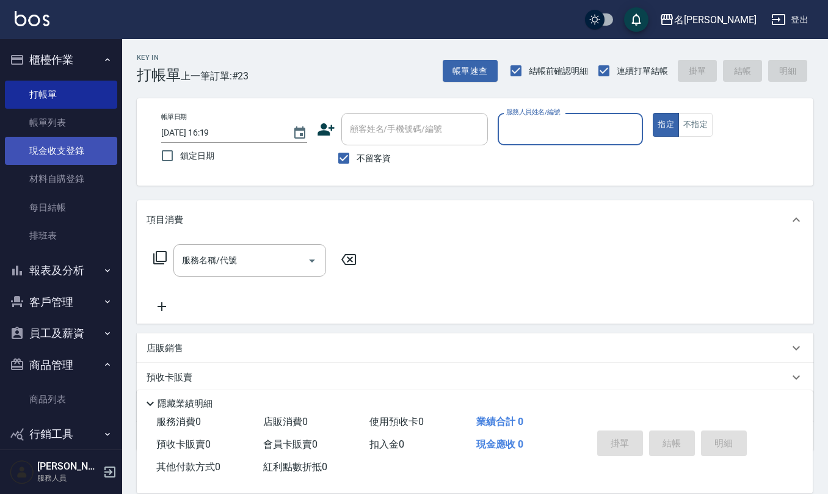
click at [56, 152] on link "現金收支登錄" at bounding box center [61, 151] width 112 height 28
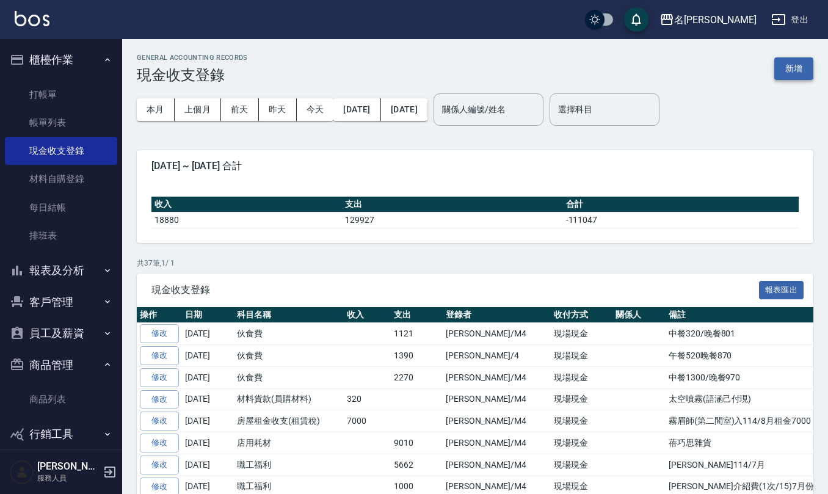
click at [806, 75] on button "新增" at bounding box center [793, 68] width 39 height 23
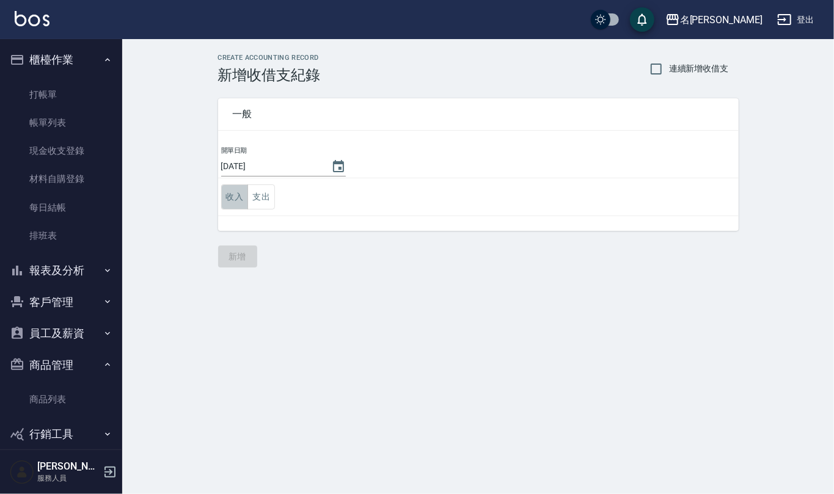
click at [231, 197] on button "收入" at bounding box center [234, 196] width 27 height 25
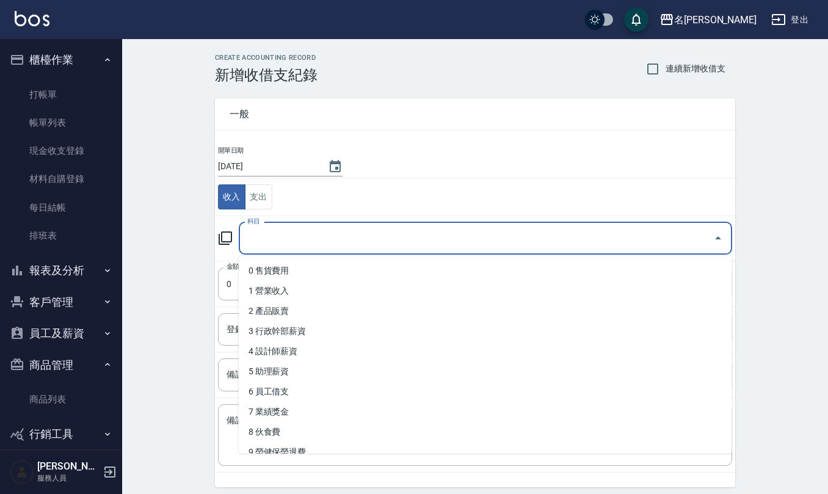
click at [270, 237] on input "科目" at bounding box center [476, 238] width 464 height 21
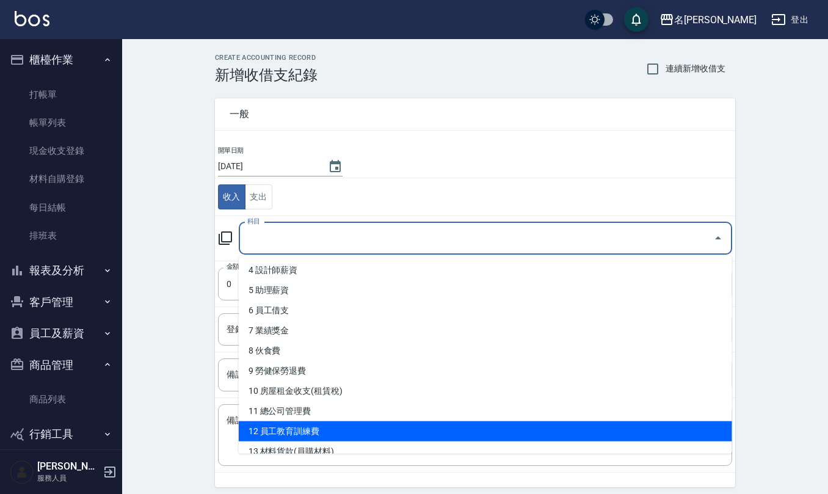
scroll to position [162, 0]
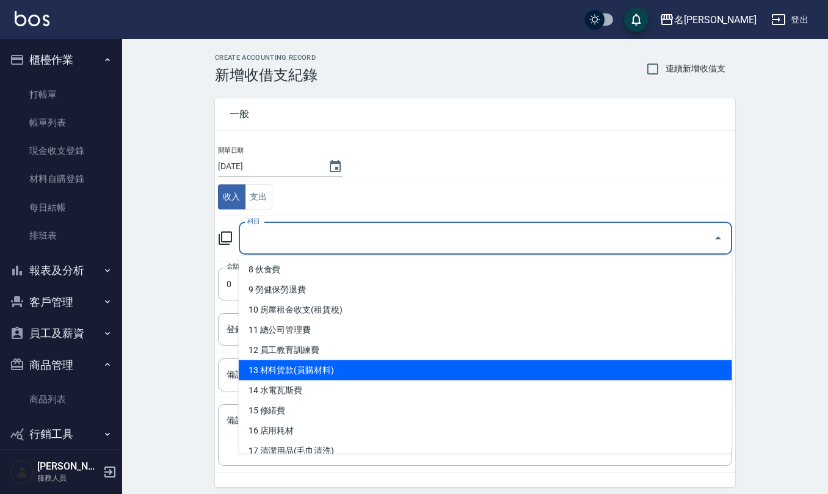
click at [289, 368] on li "13 材料貨款(員購材料)" at bounding box center [485, 370] width 493 height 20
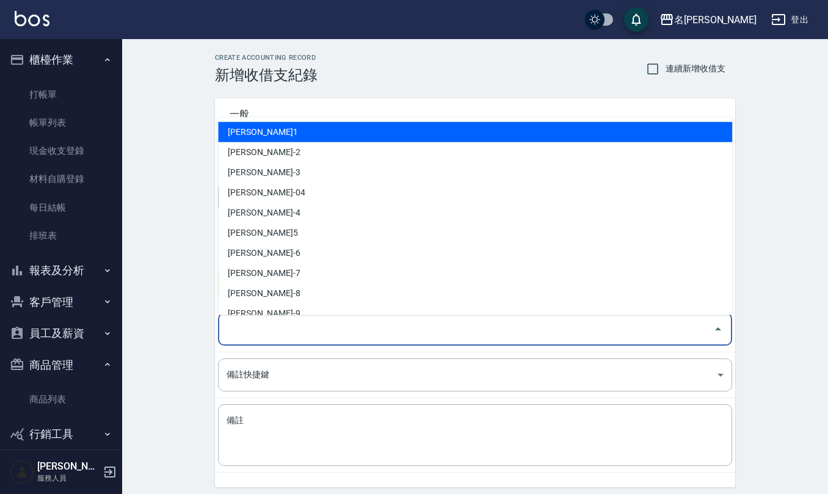
click at [296, 332] on input "登錄者" at bounding box center [466, 329] width 485 height 21
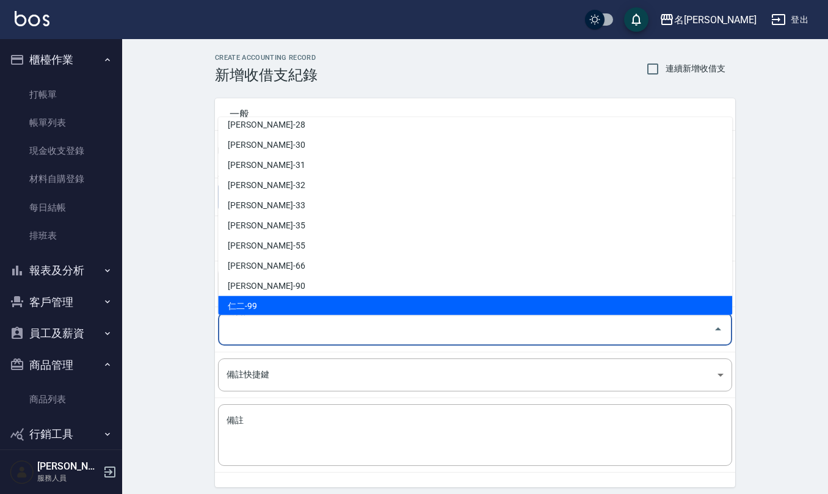
scroll to position [537, 0]
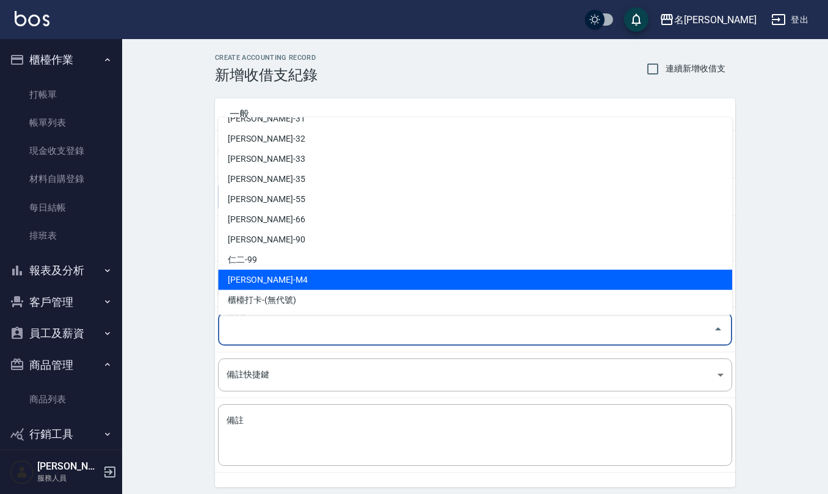
click at [292, 286] on li "陳佩俐-M4" at bounding box center [475, 280] width 514 height 20
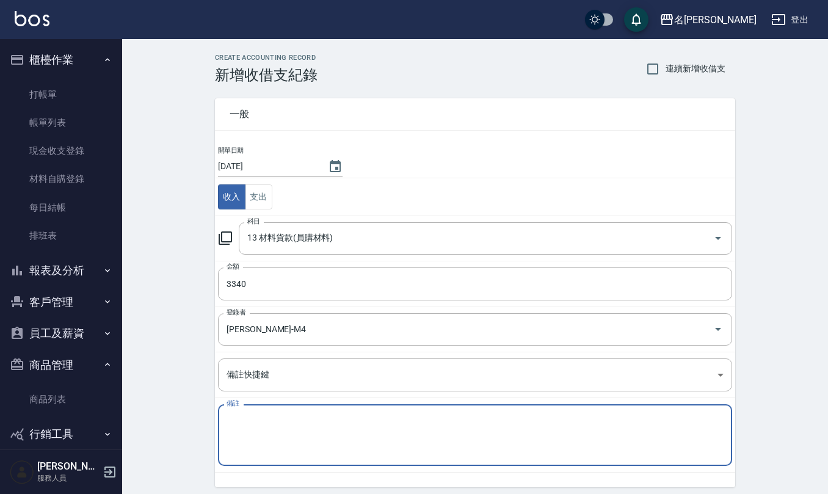
click at [281, 448] on textarea "備註" at bounding box center [475, 436] width 497 height 42
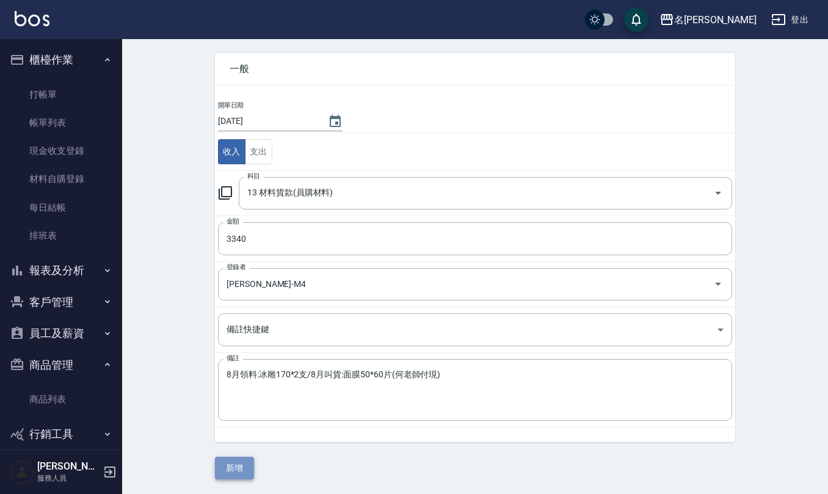
click at [238, 477] on button "新增" at bounding box center [234, 468] width 39 height 23
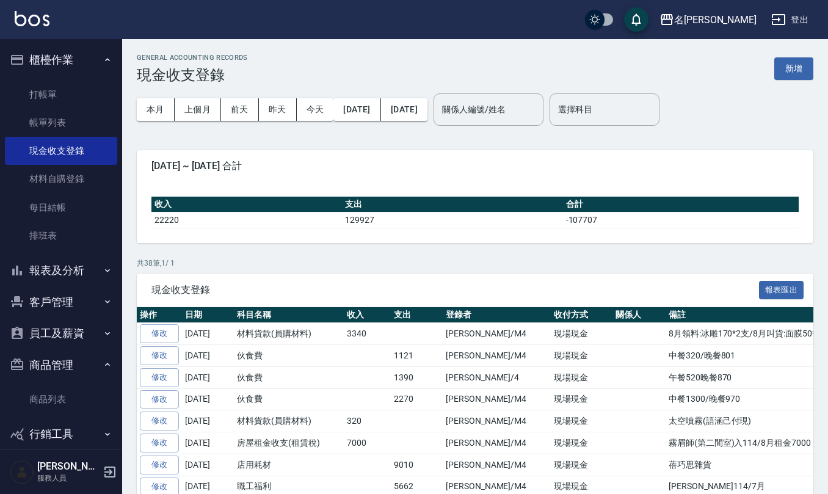
click at [60, 71] on button "櫃檯作業" at bounding box center [61, 60] width 112 height 32
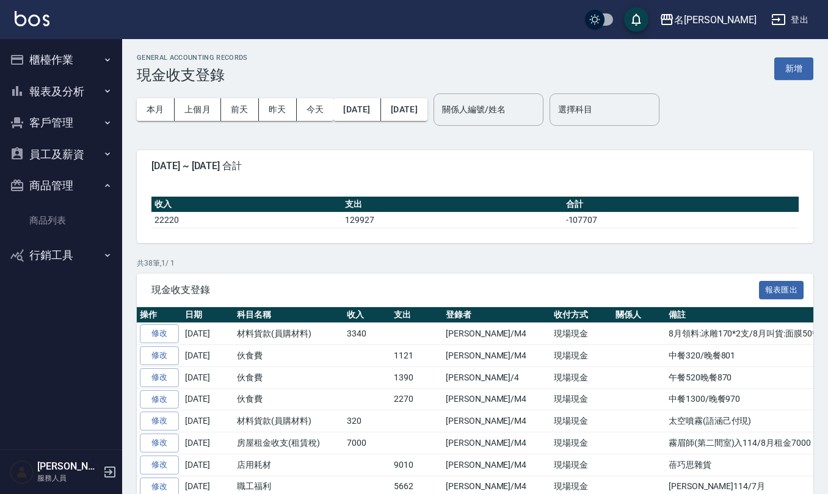
click at [60, 57] on button "櫃檯作業" at bounding box center [61, 60] width 112 height 32
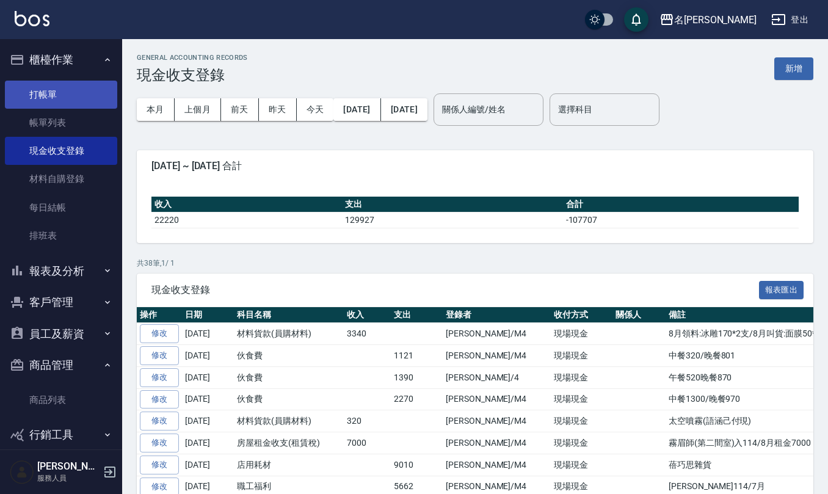
click at [60, 83] on link "打帳單" at bounding box center [61, 95] width 112 height 28
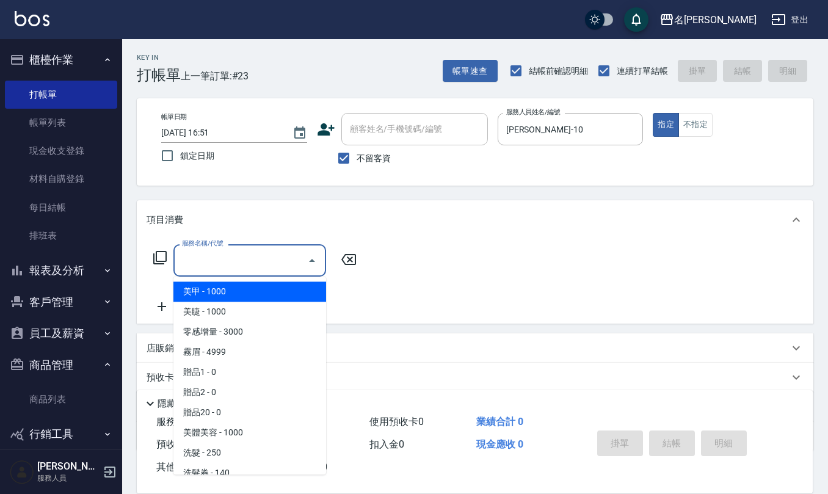
click at [223, 263] on input "服務名稱/代號" at bounding box center [240, 260] width 123 height 21
